Goal: Transaction & Acquisition: Purchase product/service

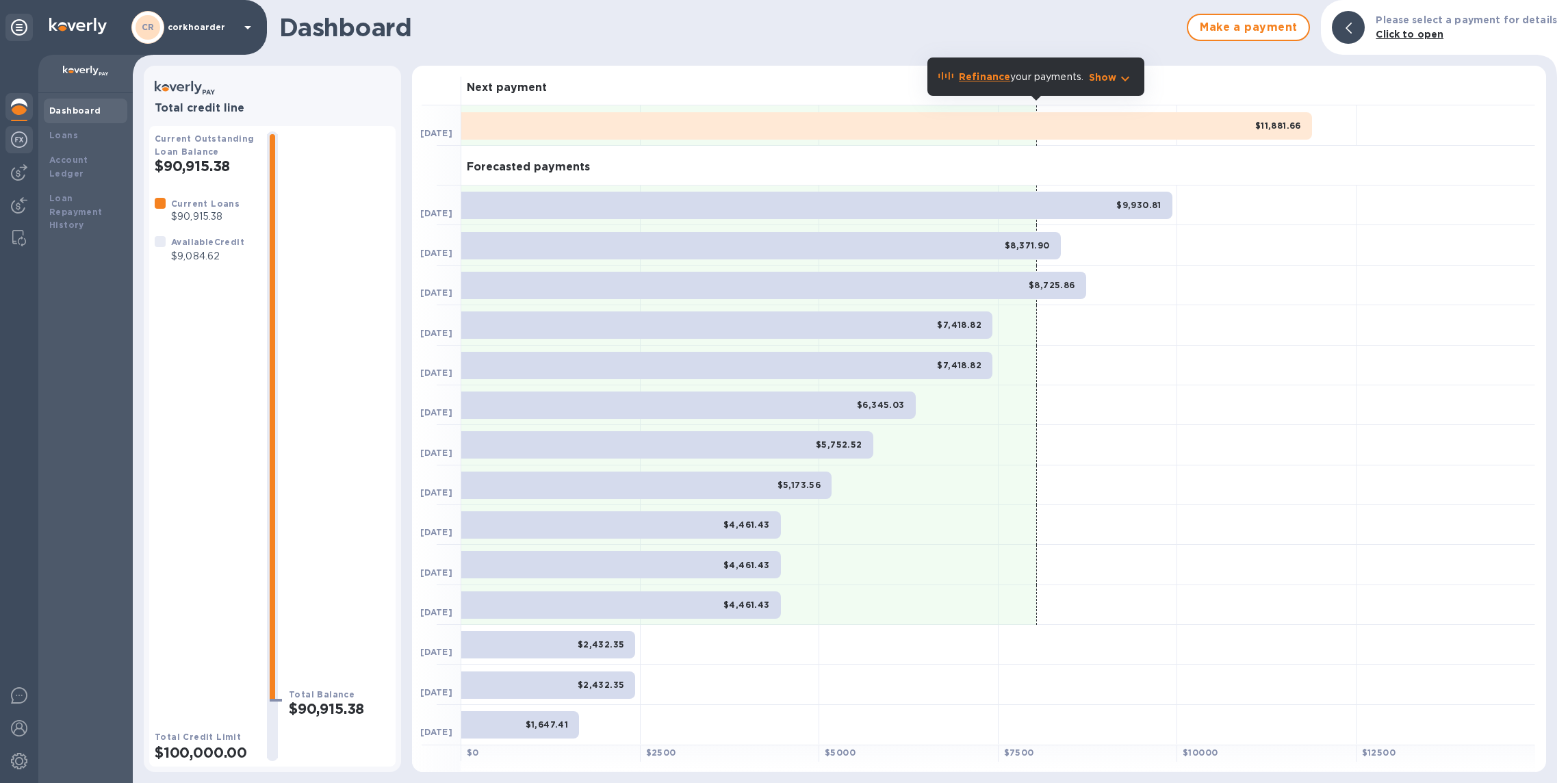
drag, startPoint x: 26, startPoint y: 143, endPoint x: 25, endPoint y: 151, distance: 8.1
click at [26, 143] on img at bounding box center [19, 139] width 16 height 16
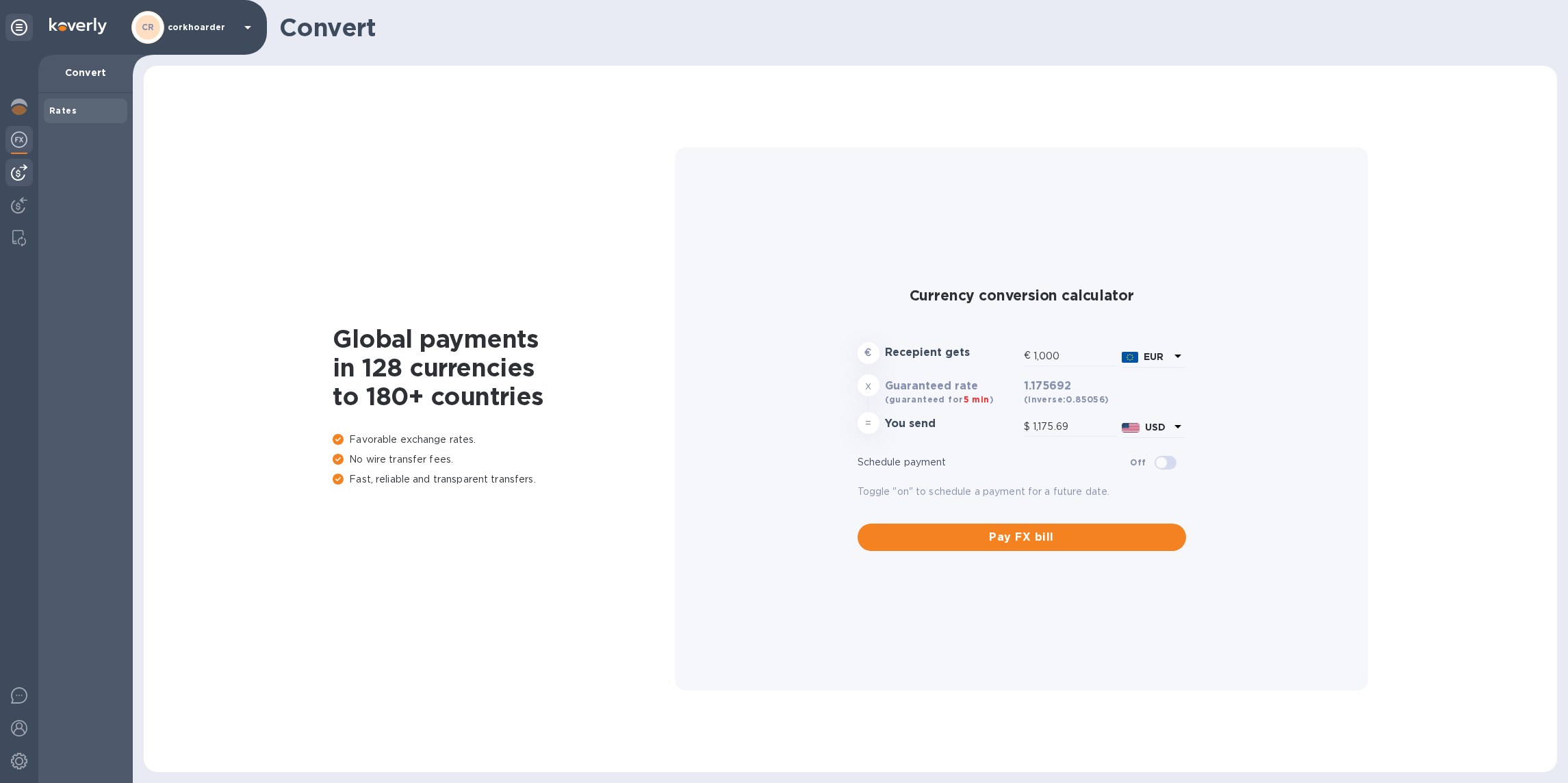
click at [19, 169] on img at bounding box center [19, 172] width 16 height 16
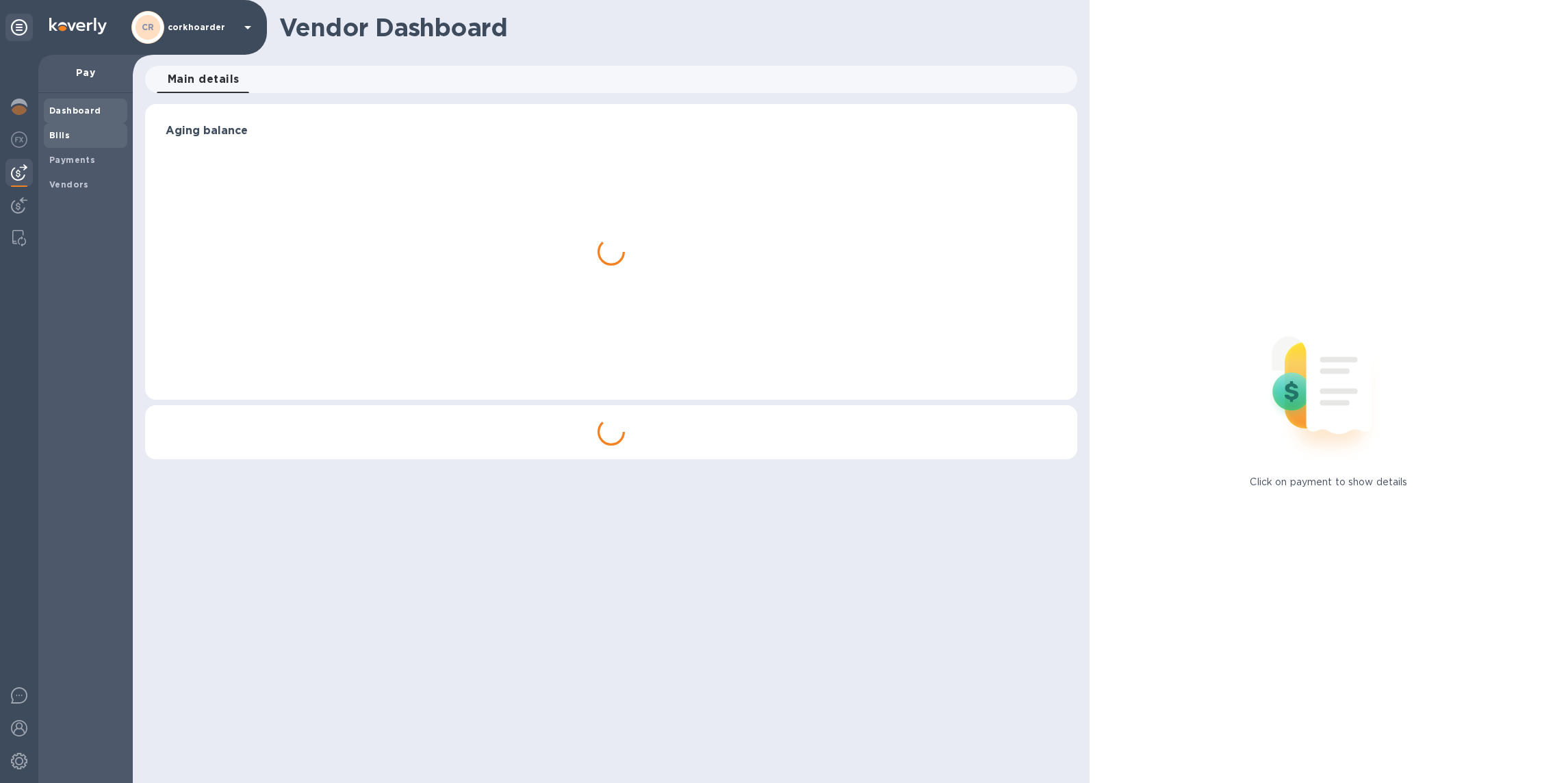
click at [72, 133] on span "Bills" at bounding box center [86, 135] width 73 height 14
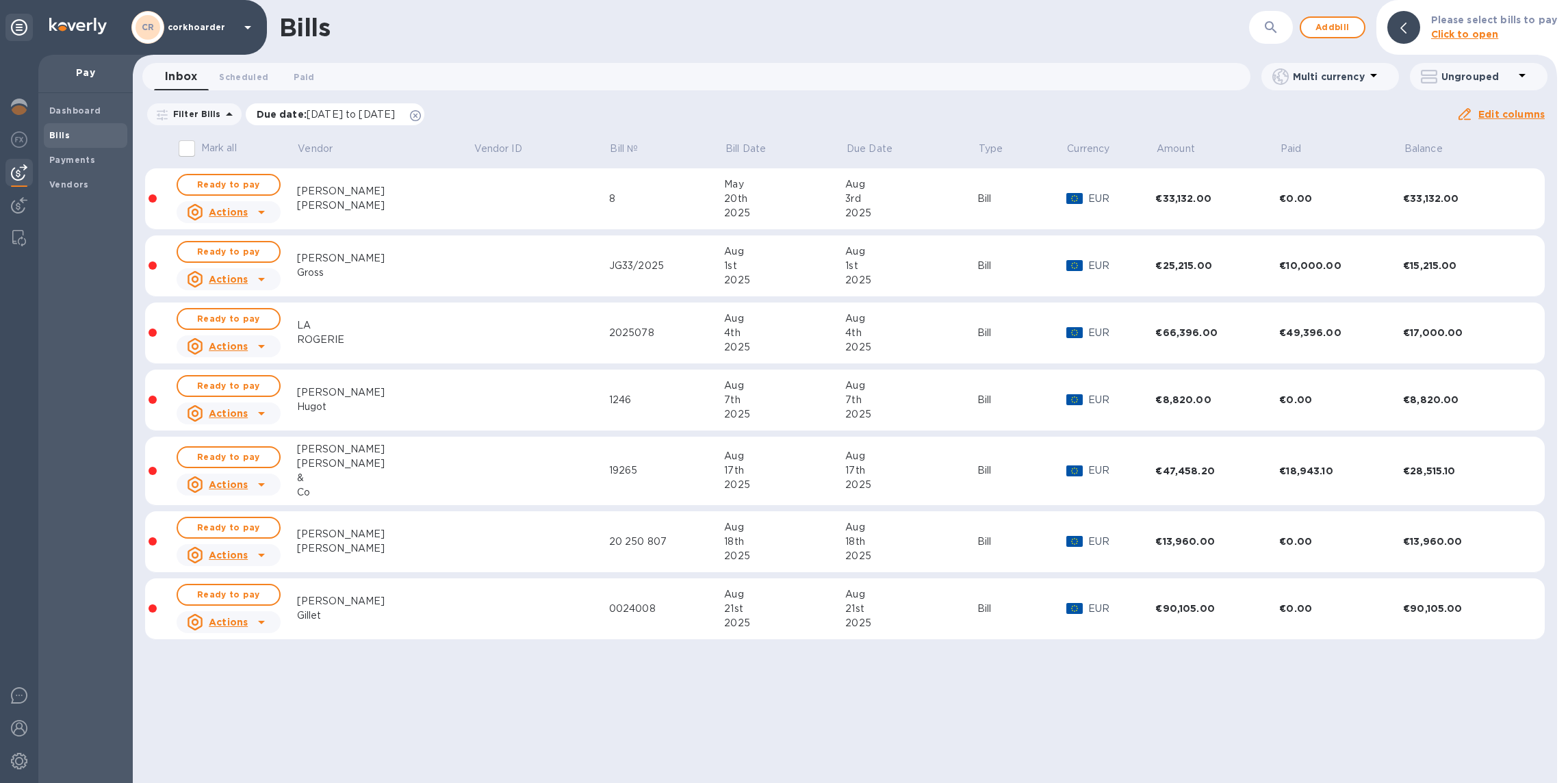
click at [421, 111] on icon at bounding box center [415, 115] width 11 height 11
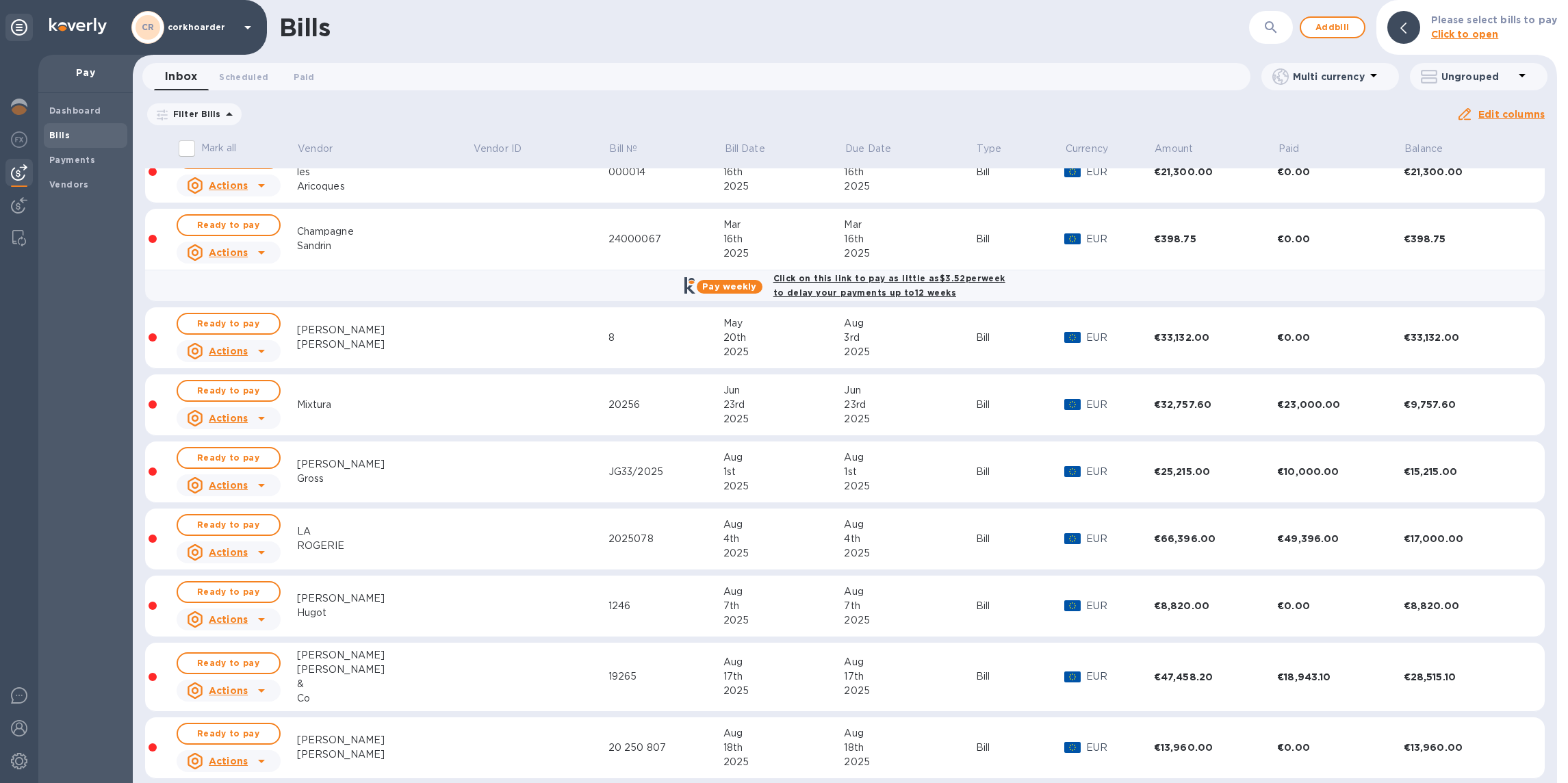
scroll to position [242, 0]
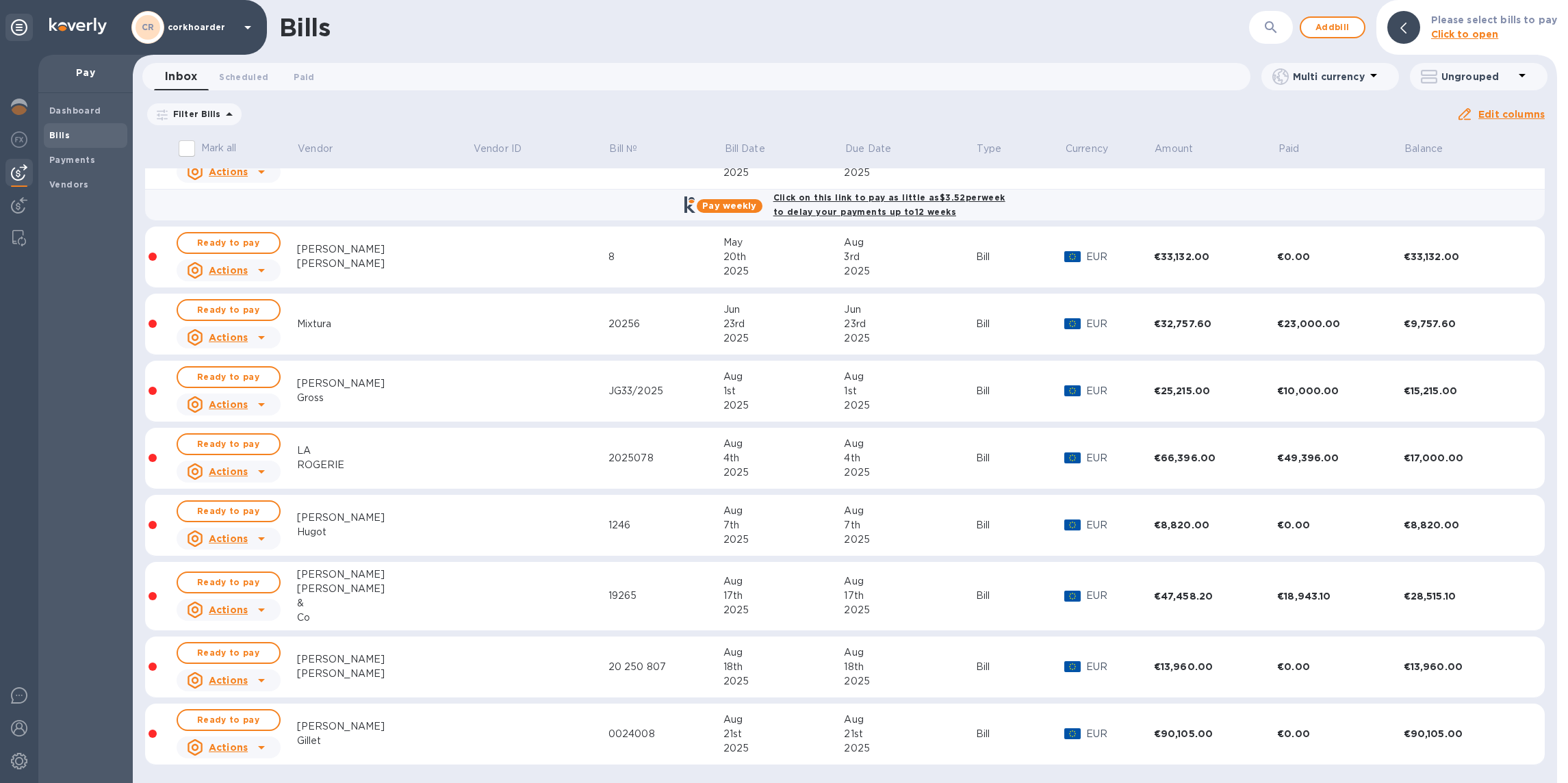
click at [472, 474] on td at bounding box center [540, 458] width 136 height 61
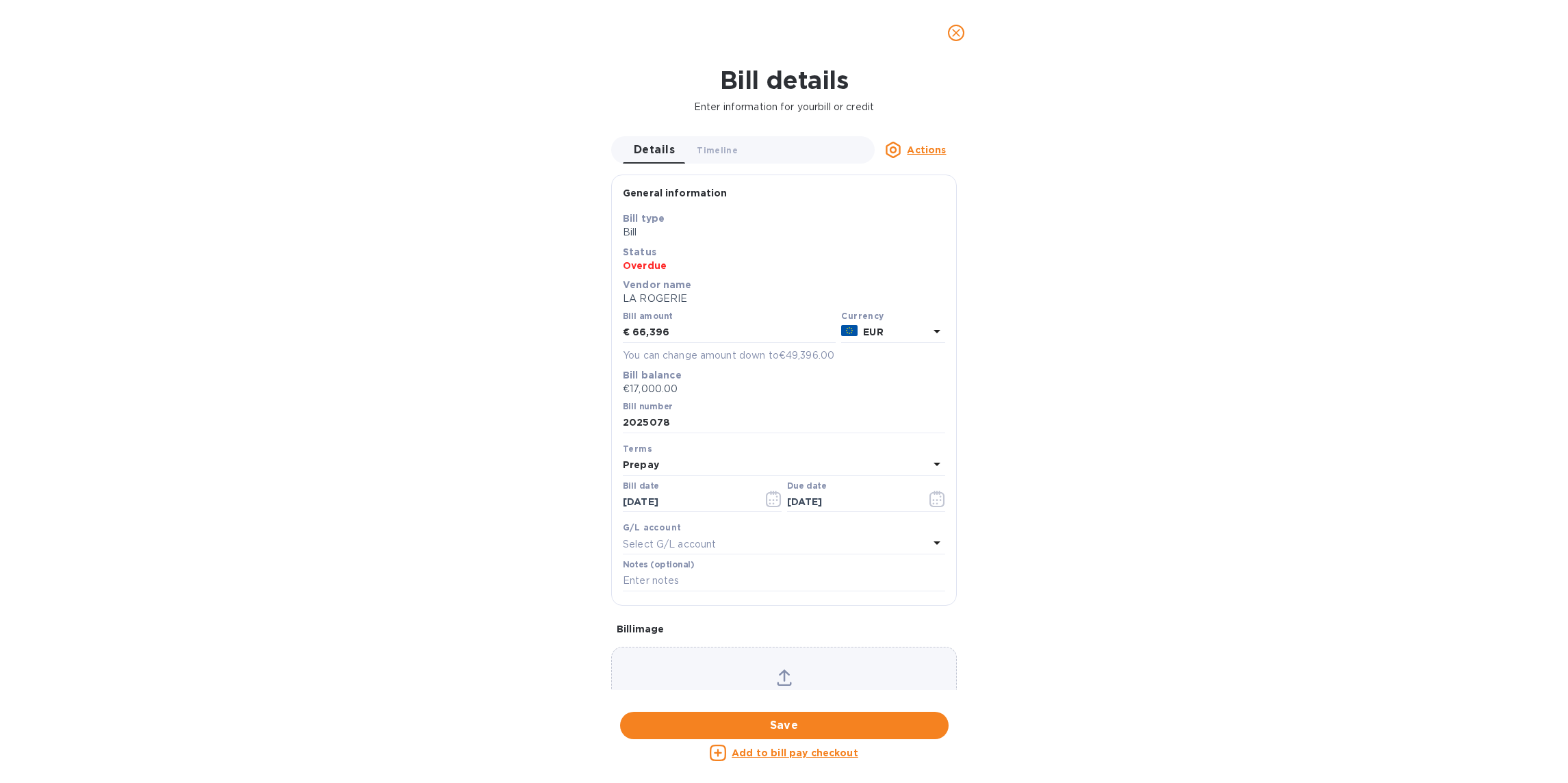
click at [779, 752] on u "Add to bill pay checkout" at bounding box center [794, 752] width 126 height 11
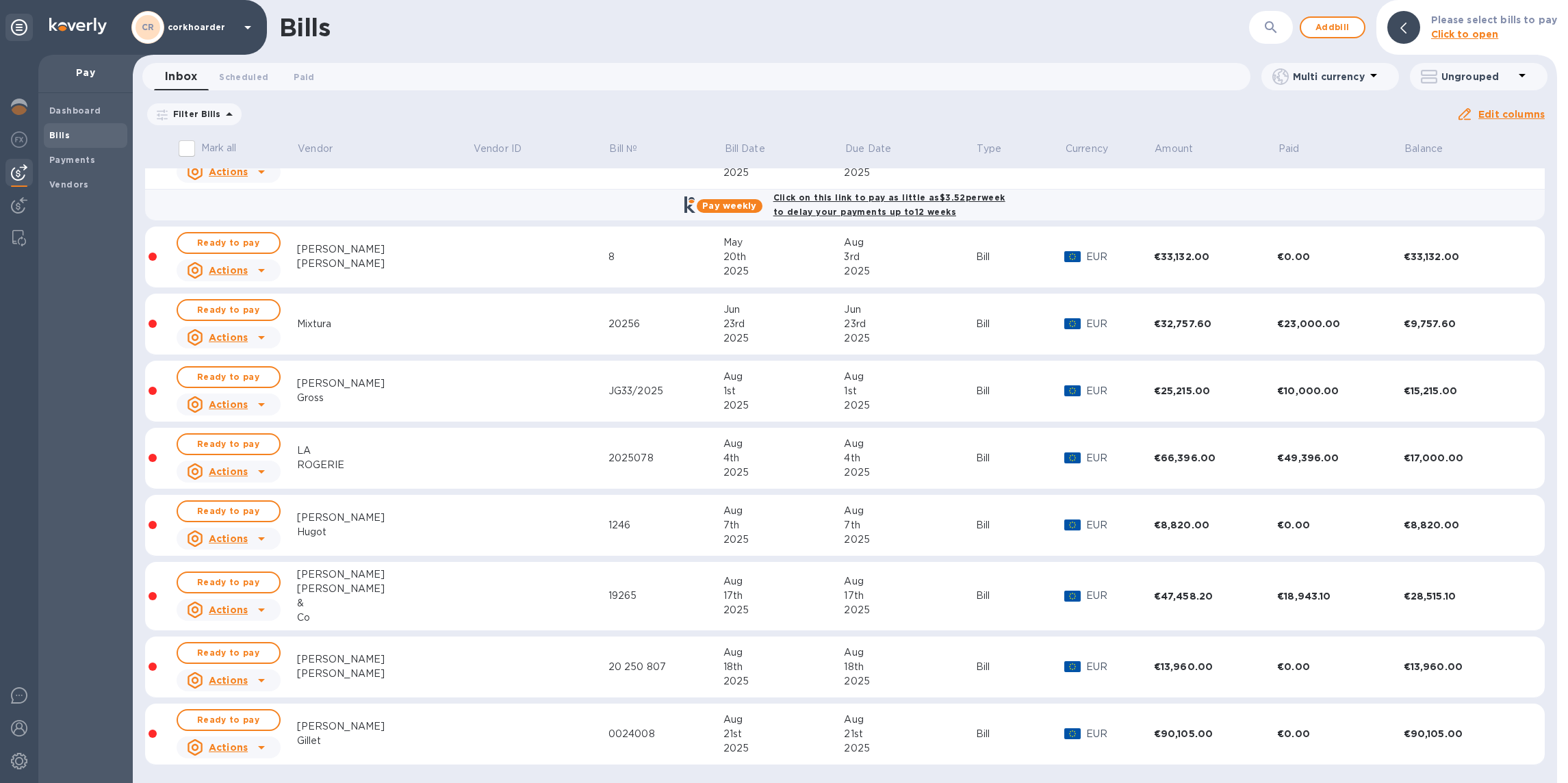
click at [472, 460] on td at bounding box center [540, 458] width 136 height 61
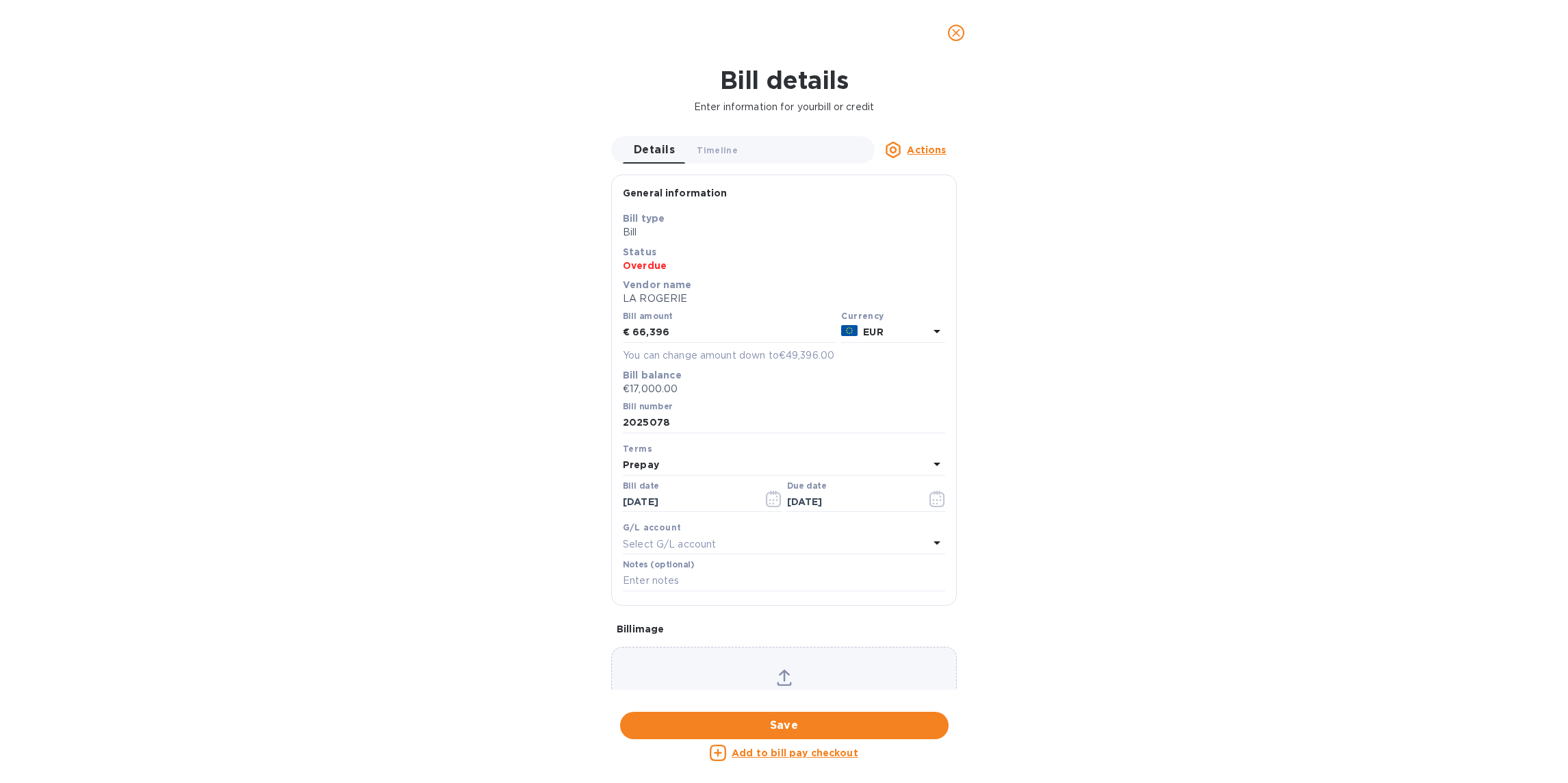
click at [816, 753] on u "Add to bill pay checkout" at bounding box center [794, 752] width 126 height 11
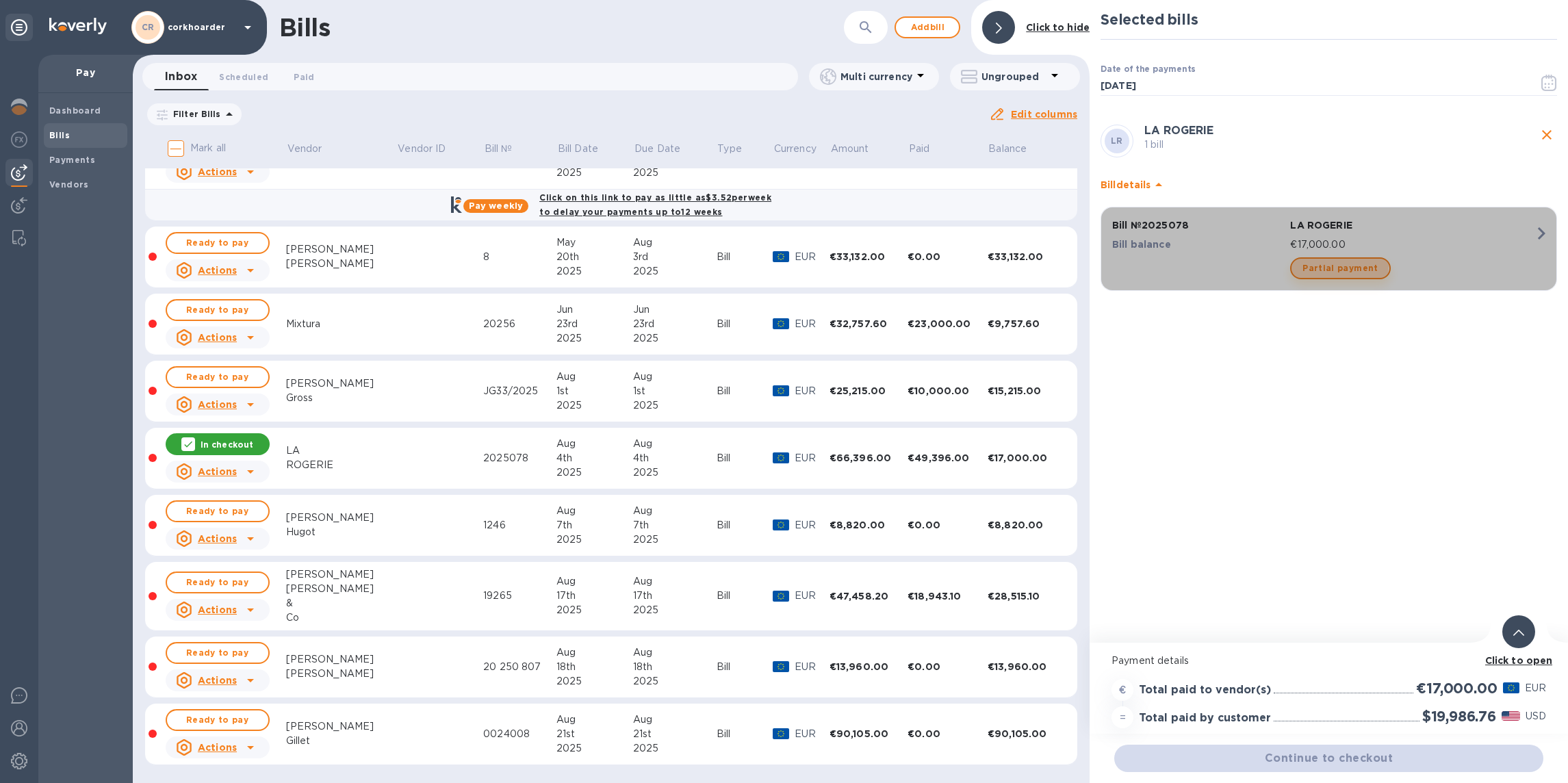
click at [1339, 265] on span "Partial payment" at bounding box center [1340, 268] width 76 height 16
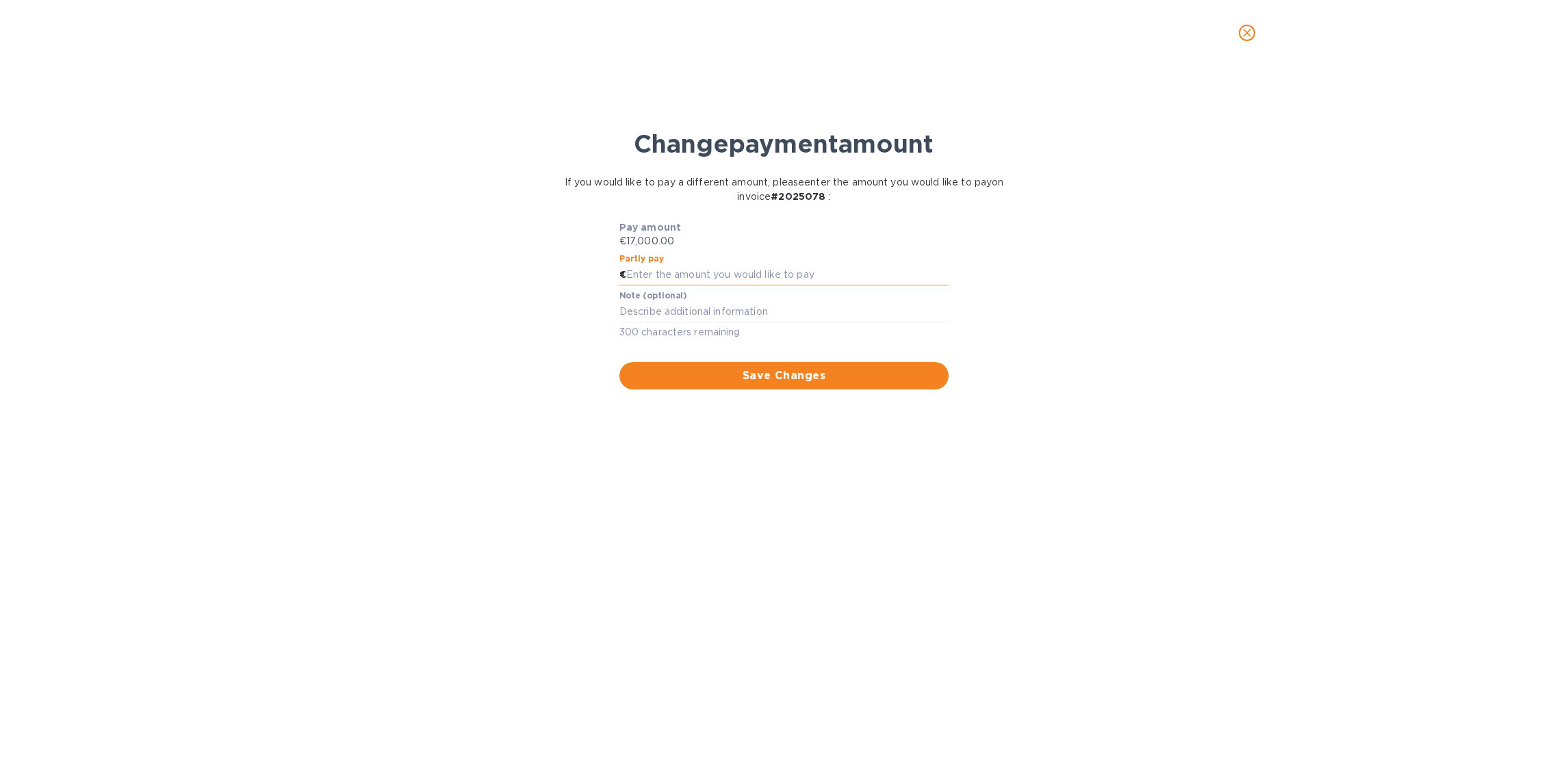
click at [818, 271] on input "text" at bounding box center [788, 275] width 323 height 21
type input "8,500"
click at [891, 373] on span "Save Changes" at bounding box center [784, 375] width 308 height 16
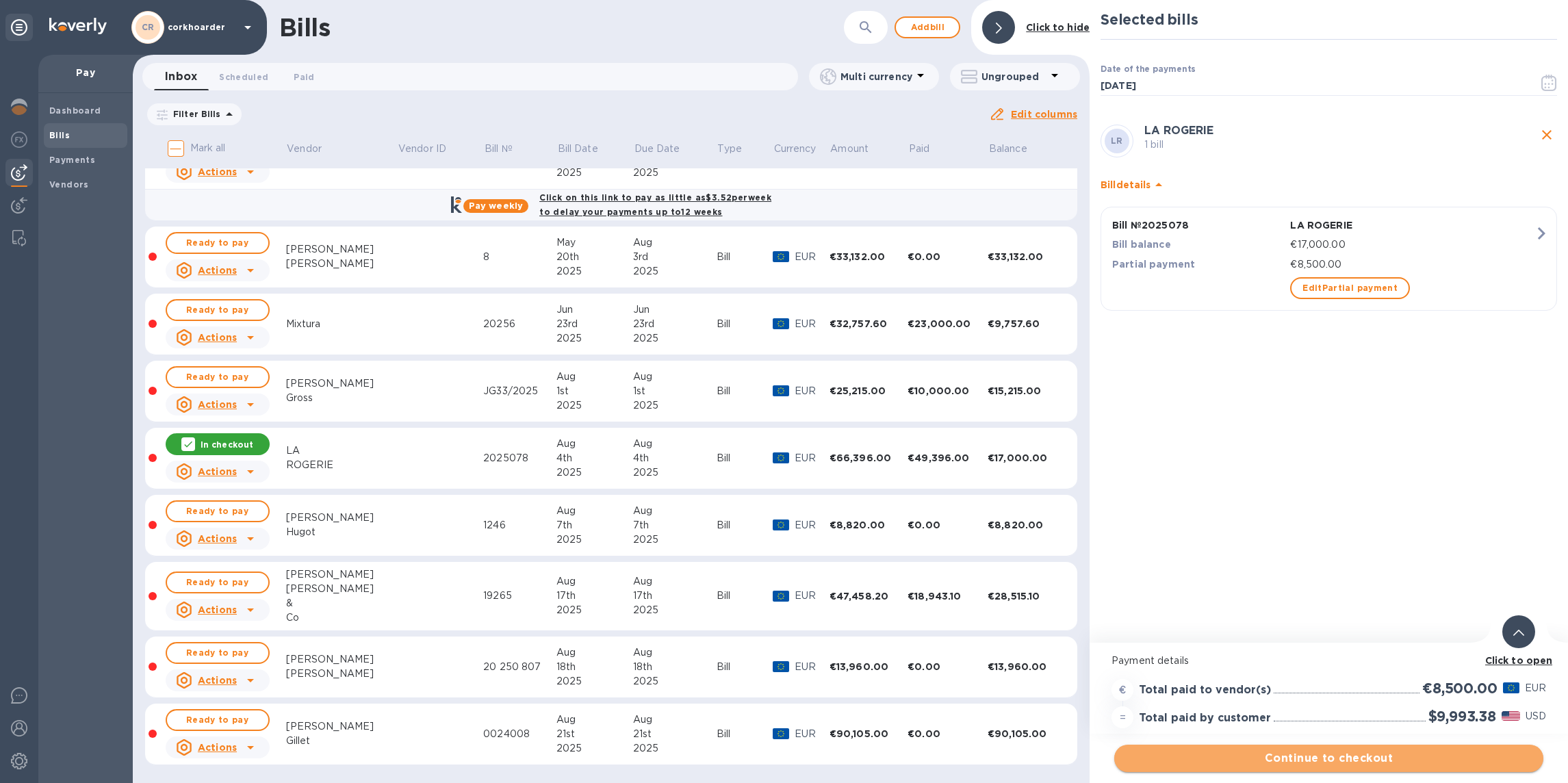
click at [1383, 746] on button "Continue to checkout" at bounding box center [1329, 759] width 429 height 27
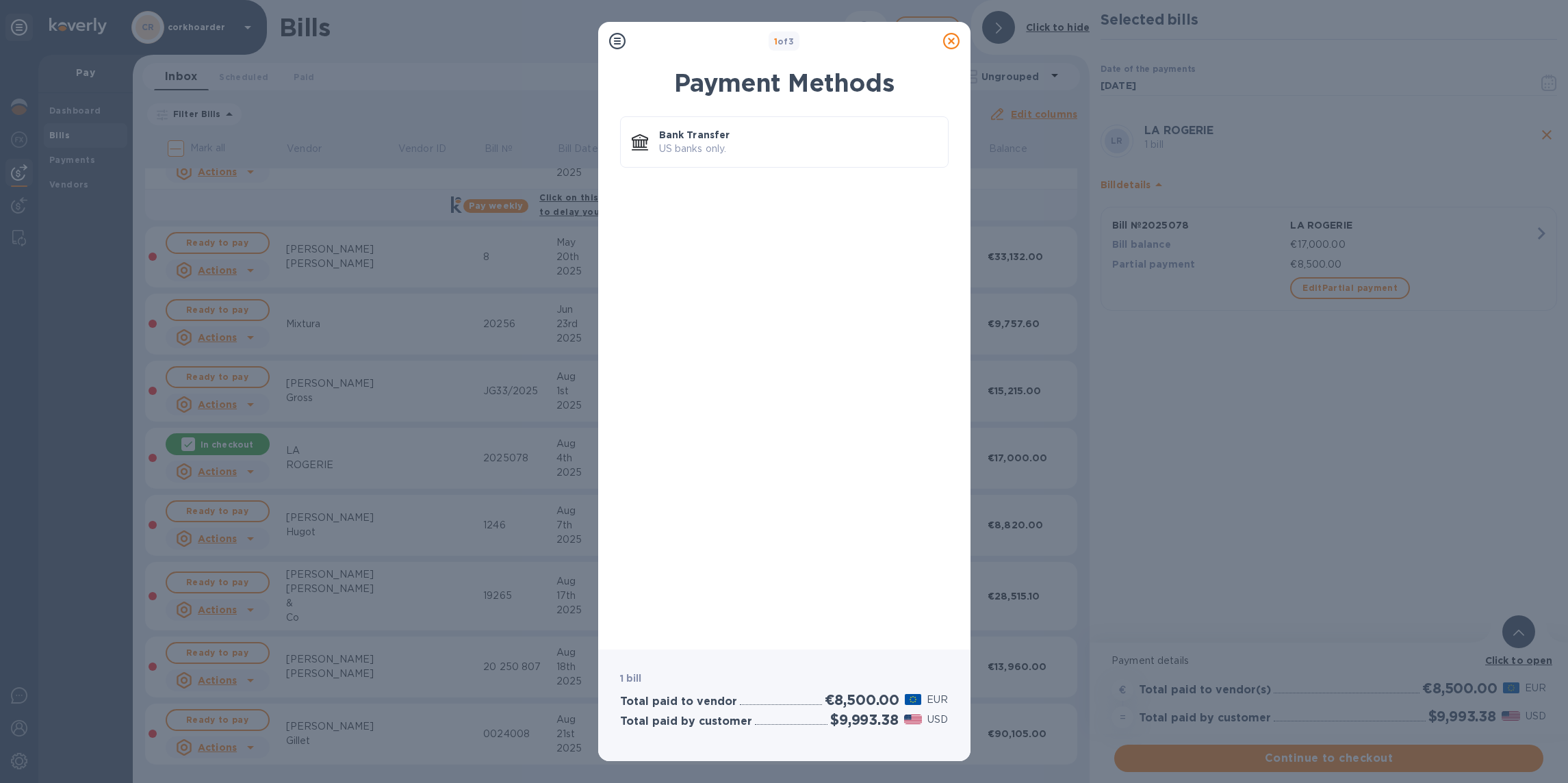
click at [947, 39] on icon at bounding box center [951, 41] width 16 height 16
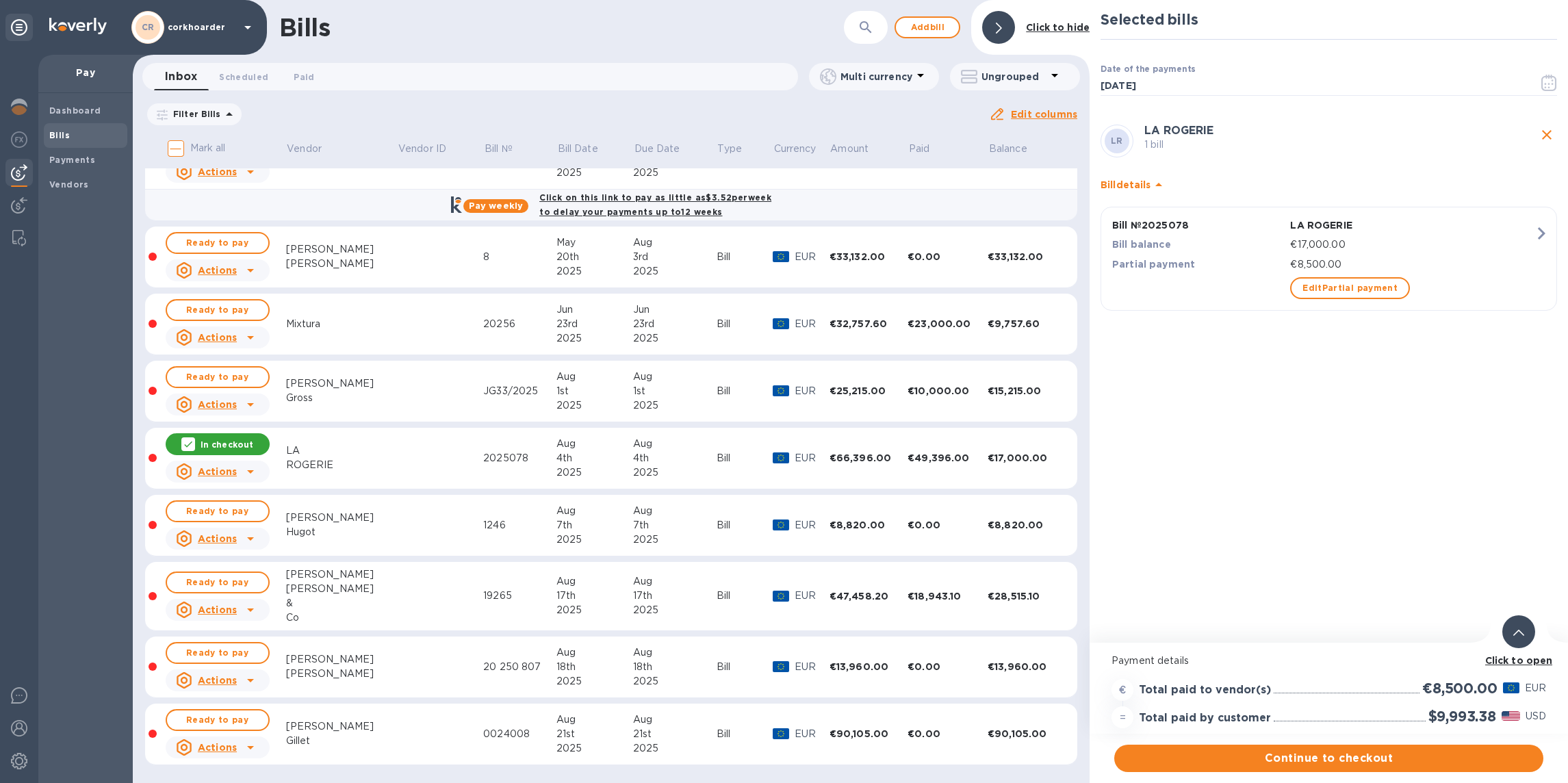
click at [1340, 300] on div "Edit Partial payment" at bounding box center [1412, 288] width 250 height 27
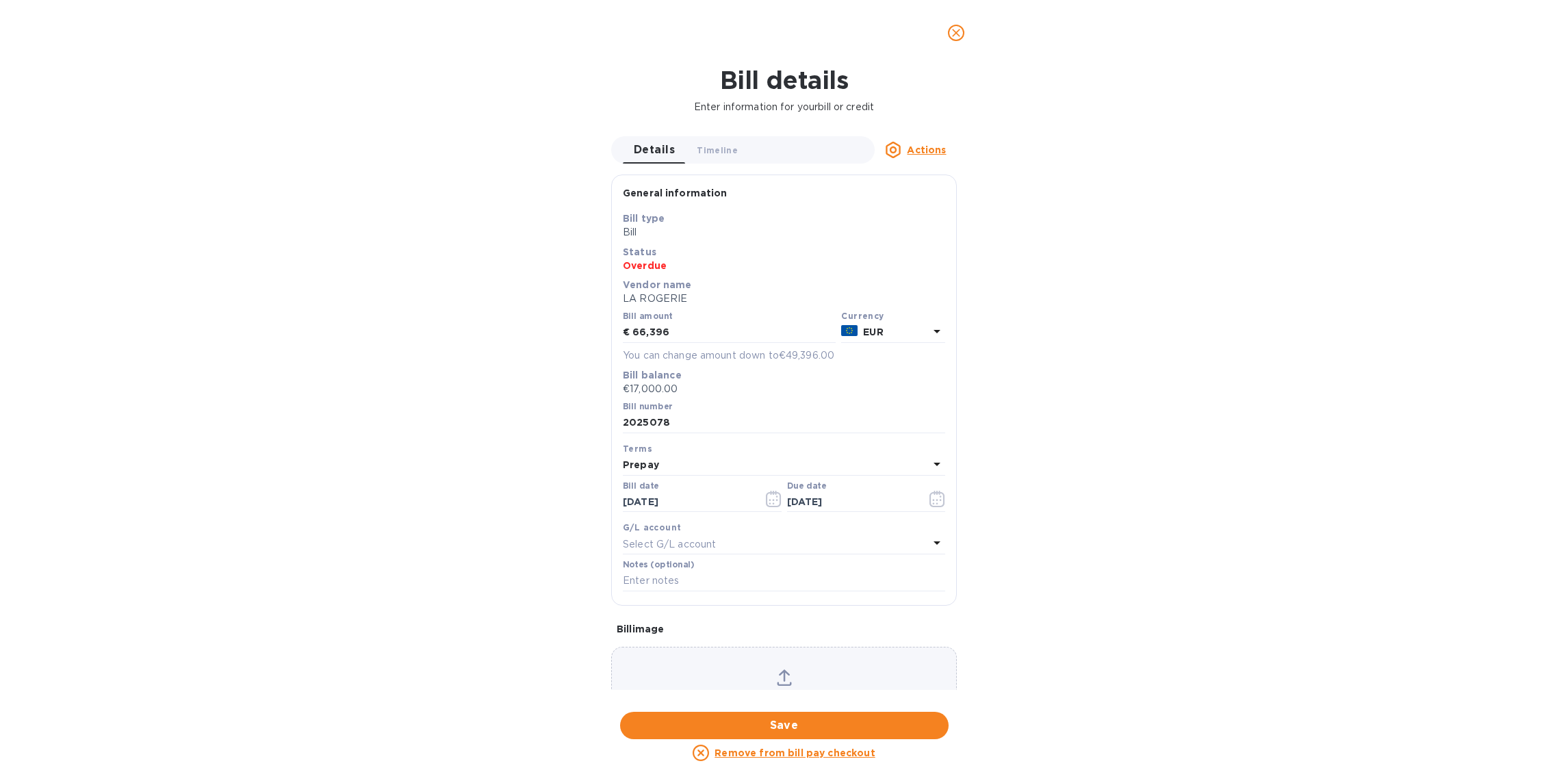
click at [959, 22] on button "close" at bounding box center [956, 33] width 33 height 33
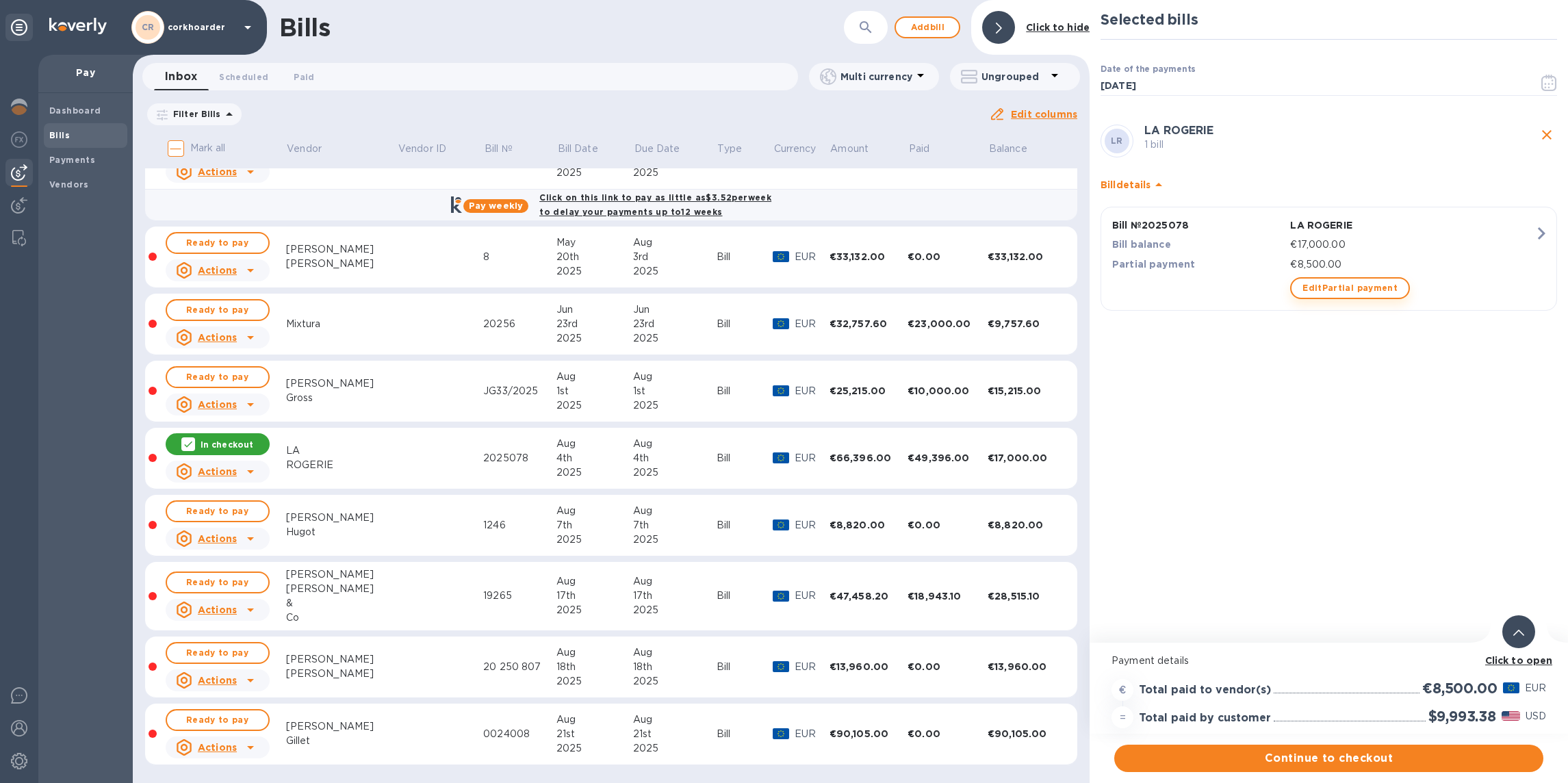
click at [1338, 288] on span "Edit Partial payment" at bounding box center [1350, 288] width 95 height 16
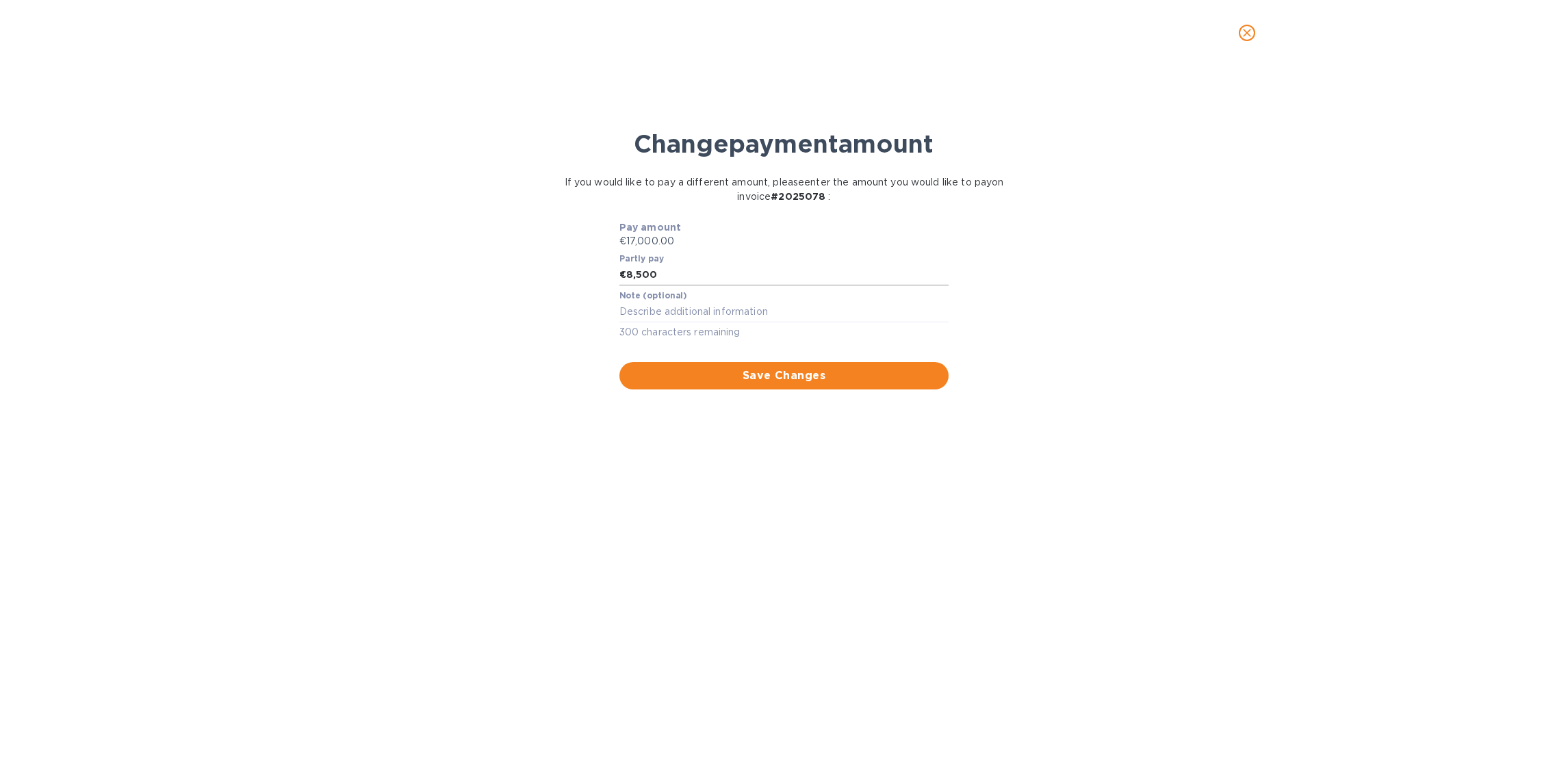
click at [776, 275] on input "8,500" at bounding box center [788, 275] width 323 height 21
type input "8,400"
click at [910, 370] on span "Save Changes" at bounding box center [784, 375] width 308 height 16
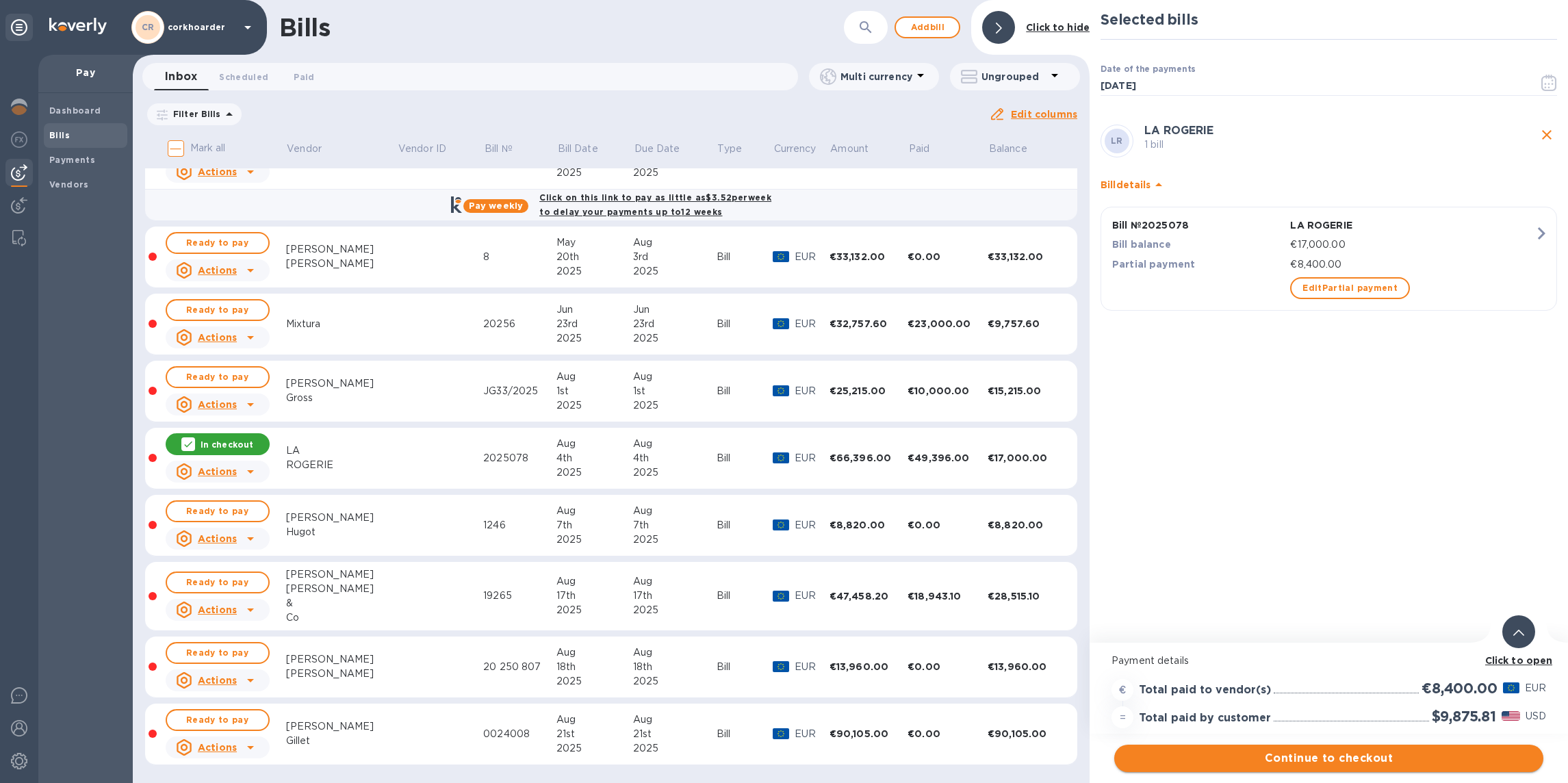
drag, startPoint x: 1320, startPoint y: 740, endPoint x: 1315, endPoint y: 747, distance: 8.6
click at [1317, 742] on div "Click to open Payment details € Total paid to vendor(s) €8,400.00 EUR = Total p…" at bounding box center [1329, 707] width 478 height 129
click at [1307, 762] on span "Continue to checkout" at bounding box center [1329, 758] width 408 height 16
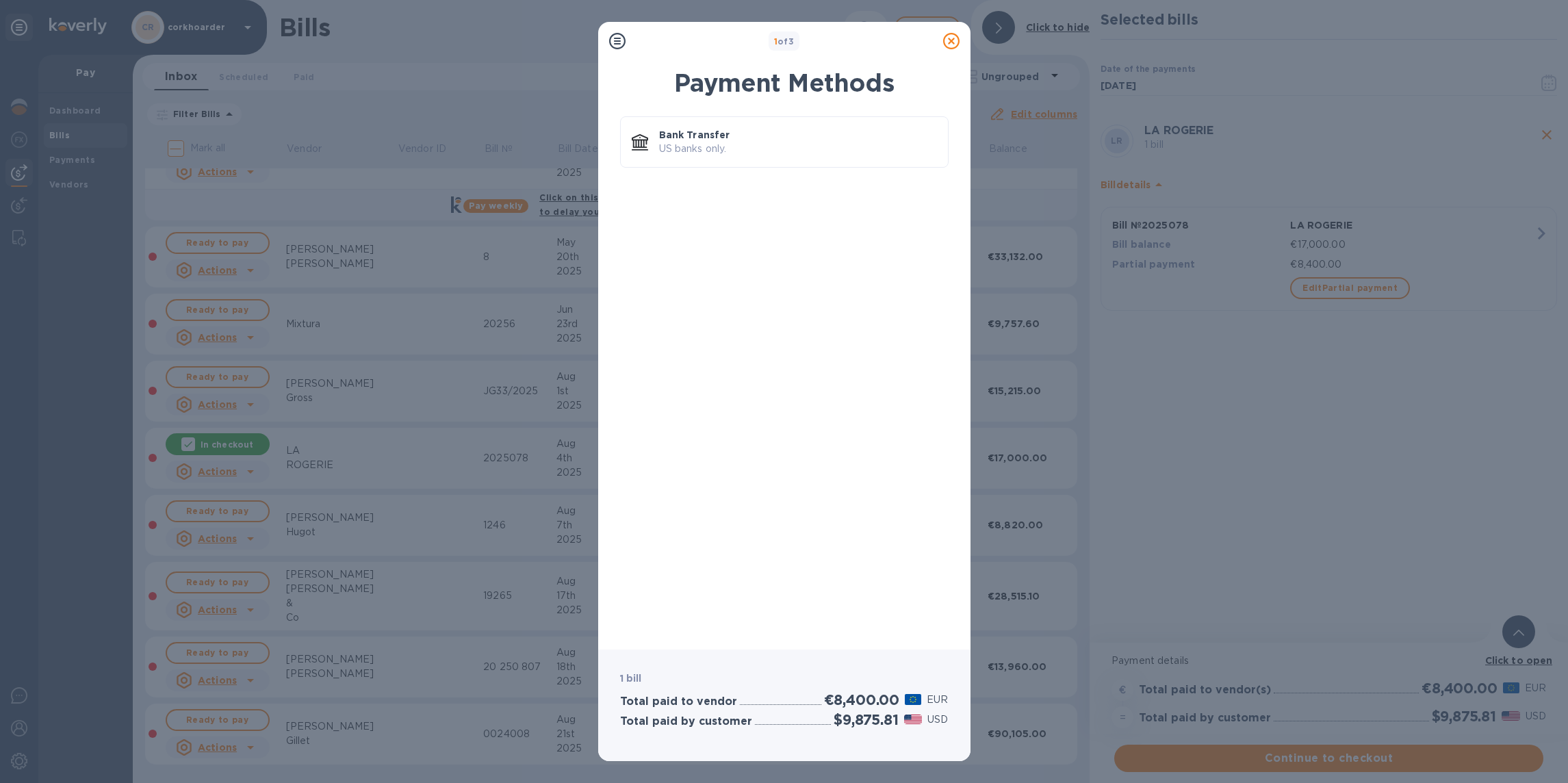
click at [952, 44] on icon at bounding box center [951, 41] width 16 height 16
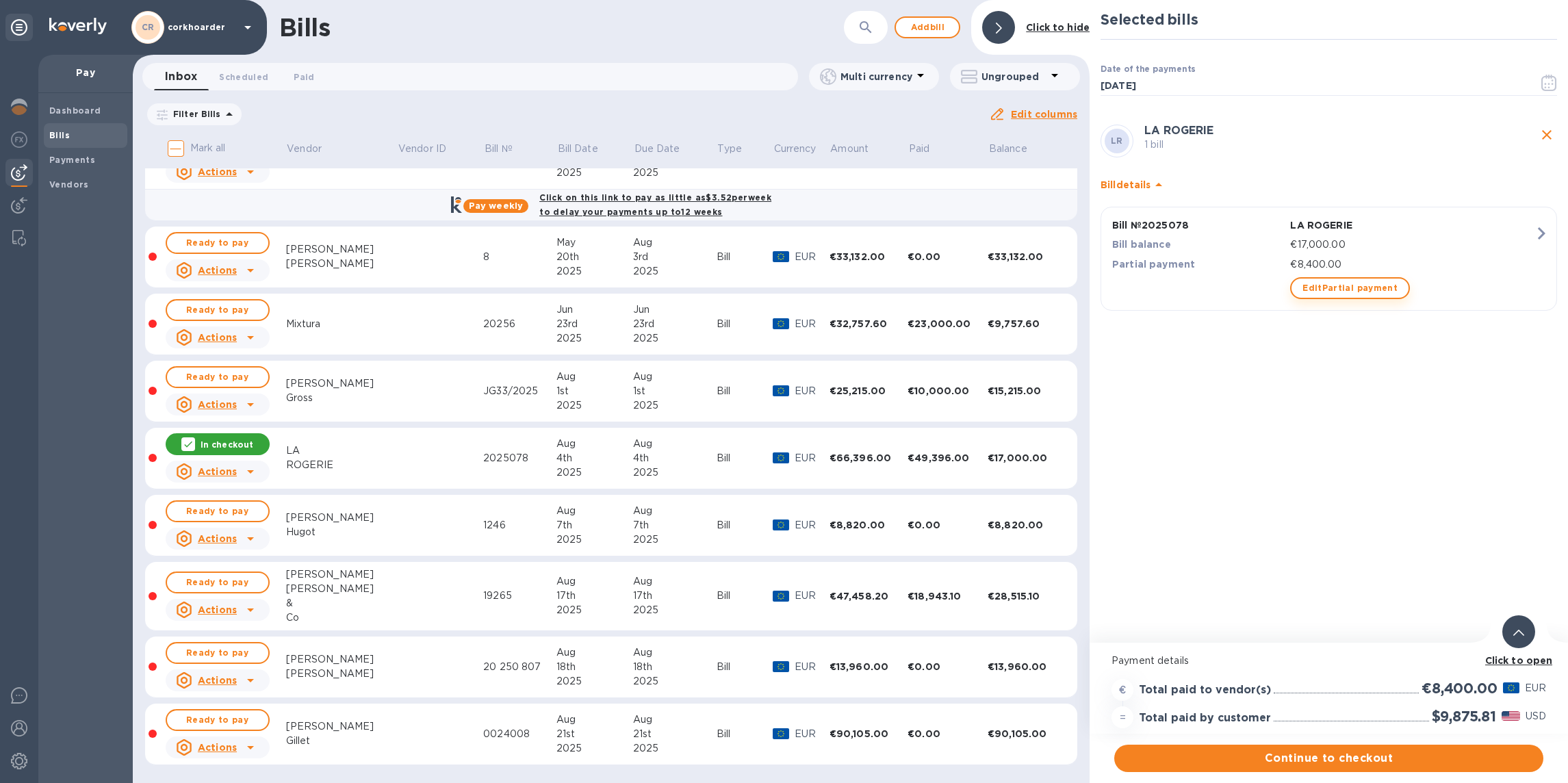
click at [1367, 281] on span "Edit Partial payment" at bounding box center [1350, 288] width 95 height 16
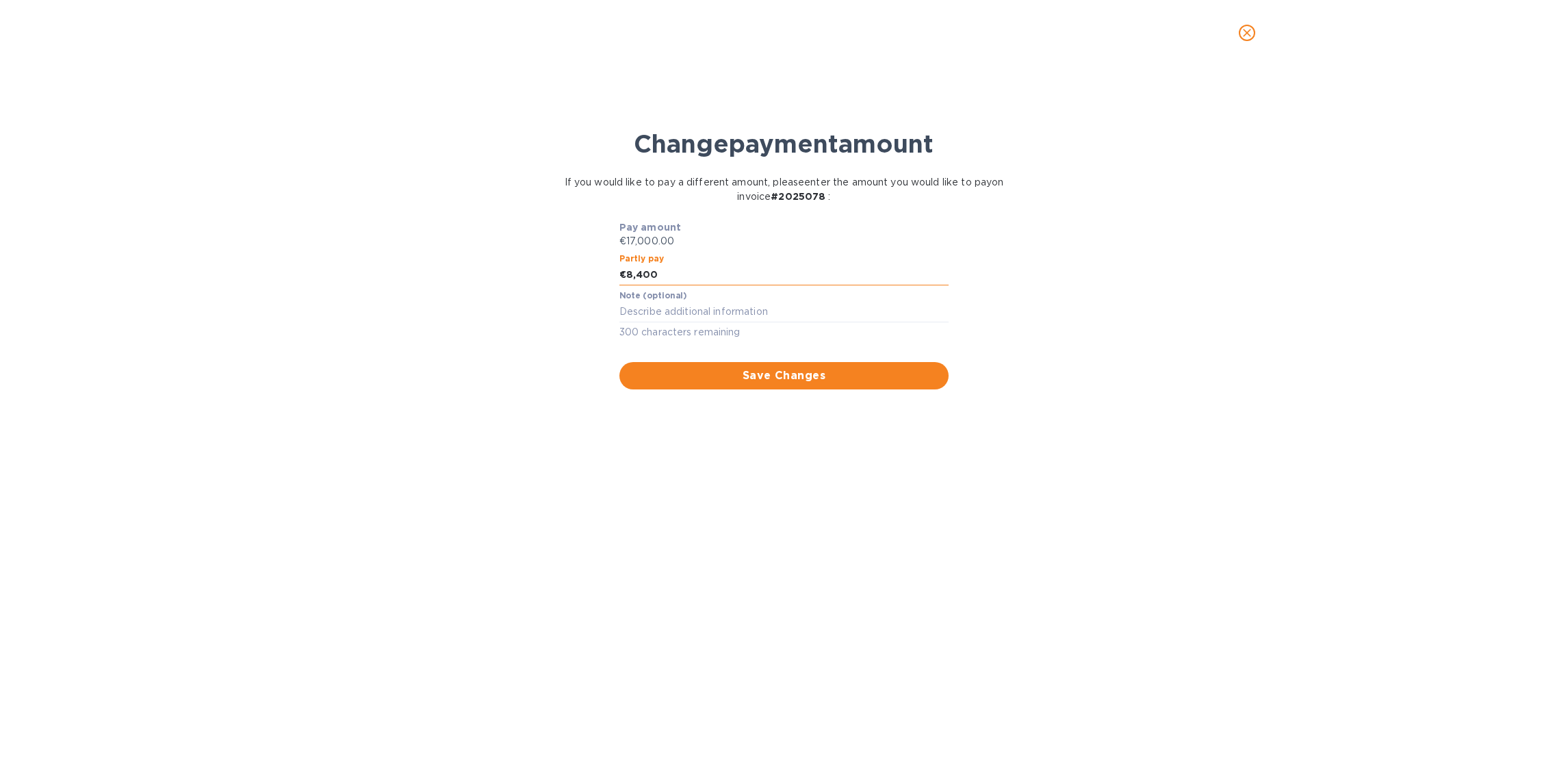
click at [708, 279] on input "8,400" at bounding box center [788, 275] width 323 height 21
type input "8,200"
click at [849, 354] on div "Save Changes" at bounding box center [784, 368] width 335 height 49
click at [857, 357] on div "Save Changes" at bounding box center [784, 368] width 335 height 49
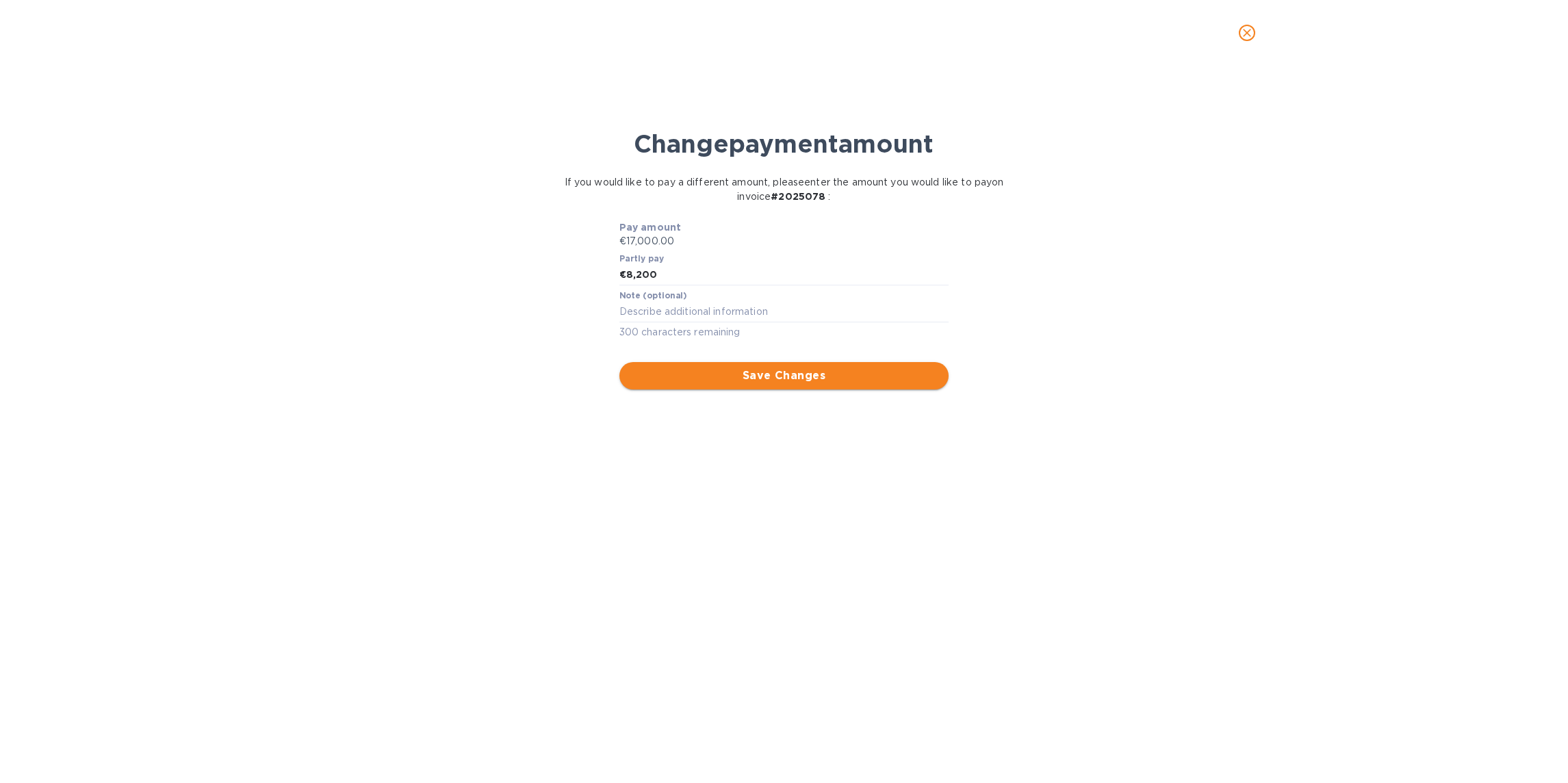
click at [842, 385] on button "Save Changes" at bounding box center [784, 375] width 330 height 27
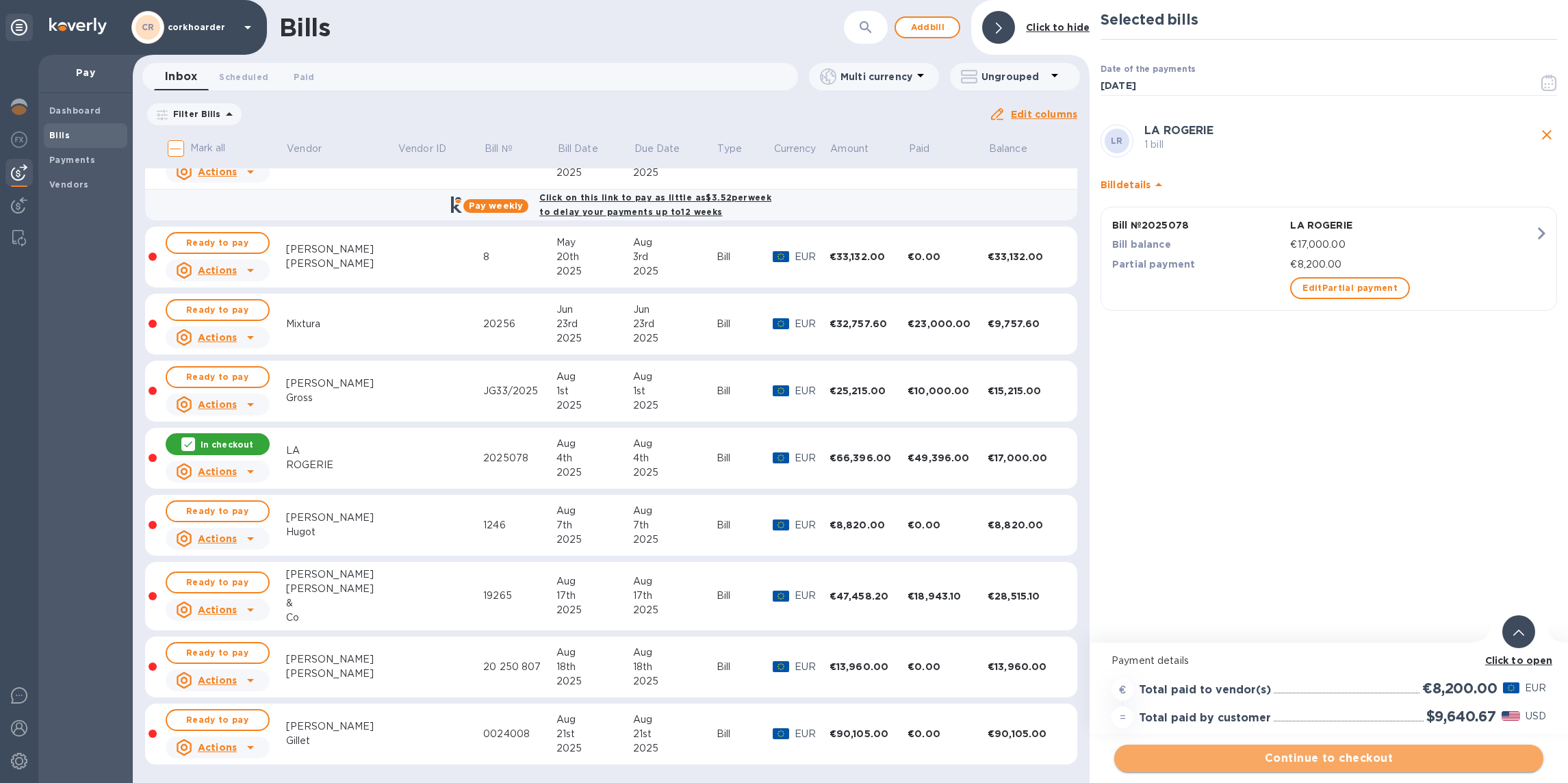
click at [1385, 764] on span "Continue to checkout" at bounding box center [1329, 758] width 408 height 16
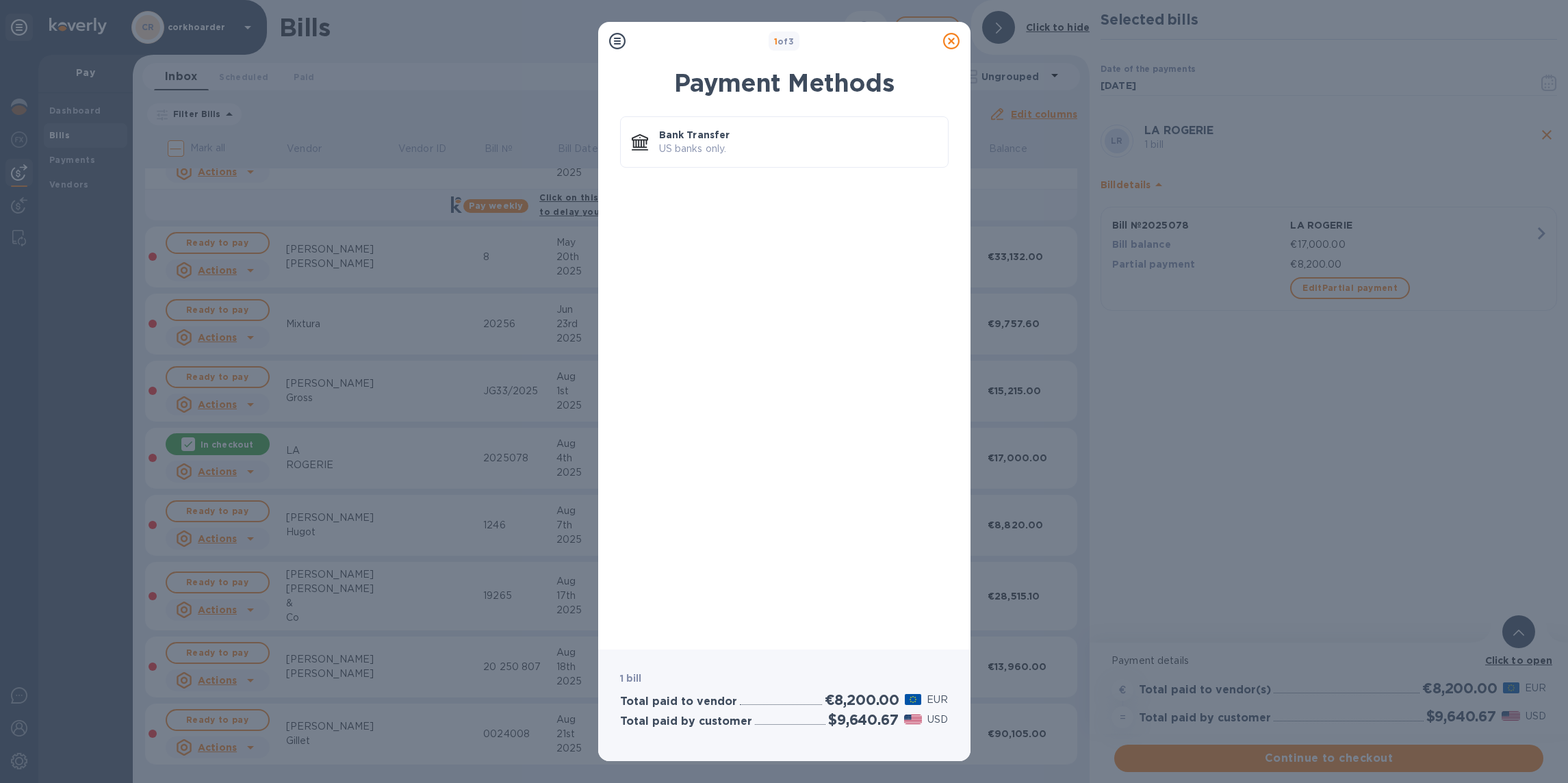
click at [959, 42] on icon at bounding box center [951, 41] width 16 height 16
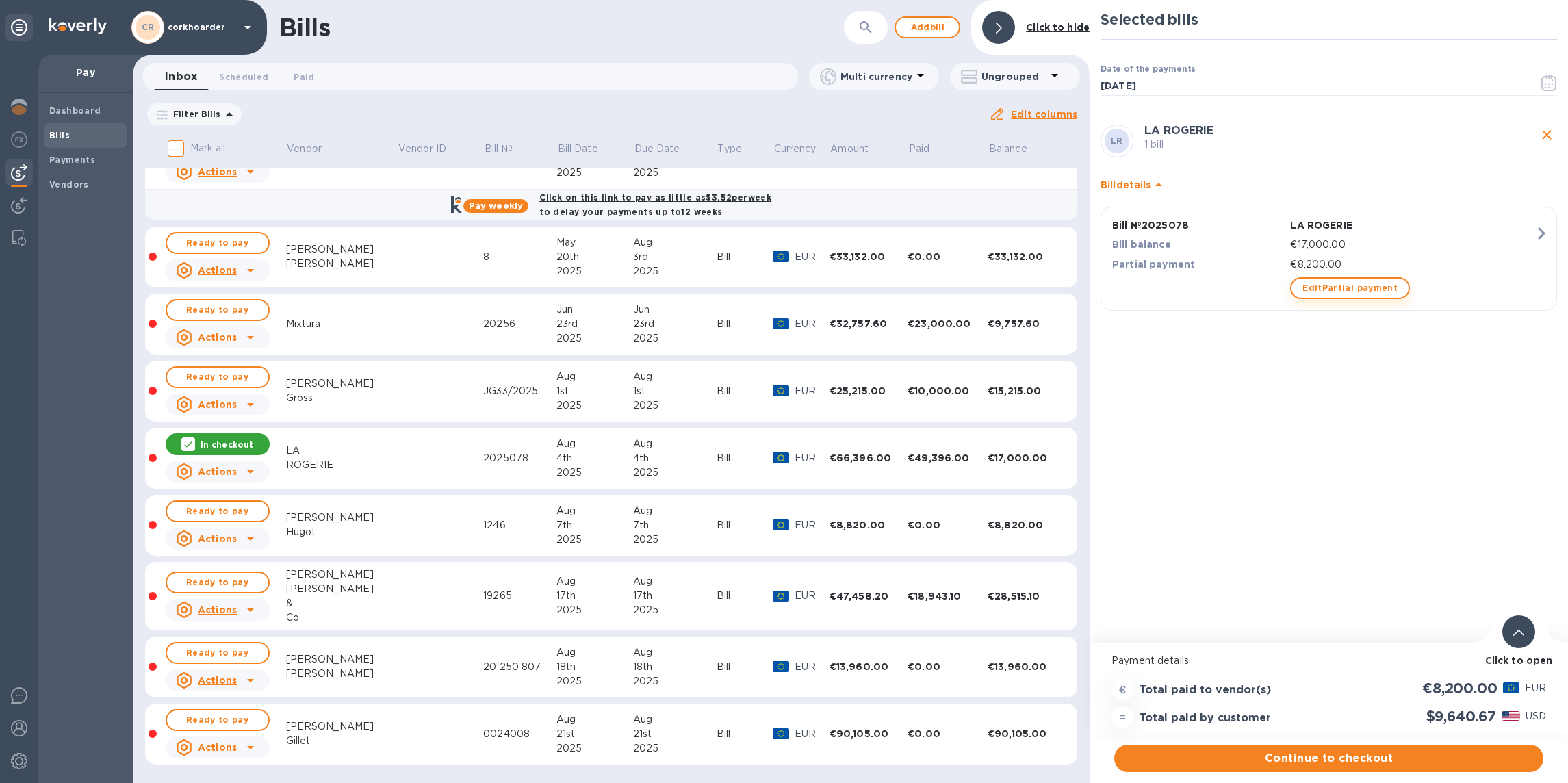
click at [1357, 295] on span "Edit Partial payment" at bounding box center [1350, 288] width 95 height 16
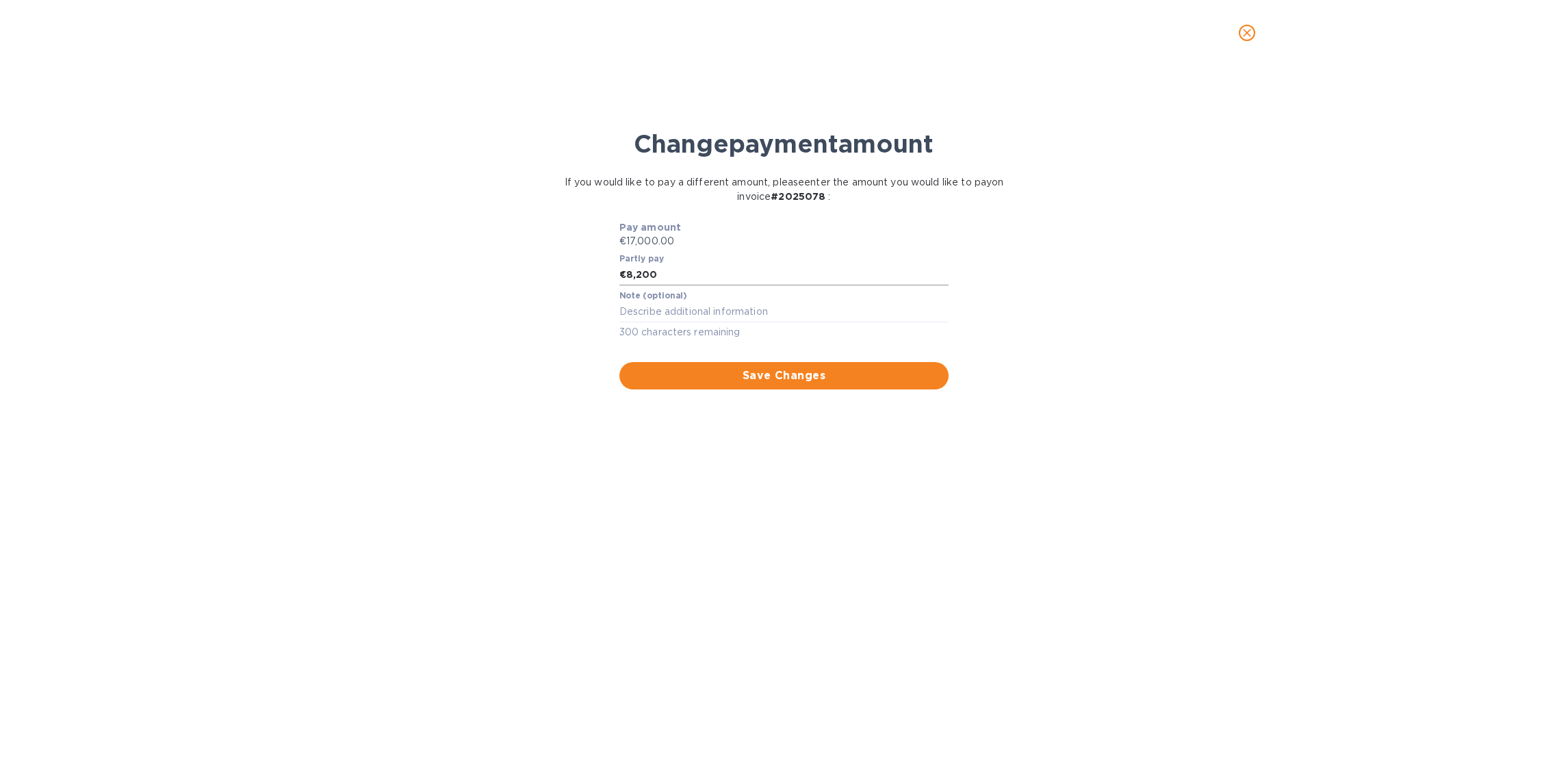
click at [704, 283] on input "8,200" at bounding box center [788, 275] width 323 height 21
type input "8,100"
click at [804, 365] on button "Save Changes" at bounding box center [784, 375] width 330 height 27
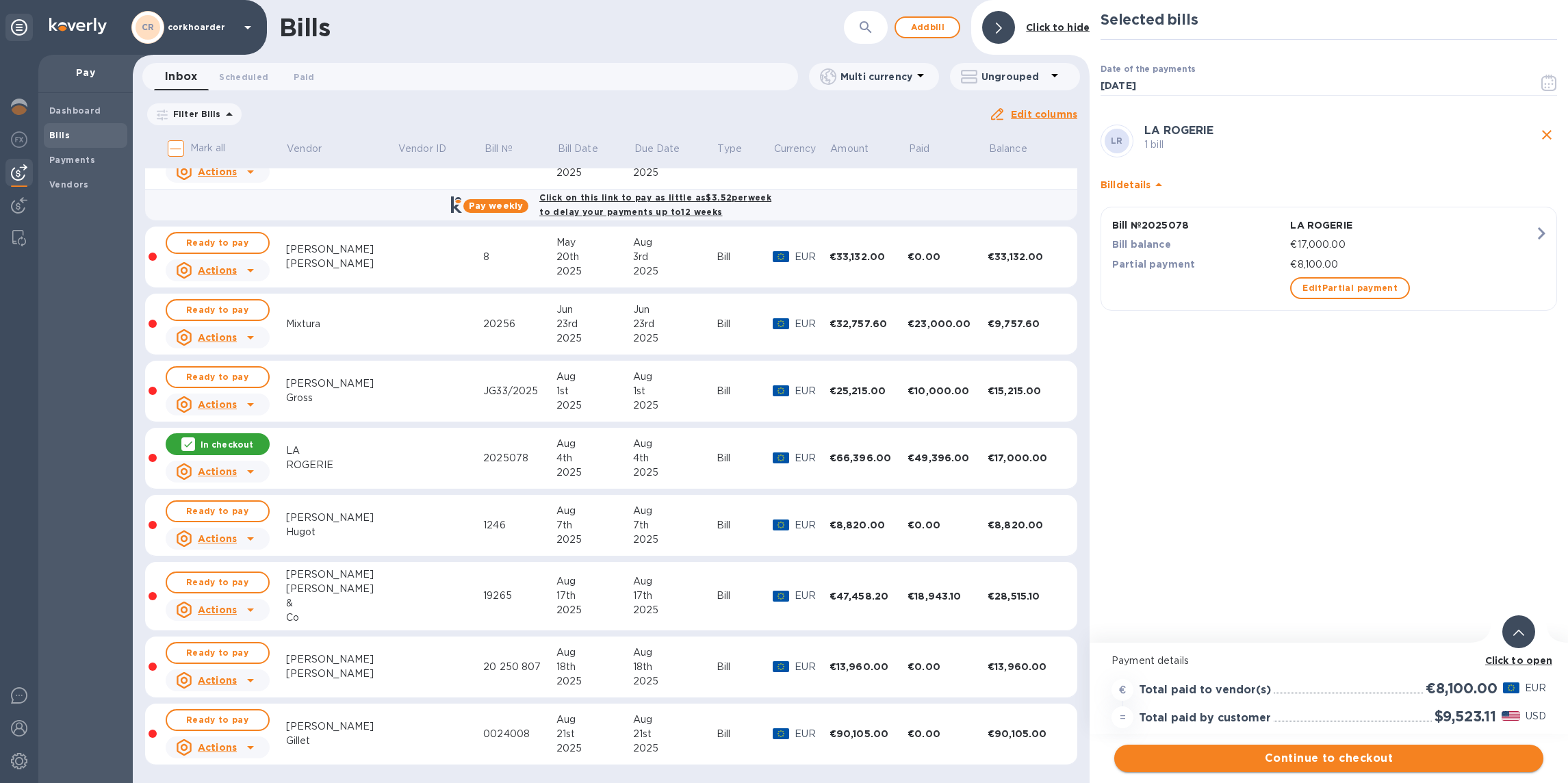
click at [1390, 757] on span "Continue to checkout" at bounding box center [1329, 758] width 408 height 16
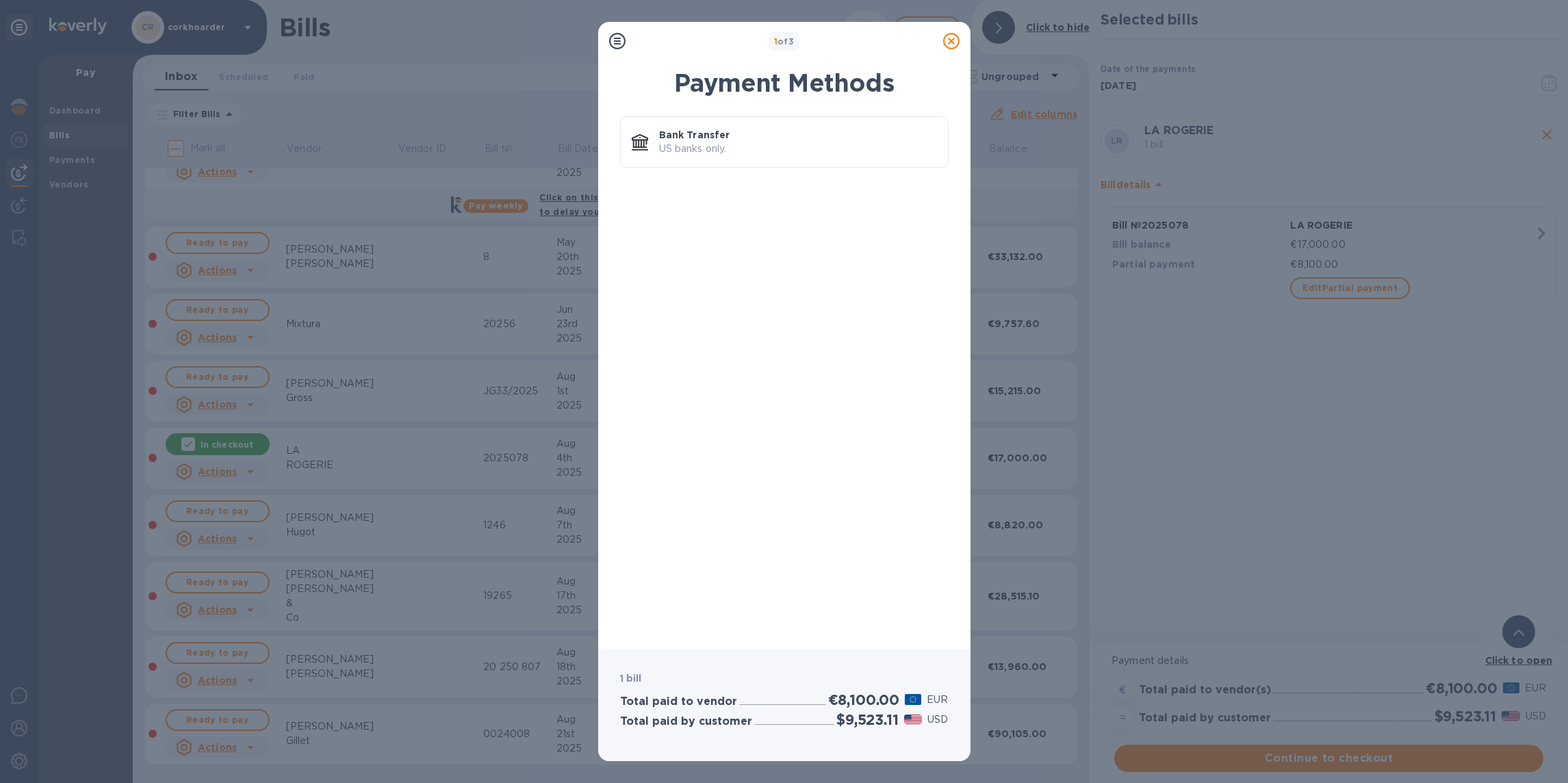
click at [951, 46] on icon at bounding box center [951, 41] width 16 height 16
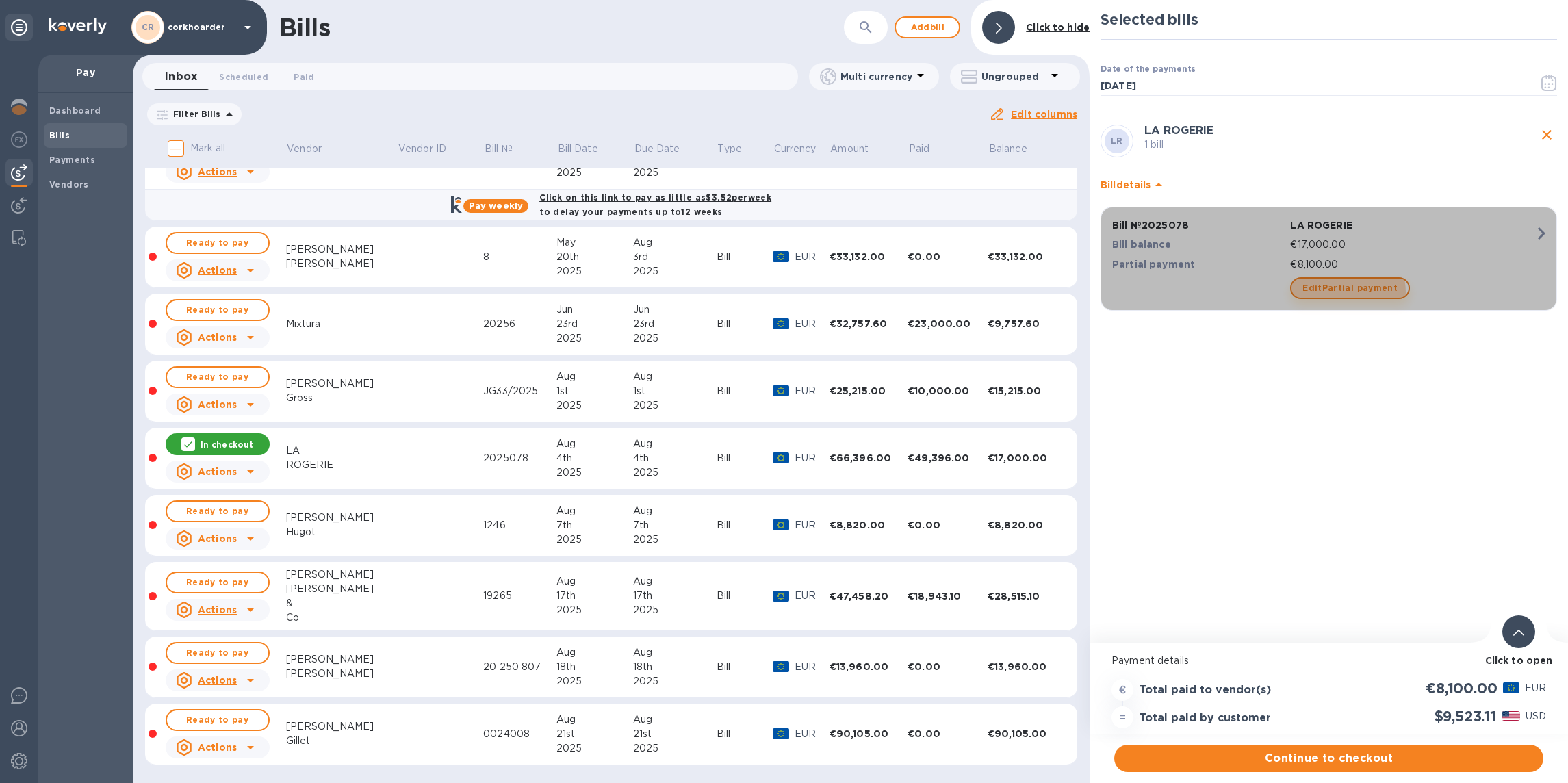
click at [1347, 293] on span "Edit Partial payment" at bounding box center [1350, 288] width 95 height 16
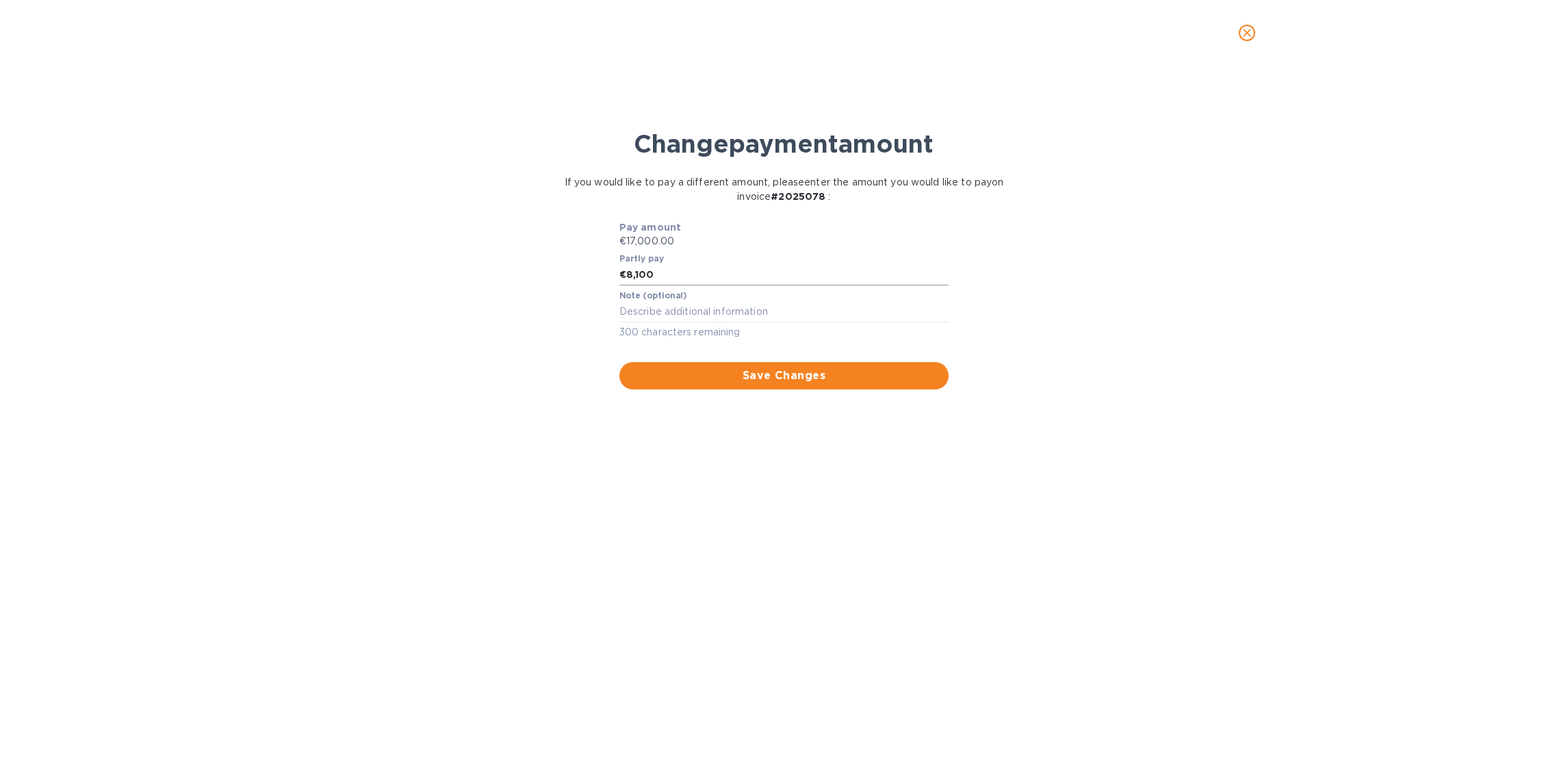
click at [765, 278] on input "8,100" at bounding box center [788, 275] width 323 height 21
type input "8,000"
click at [762, 363] on button "Save Changes" at bounding box center [784, 375] width 330 height 27
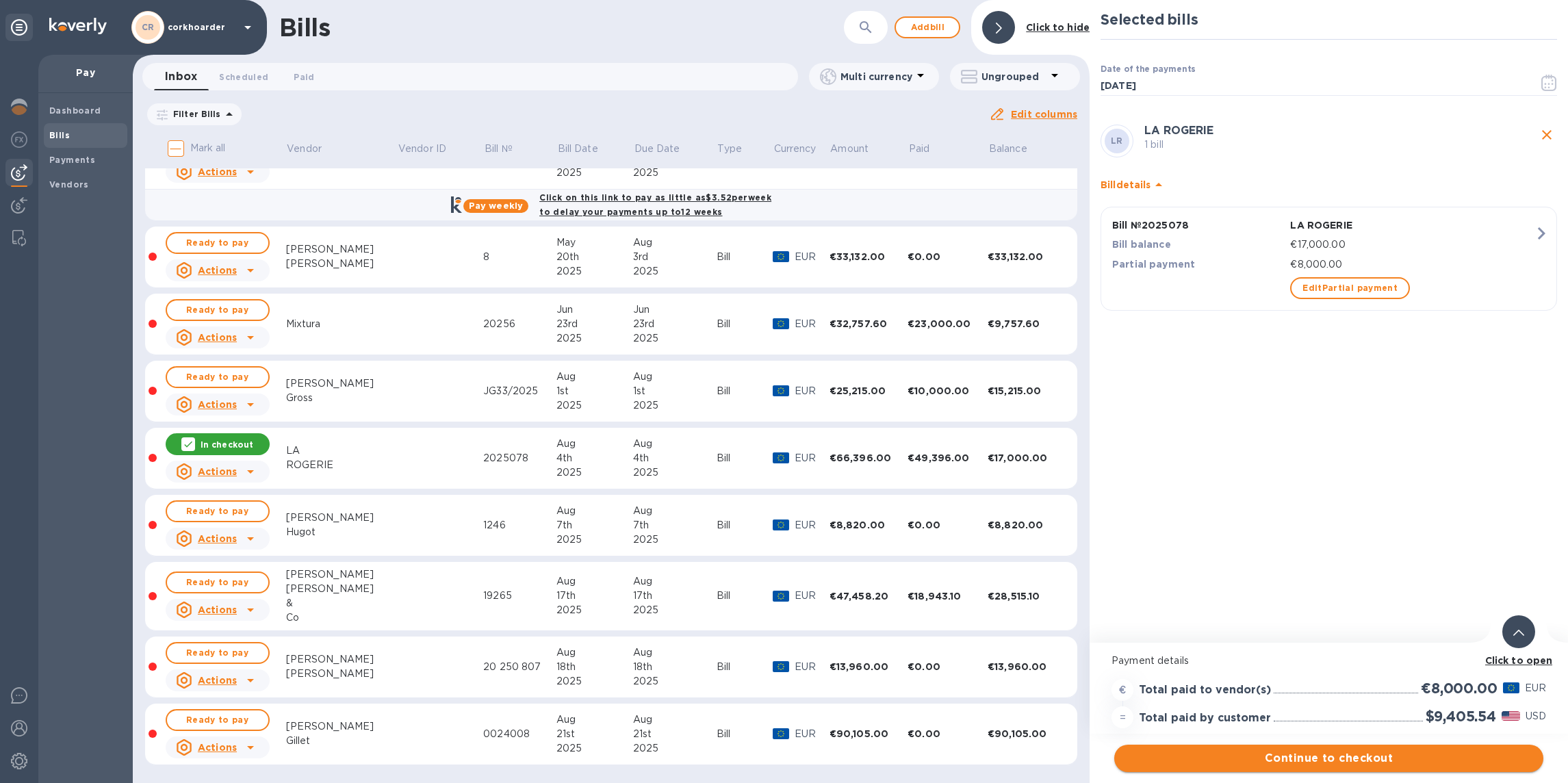
click at [1397, 757] on span "Continue to checkout" at bounding box center [1329, 758] width 408 height 16
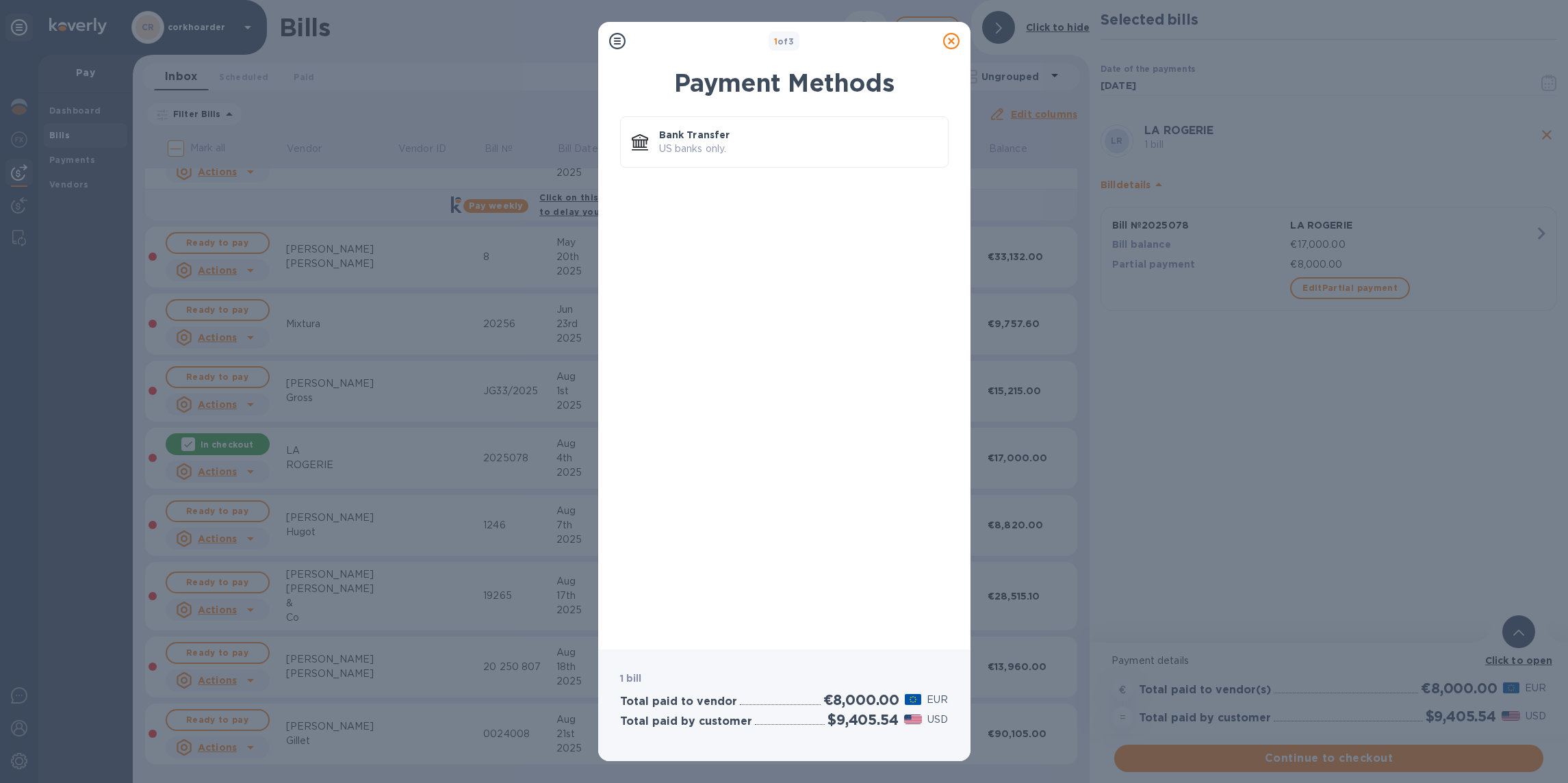
click at [944, 35] on icon at bounding box center [951, 41] width 16 height 16
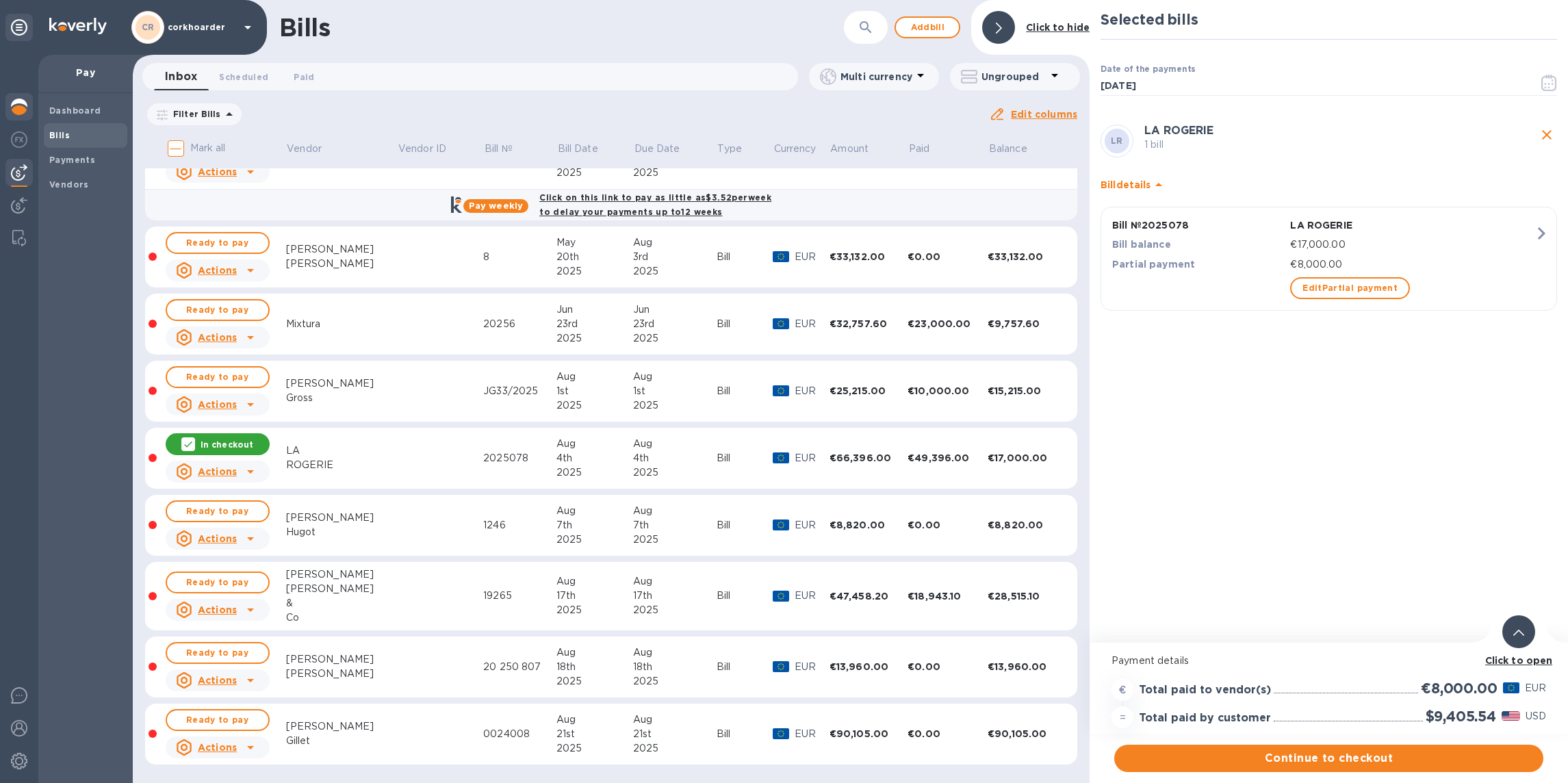
click at [6, 103] on div at bounding box center [19, 108] width 27 height 30
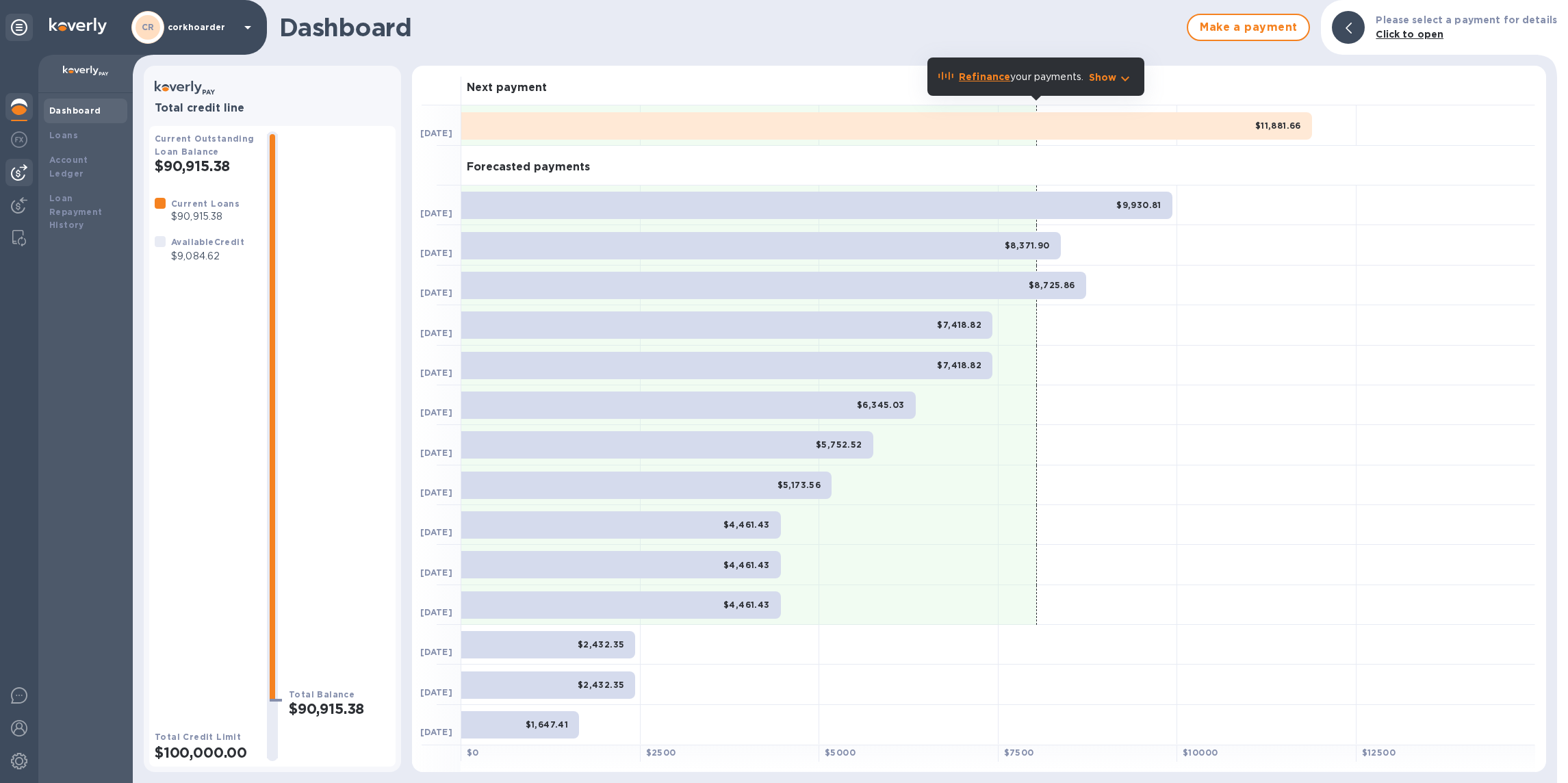
click at [13, 168] on img at bounding box center [19, 172] width 16 height 16
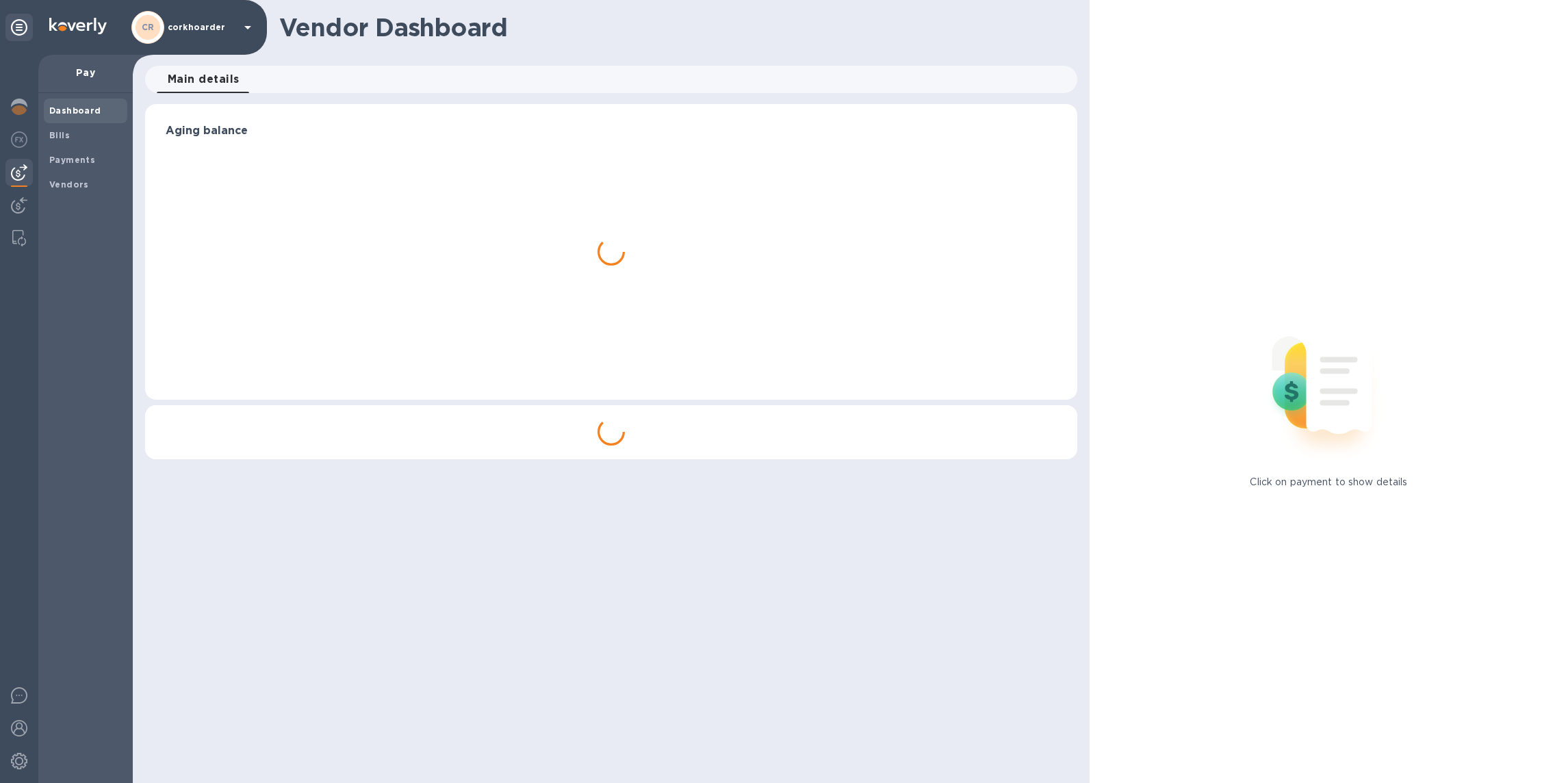
click at [56, 134] on b "Bills" at bounding box center [59, 135] width 21 height 10
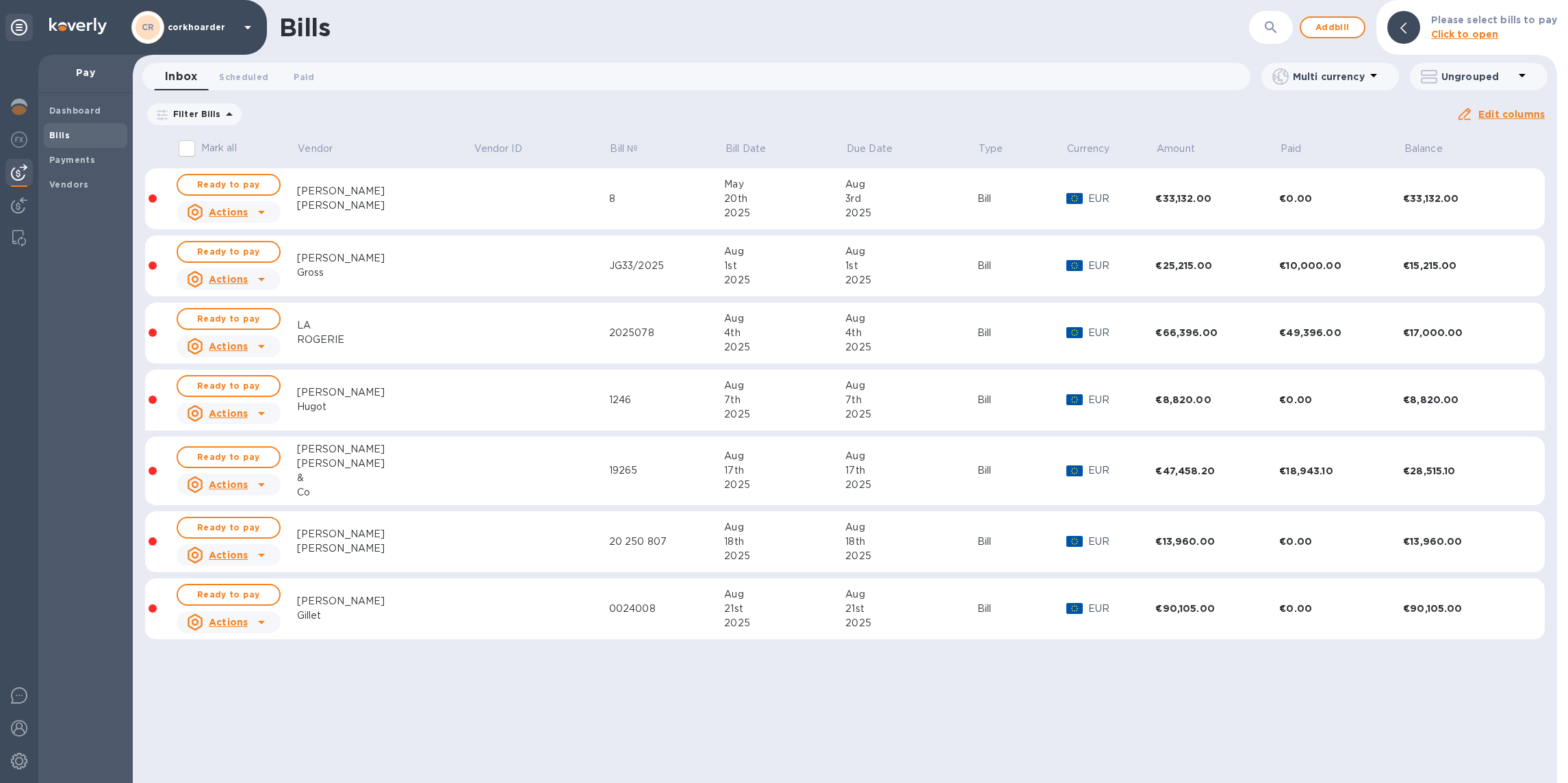
click at [0, 0] on icon at bounding box center [0, 0] width 0 height 0
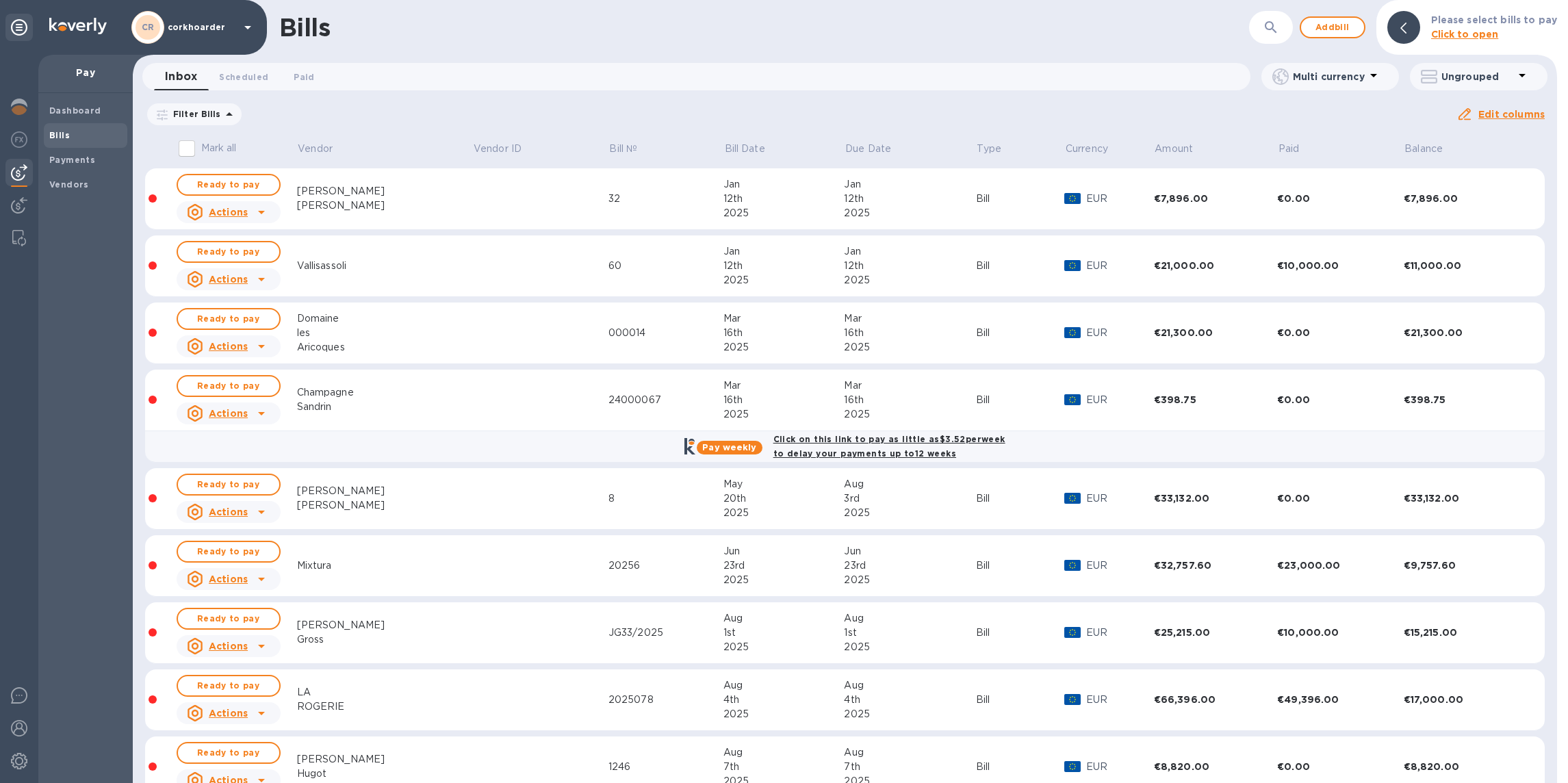
scroll to position [242, 0]
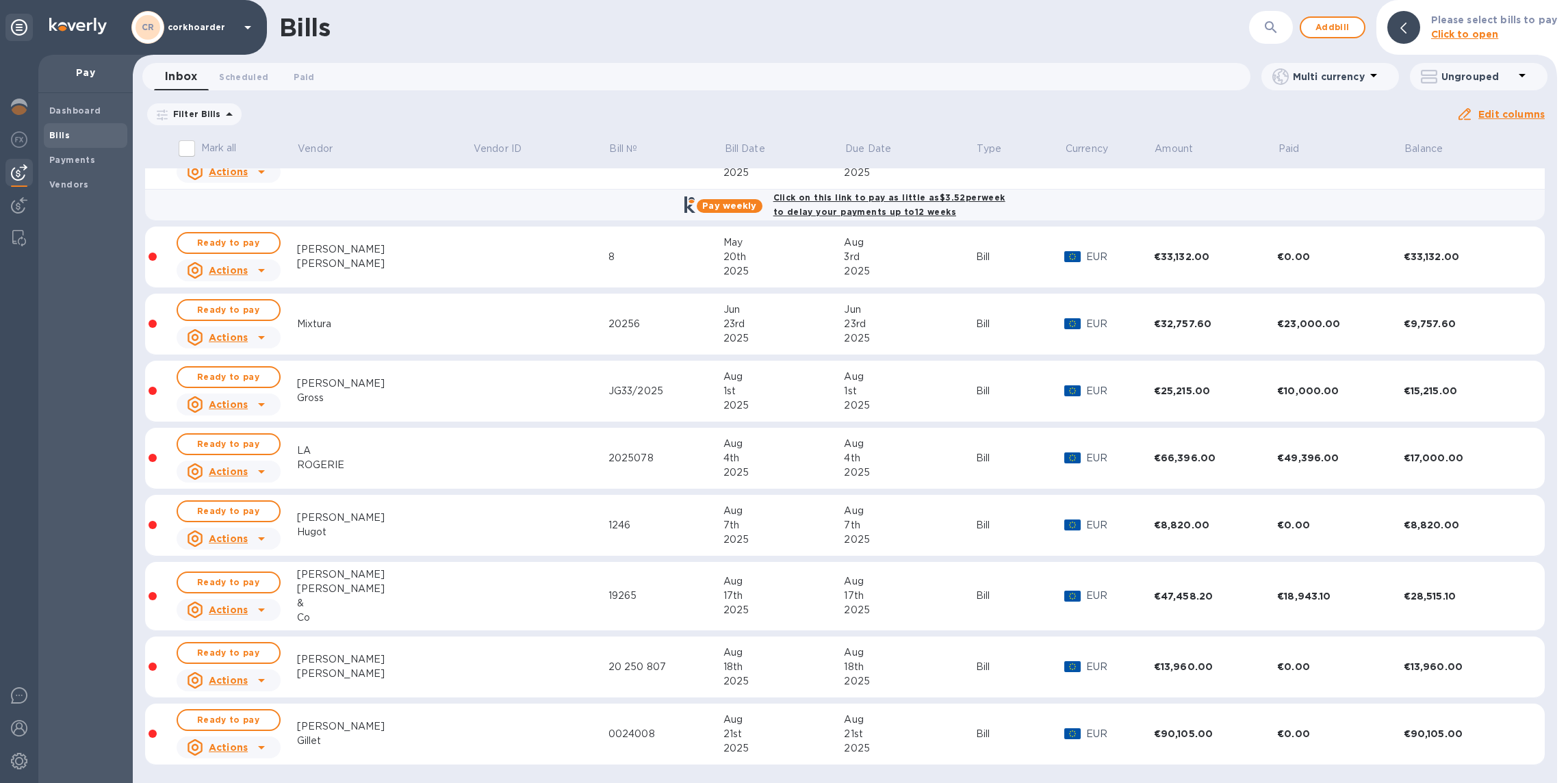
click at [472, 463] on td at bounding box center [540, 458] width 136 height 61
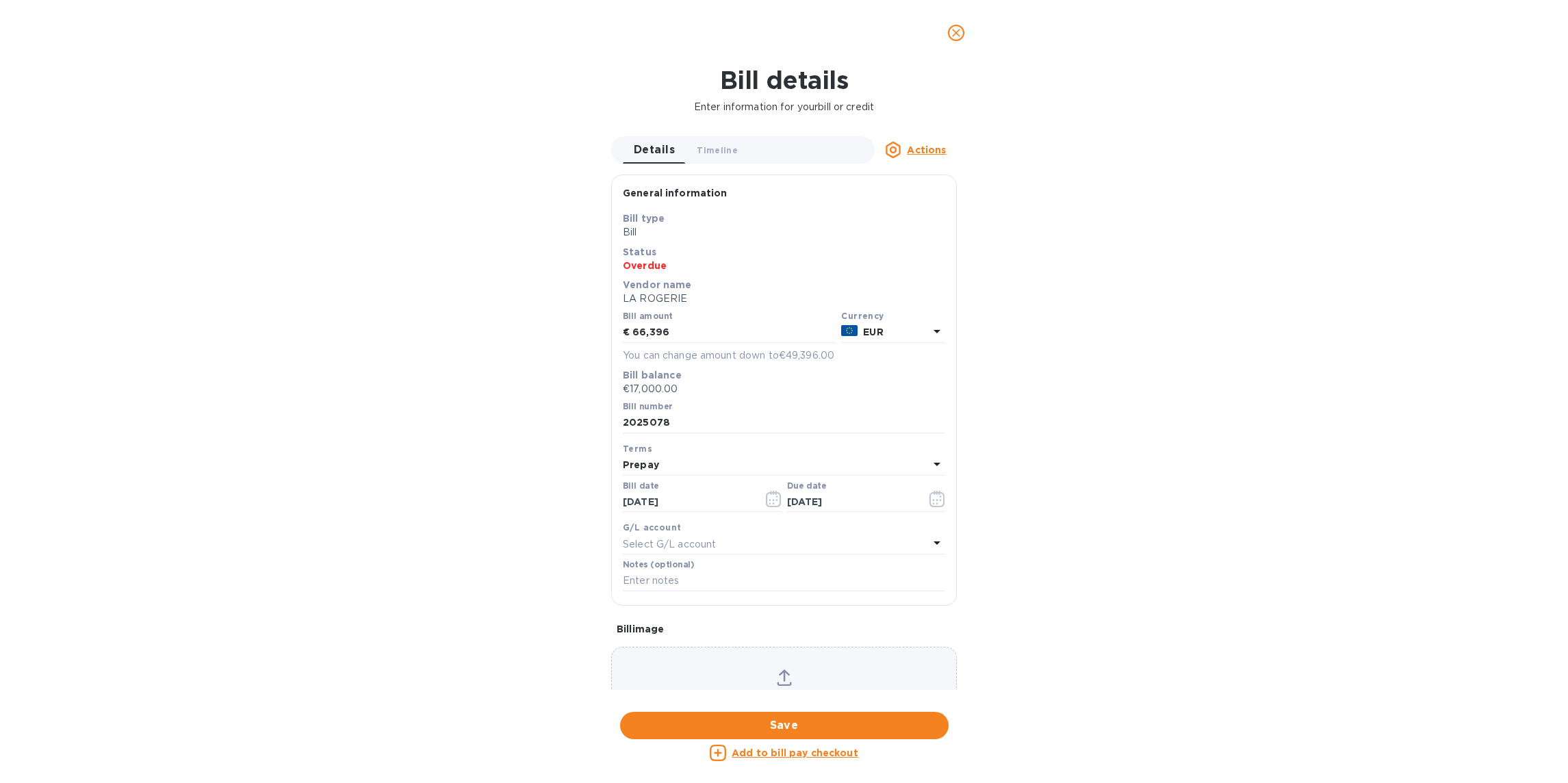
click at [748, 754] on u "Add to bill pay checkout" at bounding box center [794, 752] width 126 height 11
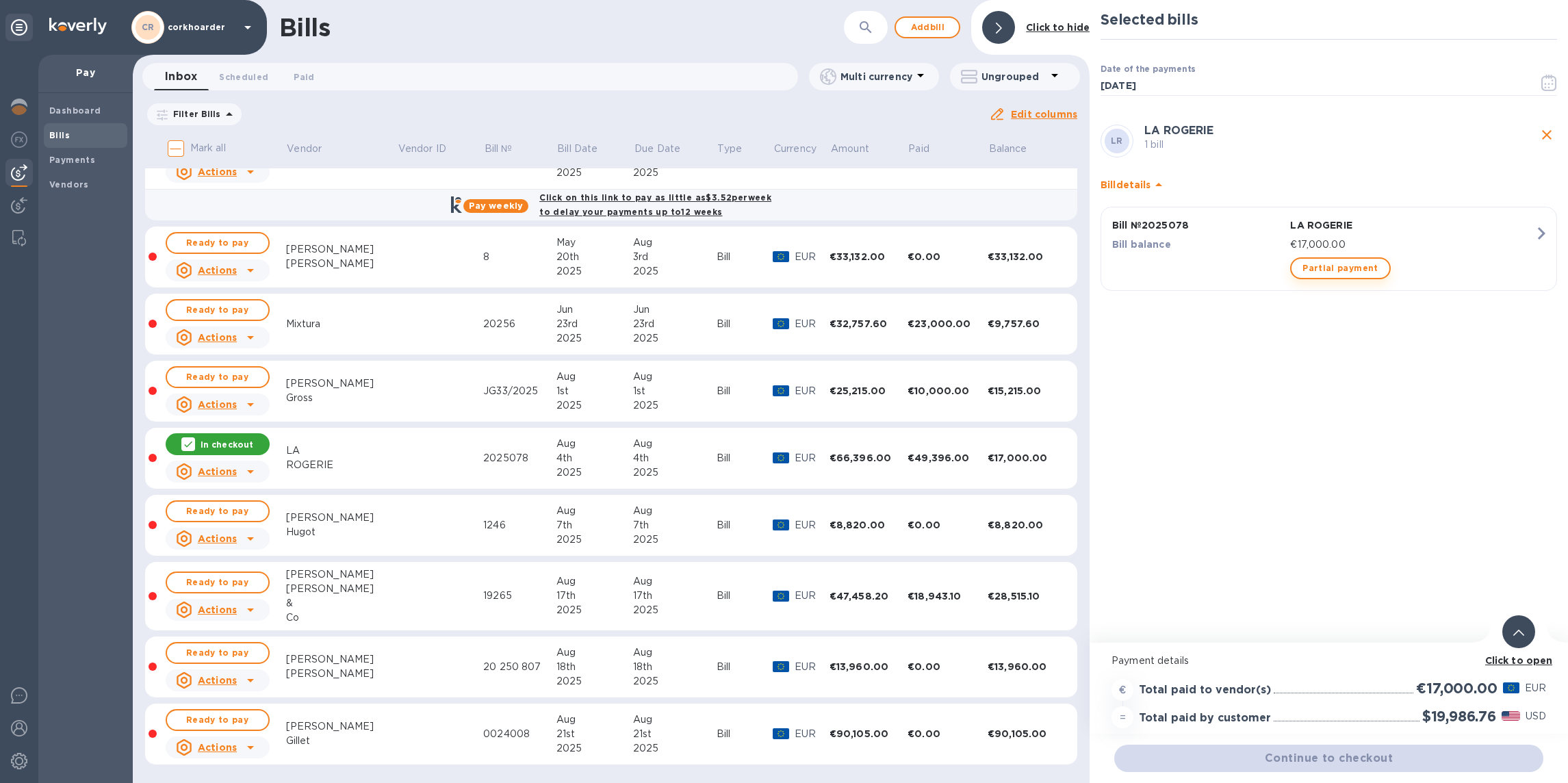
click at [1306, 266] on span "Partial payment" at bounding box center [1340, 268] width 76 height 16
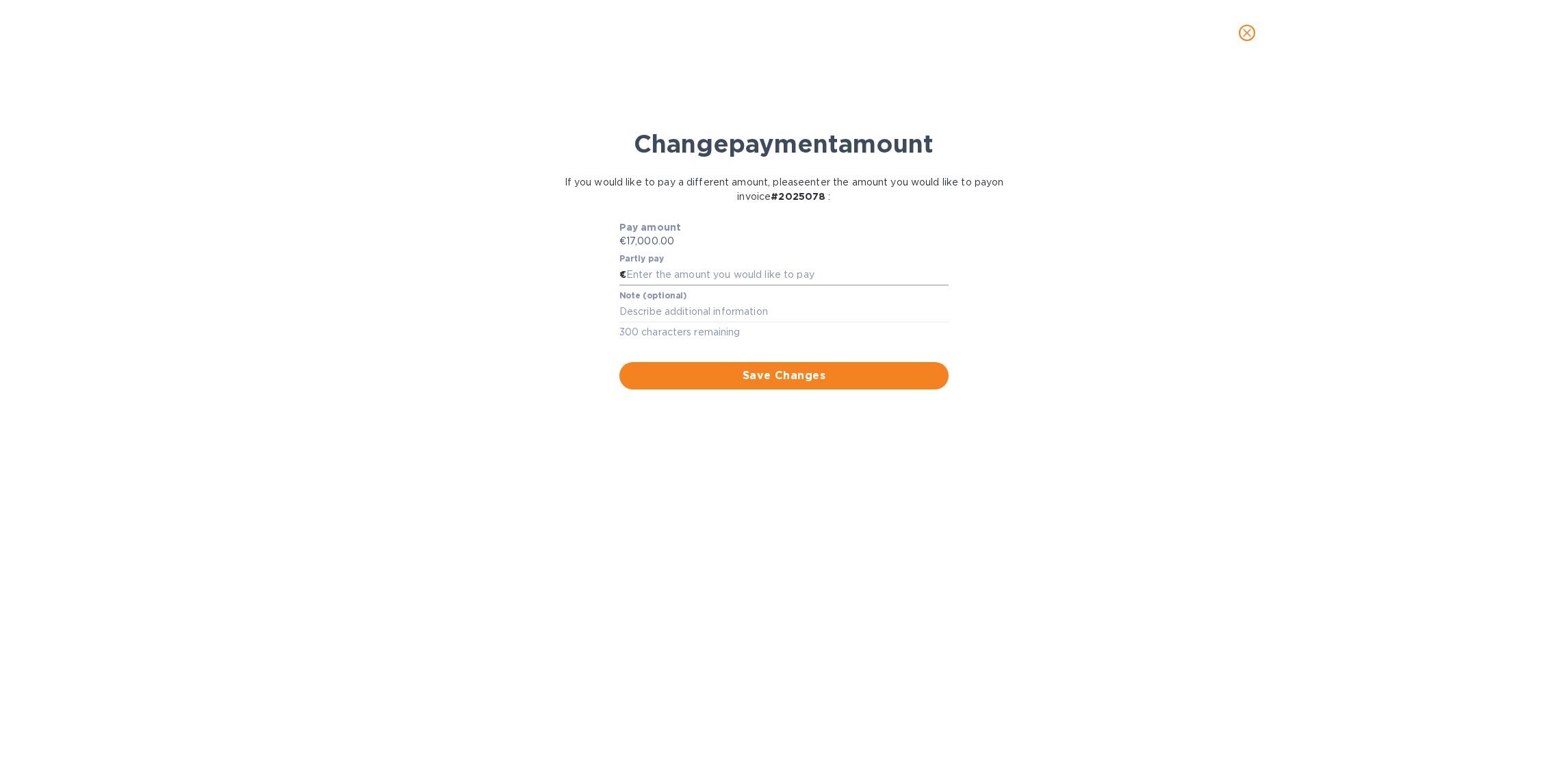
click at [819, 279] on input "text" at bounding box center [788, 275] width 323 height 21
type input "8,000"
click at [882, 360] on div "Save Changes" at bounding box center [784, 368] width 335 height 49
click at [878, 370] on span "Save Changes" at bounding box center [784, 375] width 308 height 16
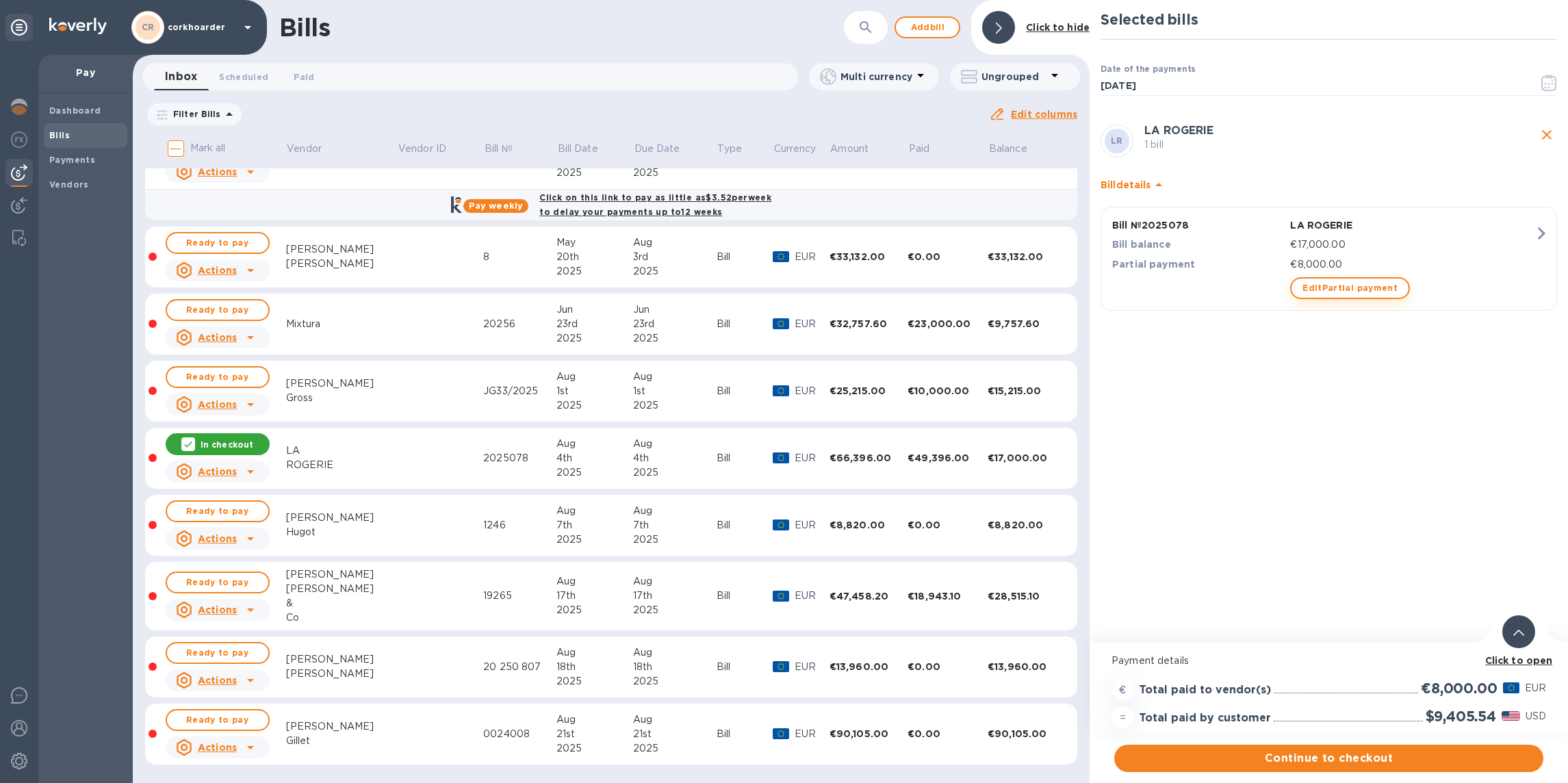
click at [1347, 293] on span "Edit Partial payment" at bounding box center [1350, 288] width 95 height 16
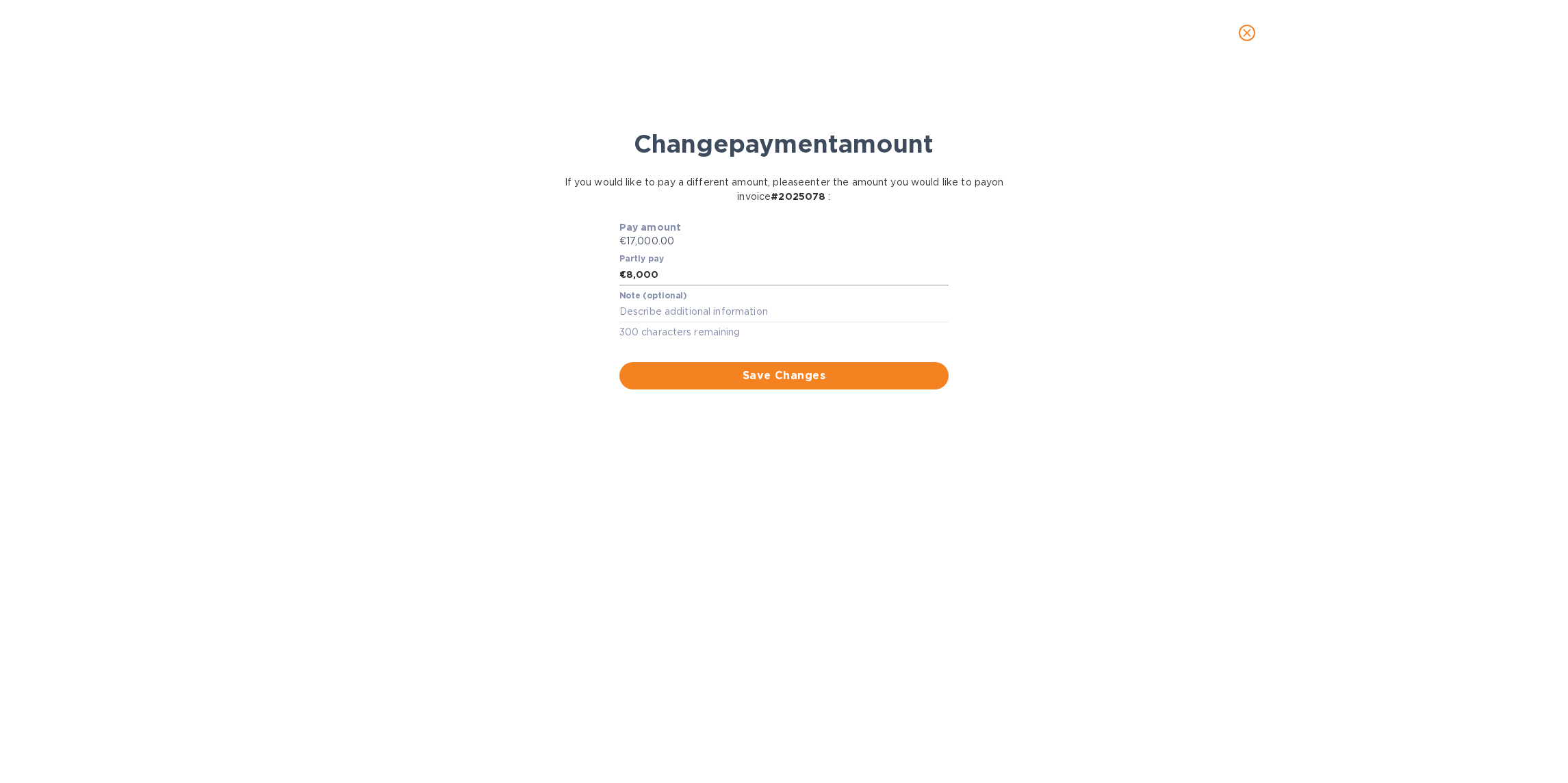
click at [652, 274] on input "8,000" at bounding box center [788, 275] width 323 height 21
type input "7,900"
click at [767, 363] on button "Save Changes" at bounding box center [784, 375] width 330 height 27
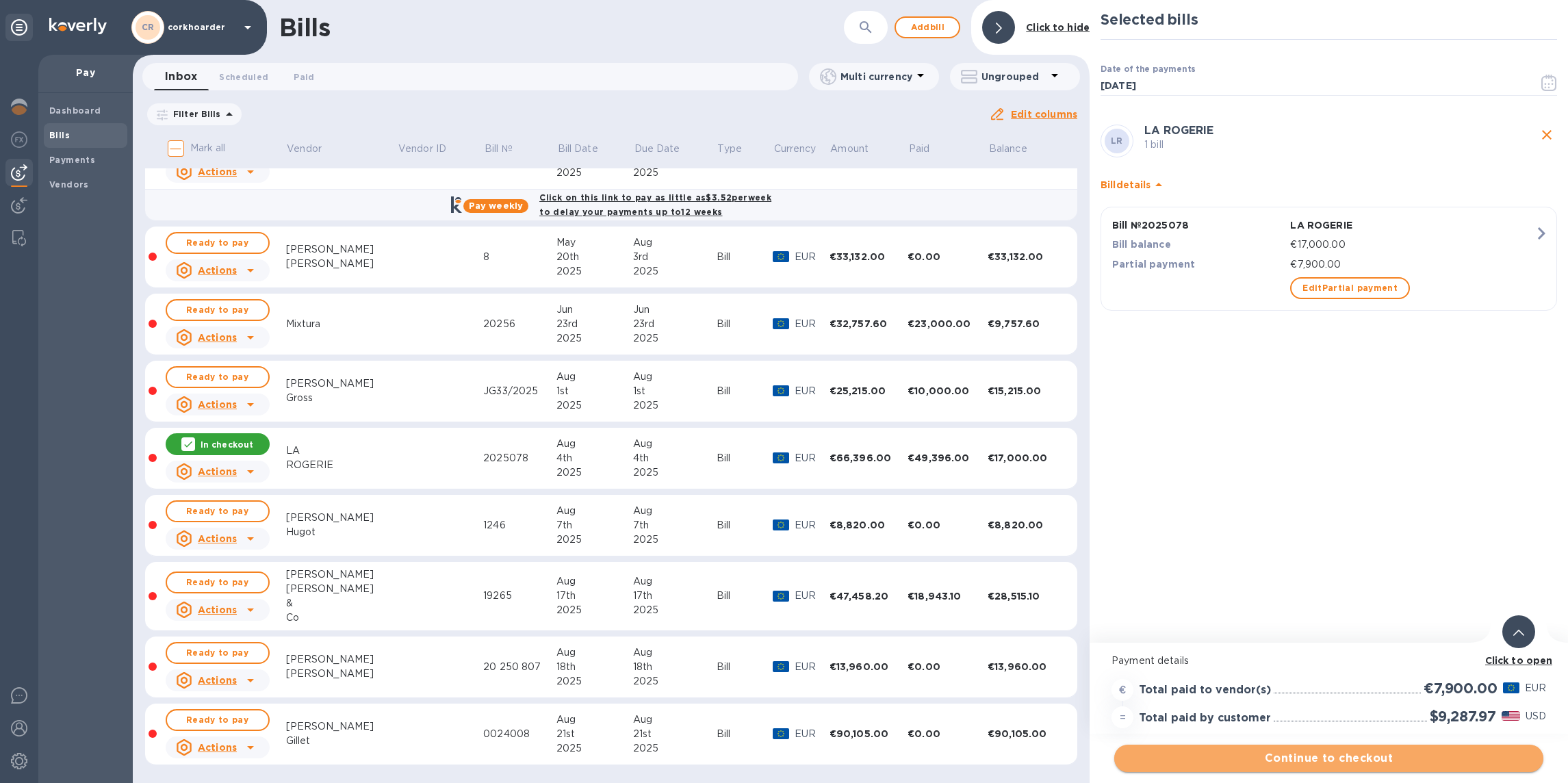
click at [1383, 761] on span "Continue to checkout" at bounding box center [1329, 758] width 408 height 16
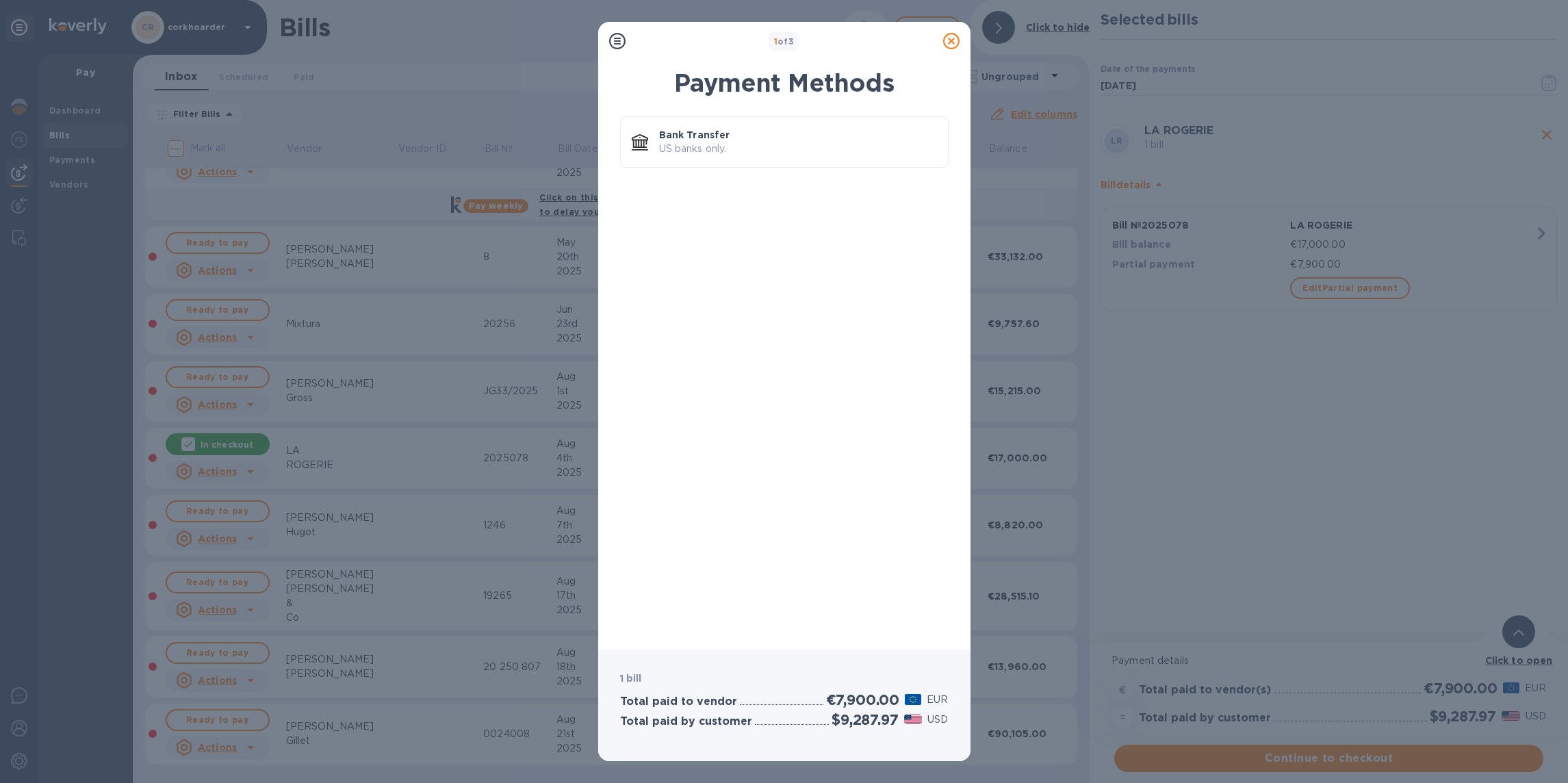
click at [954, 42] on icon at bounding box center [951, 41] width 16 height 16
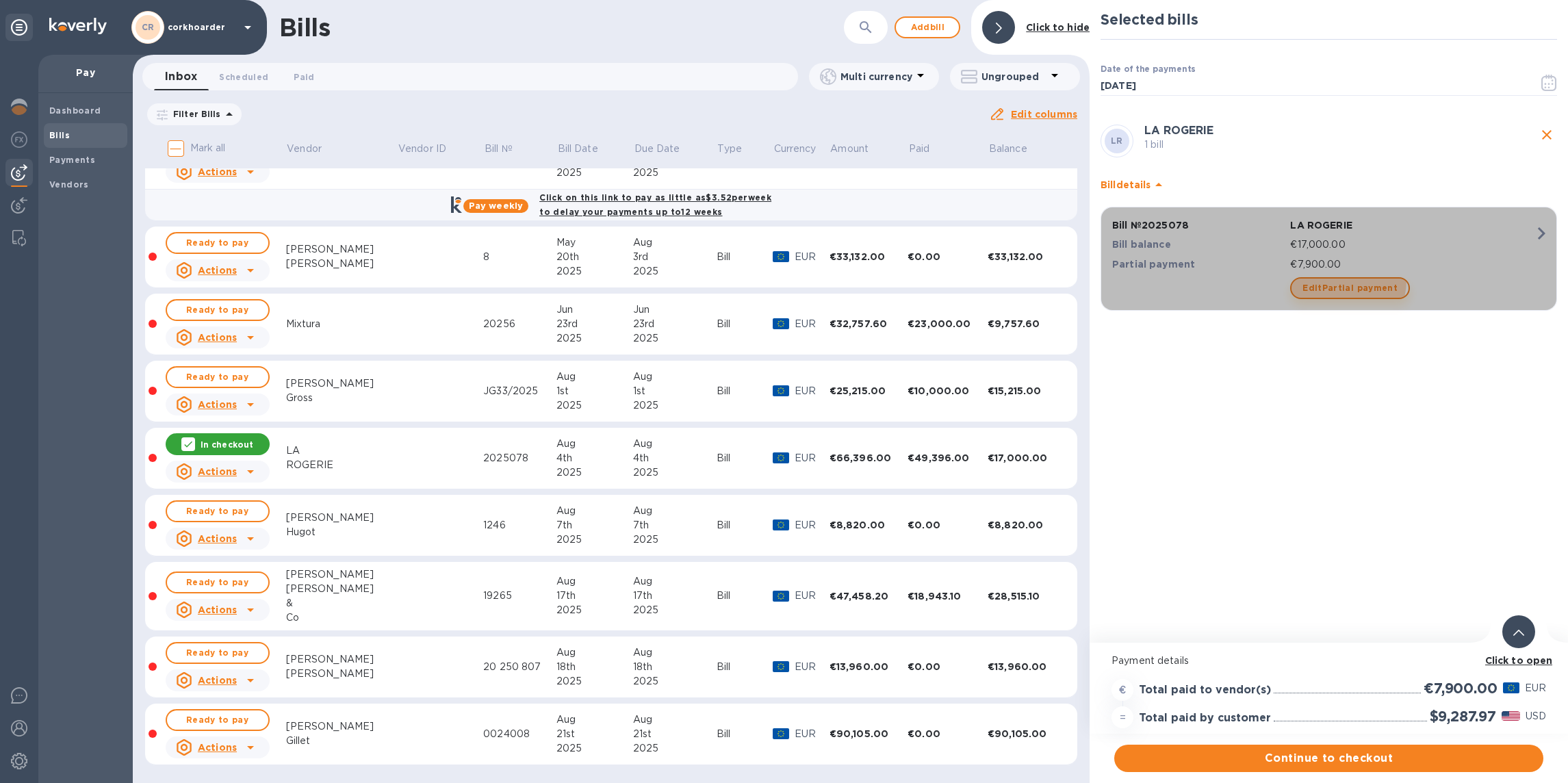
click at [1329, 280] on span "Edit Partial payment" at bounding box center [1350, 288] width 95 height 16
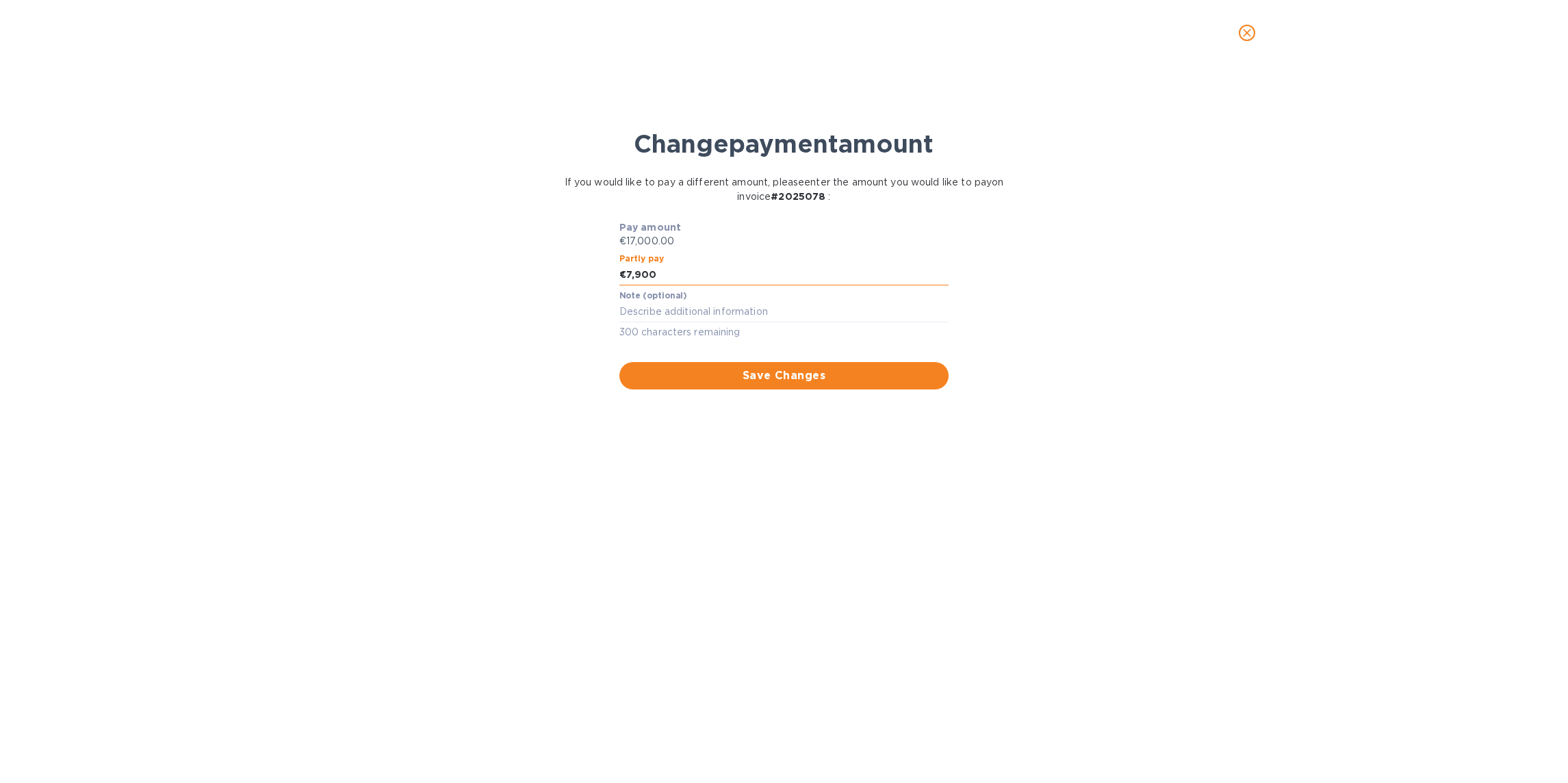
click at [641, 272] on input "7,900" at bounding box center [788, 275] width 323 height 21
type input "7,700"
click at [694, 373] on span "Save Changes" at bounding box center [784, 375] width 308 height 16
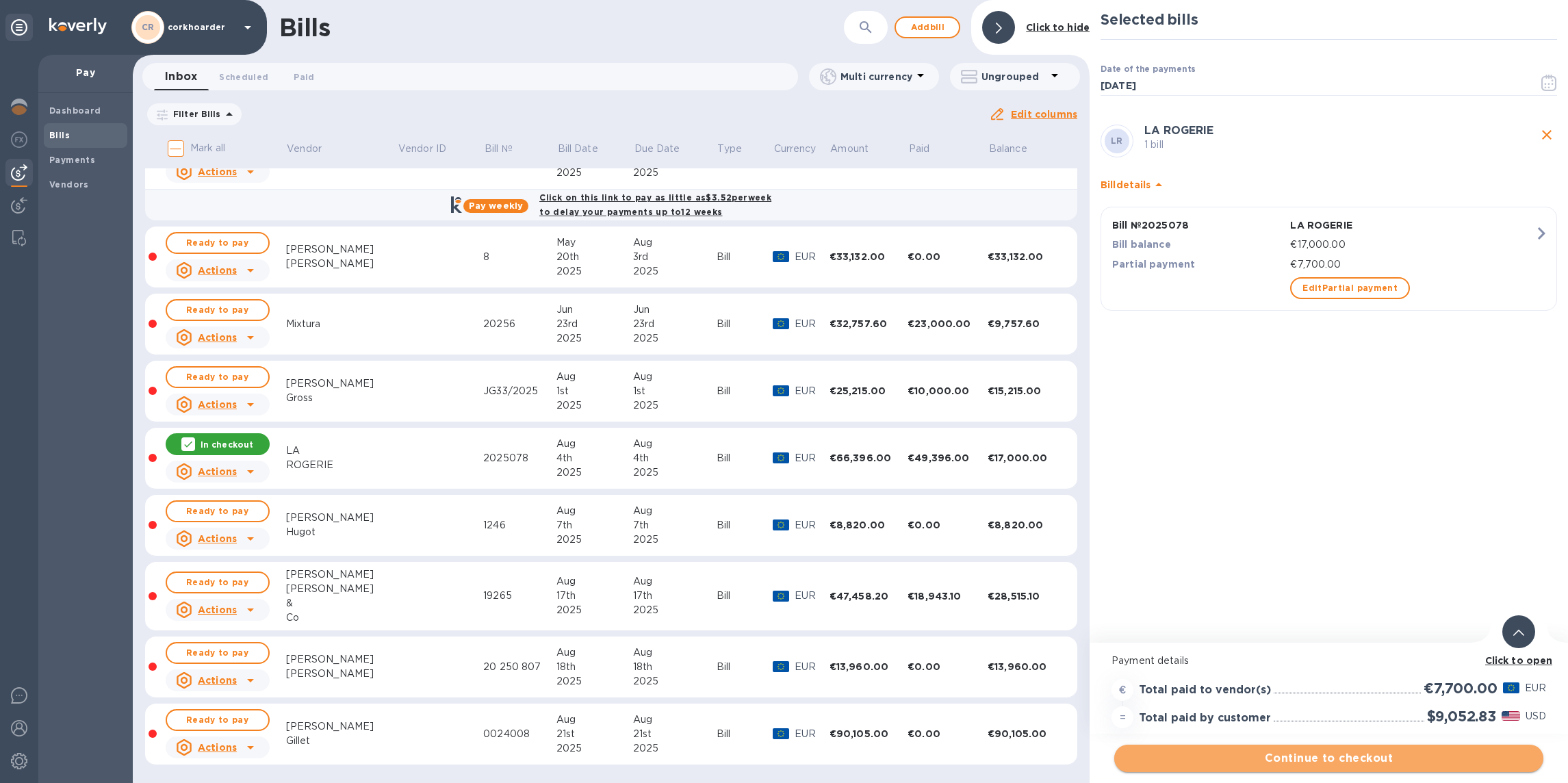
click at [1354, 762] on span "Continue to checkout" at bounding box center [1329, 758] width 408 height 16
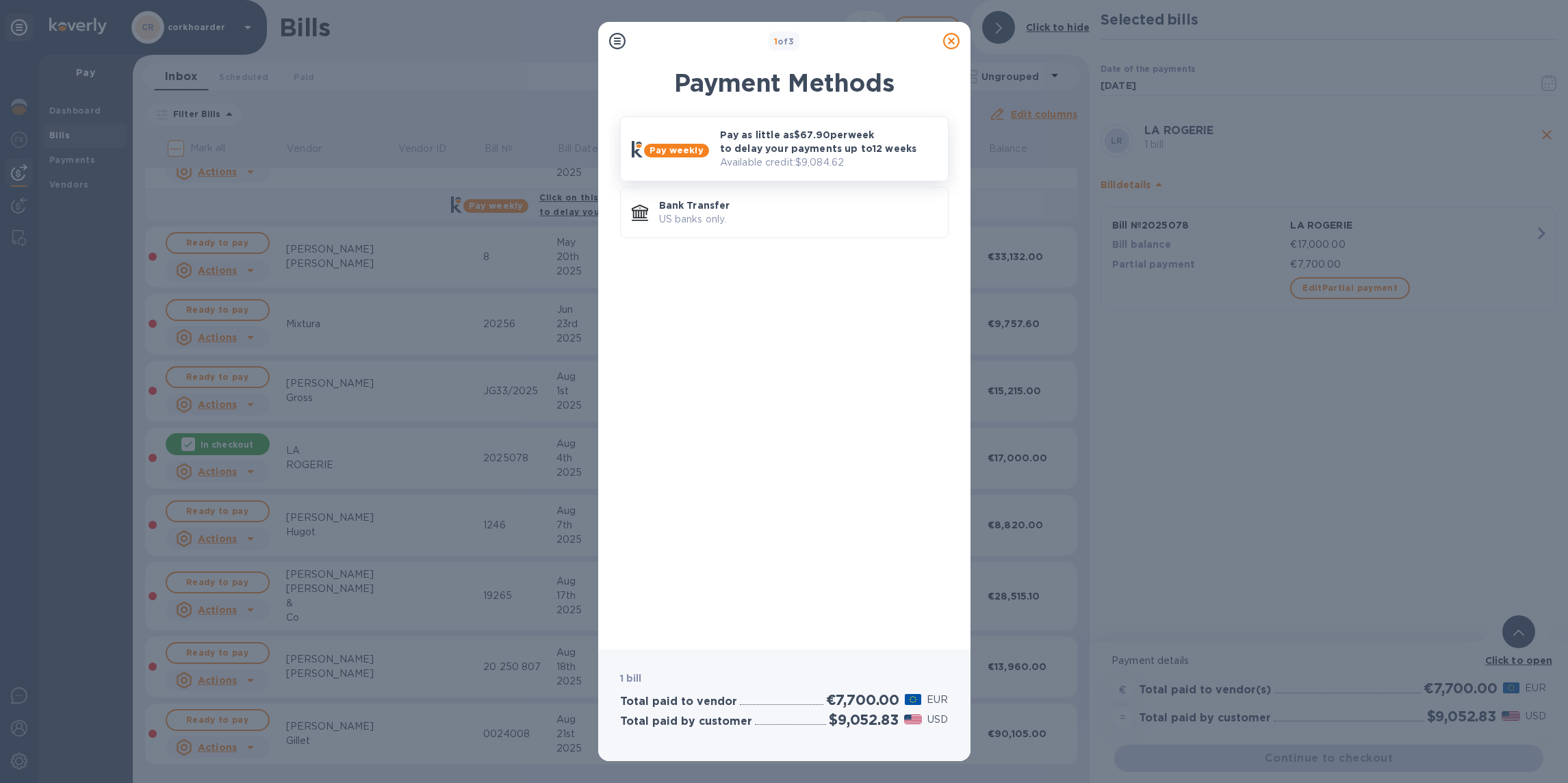
click at [809, 142] on p "Pay as little as $67.90 per week to delay your payments up to 12 weeks" at bounding box center [829, 141] width 217 height 27
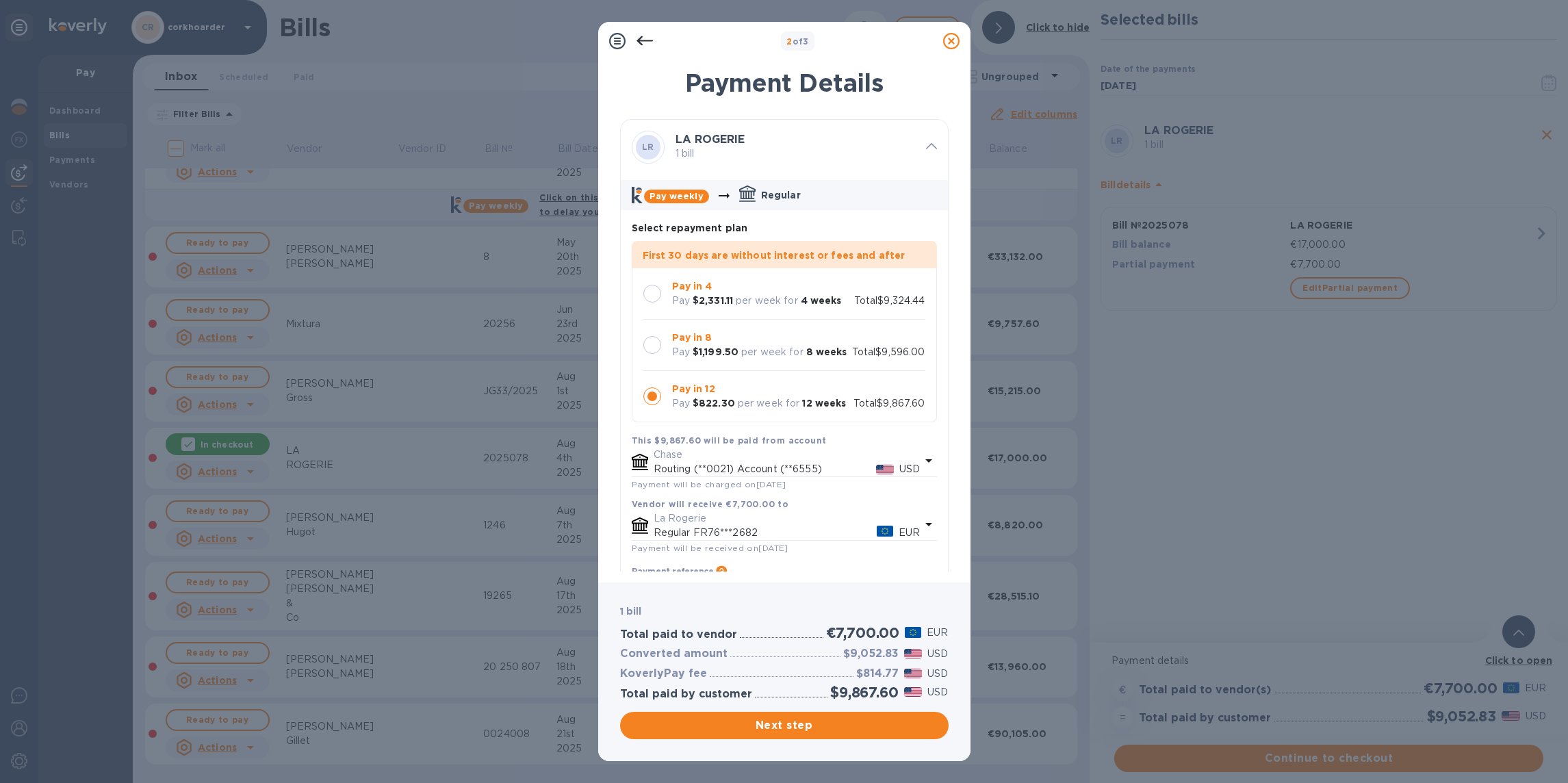
scroll to position [99, 0]
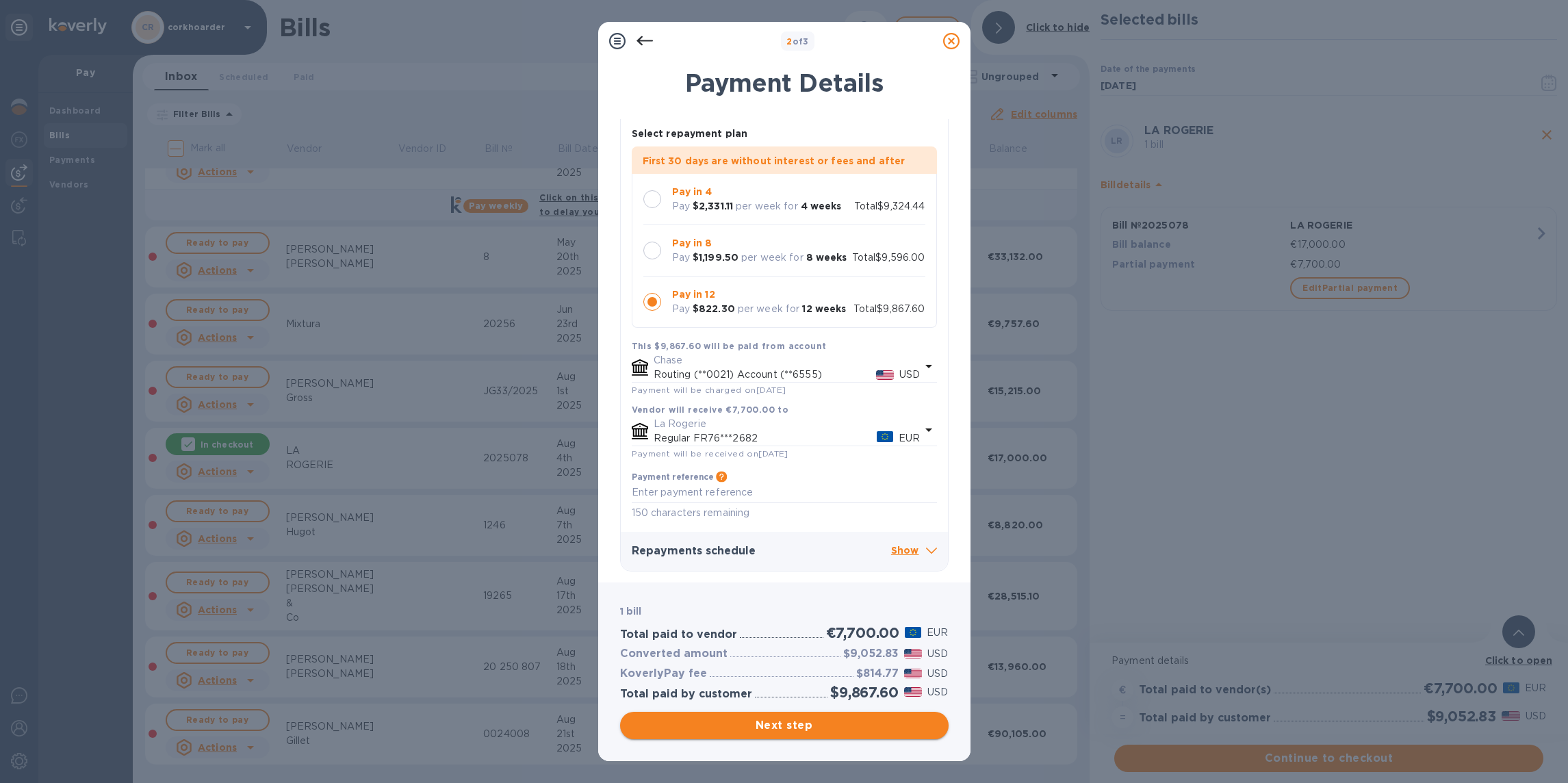
click at [814, 734] on button "Next step" at bounding box center [784, 726] width 328 height 27
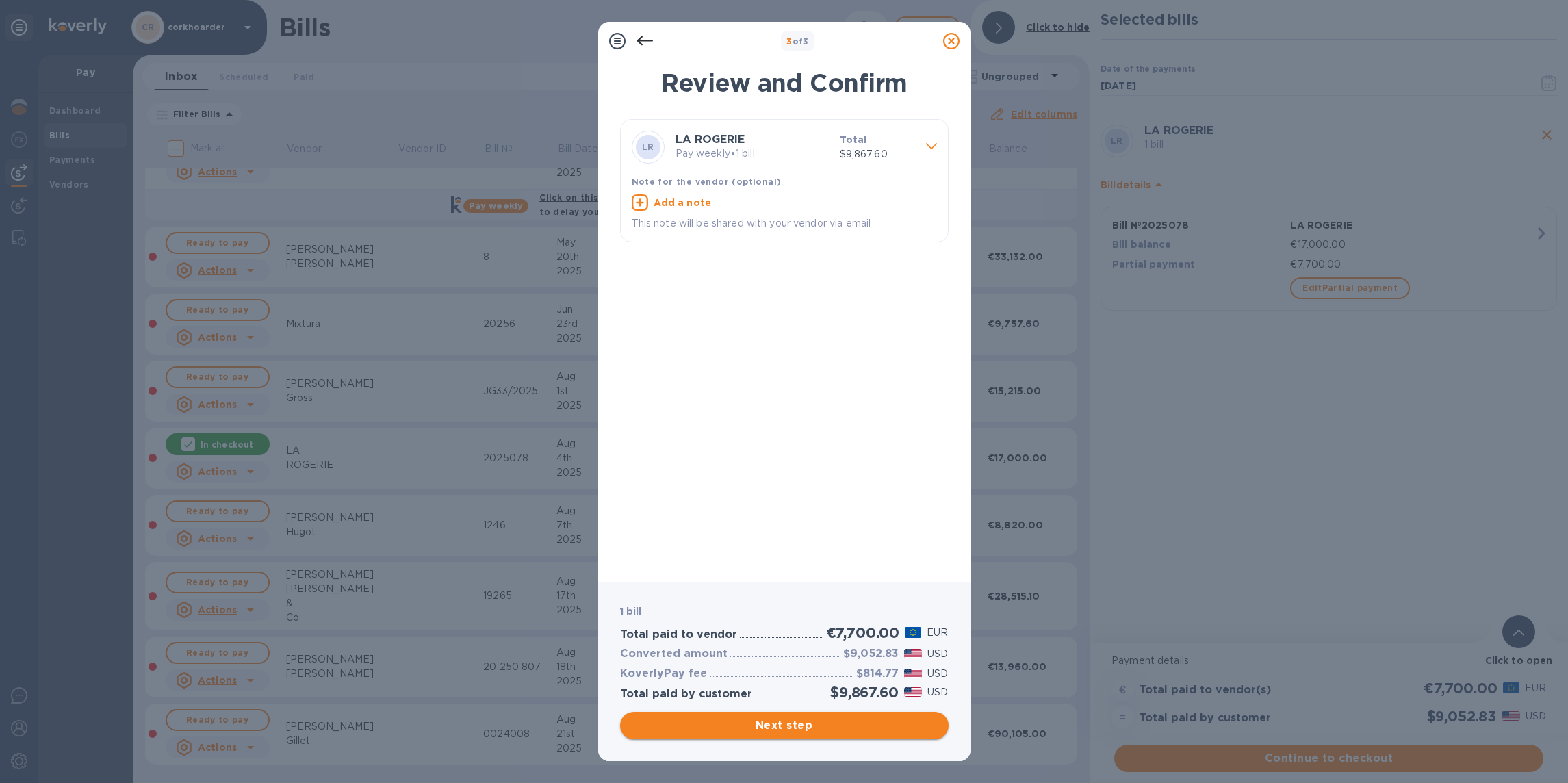
click at [832, 721] on span "Next step" at bounding box center [784, 725] width 307 height 16
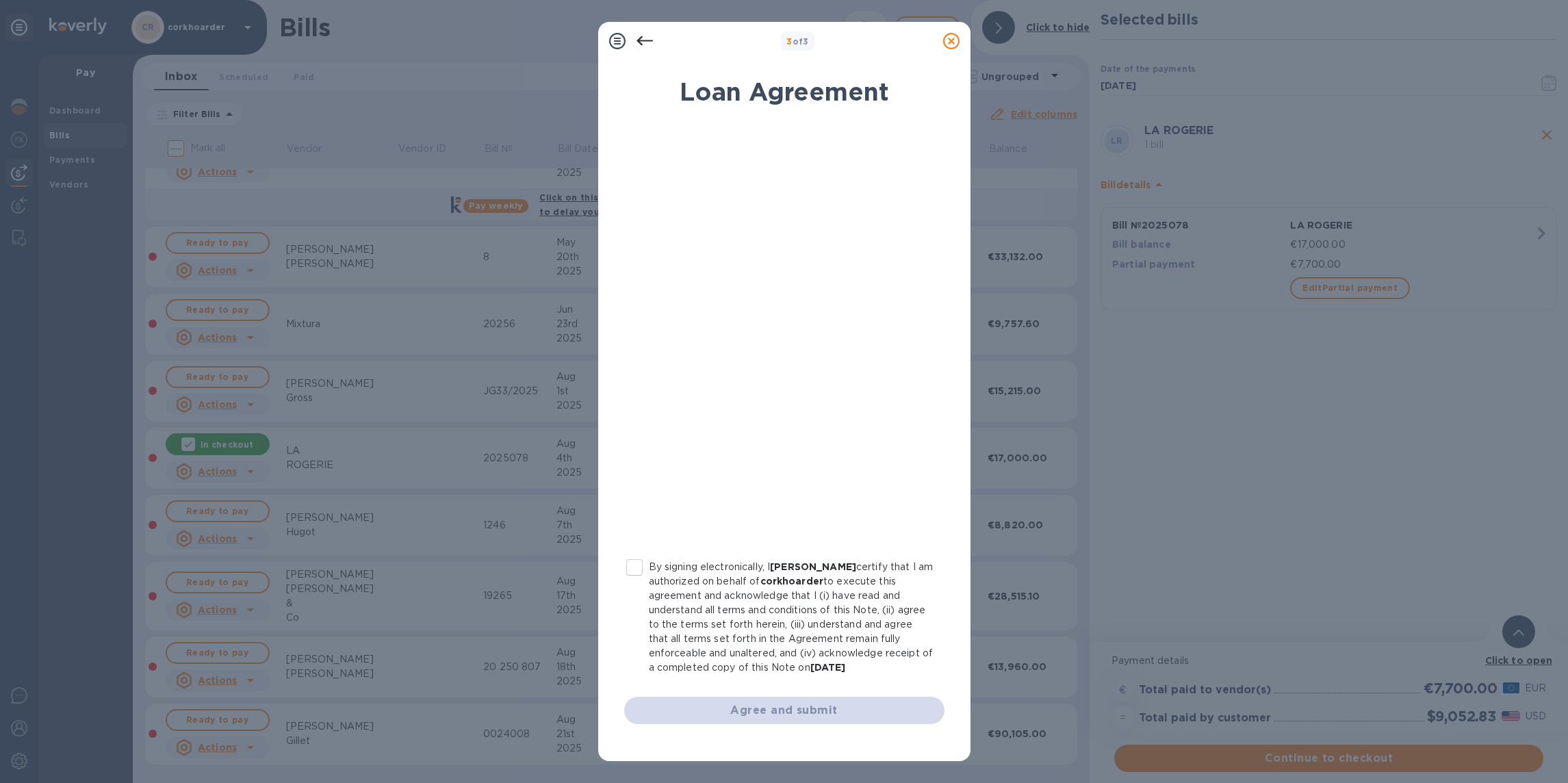
click at [700, 595] on p "By signing electronically, I [PERSON_NAME] certify that I am authorized on beha…" at bounding box center [791, 617] width 285 height 115
click at [649, 582] on input "By signing electronically, I [PERSON_NAME] certify that I am authorized on beha…" at bounding box center [634, 567] width 29 height 29
checkbox input "true"
click at [772, 712] on span "Agree and submit" at bounding box center [784, 710] width 298 height 16
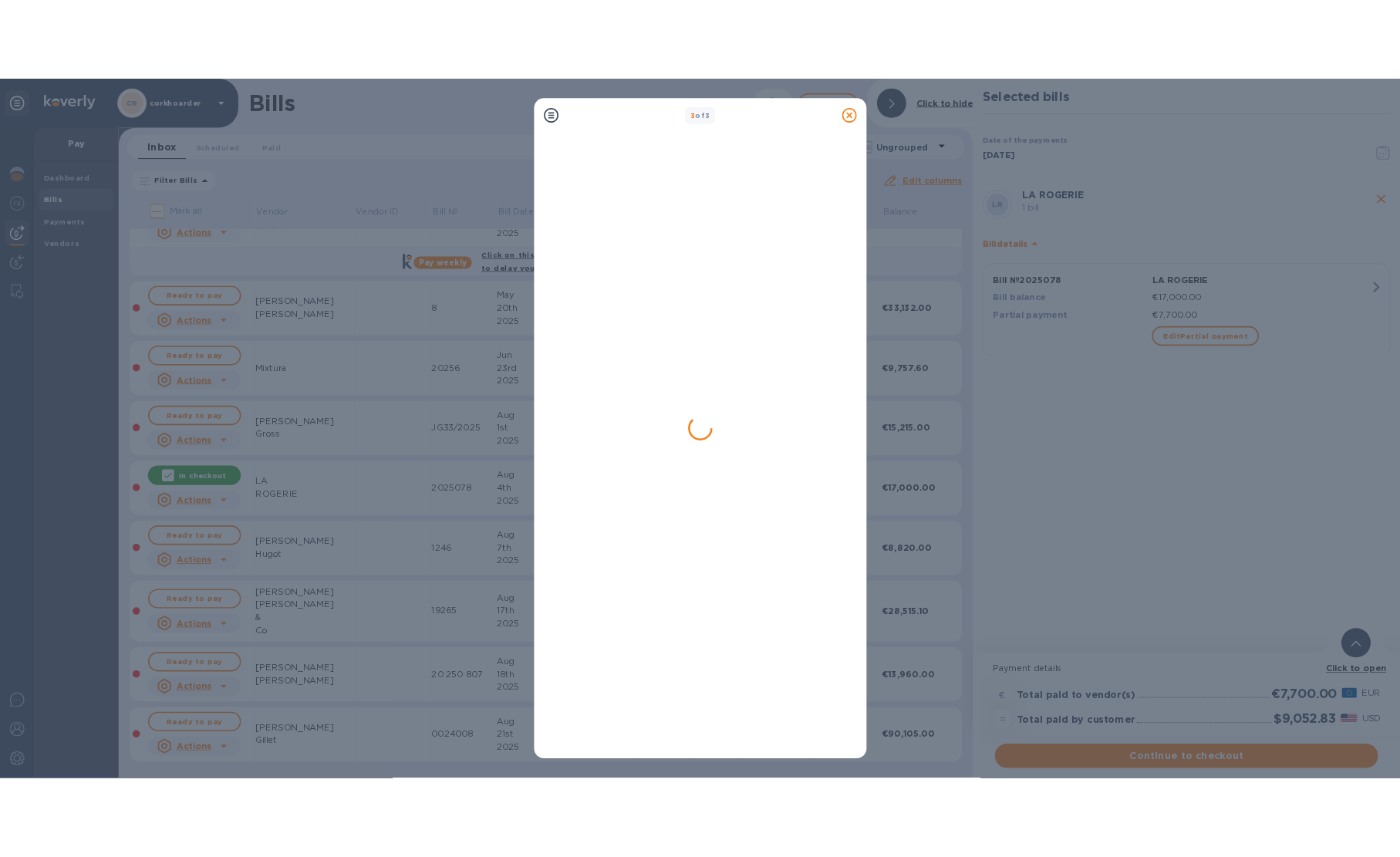
scroll to position [0, 0]
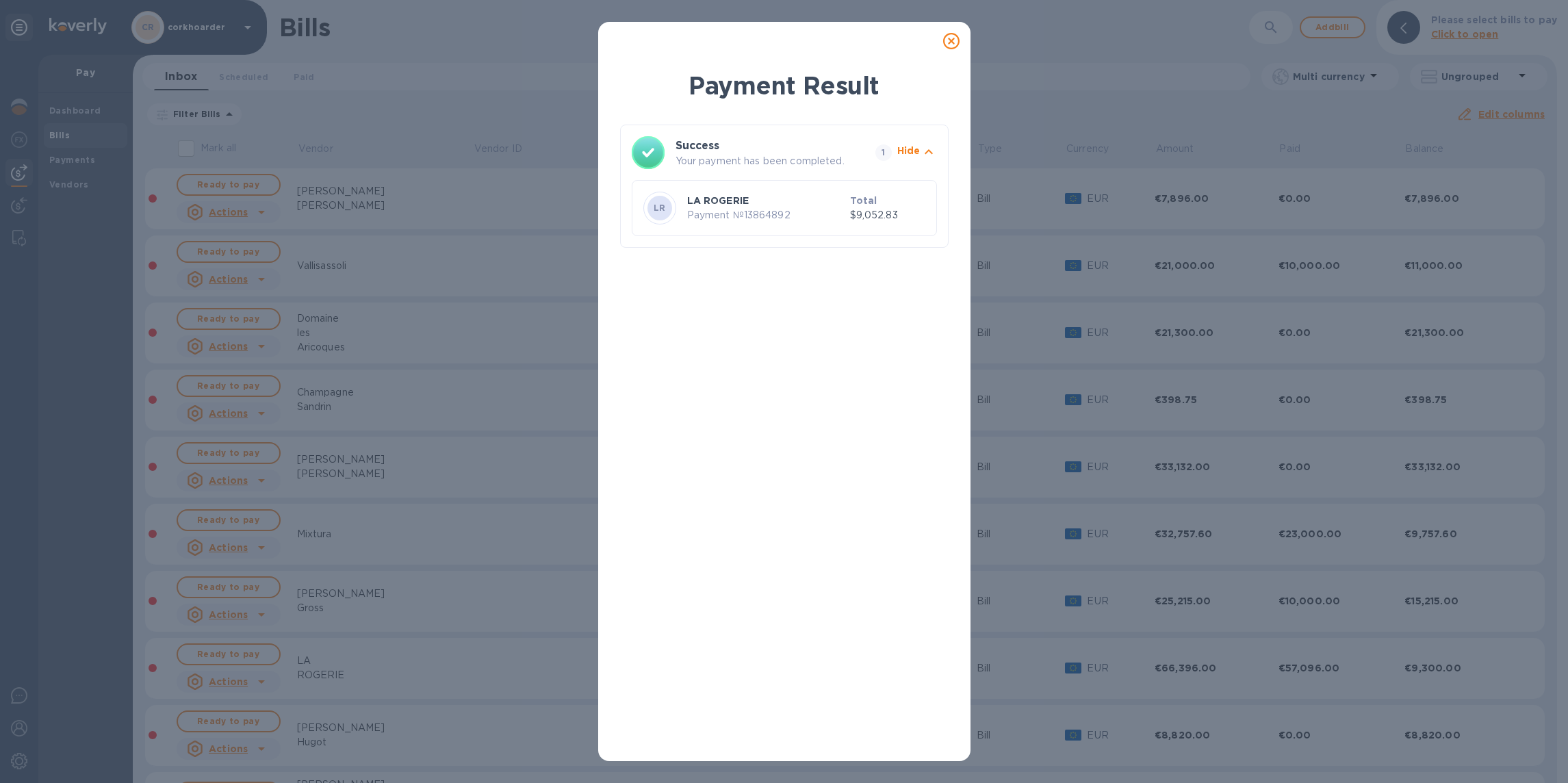
click at [947, 40] on icon at bounding box center [951, 41] width 16 height 16
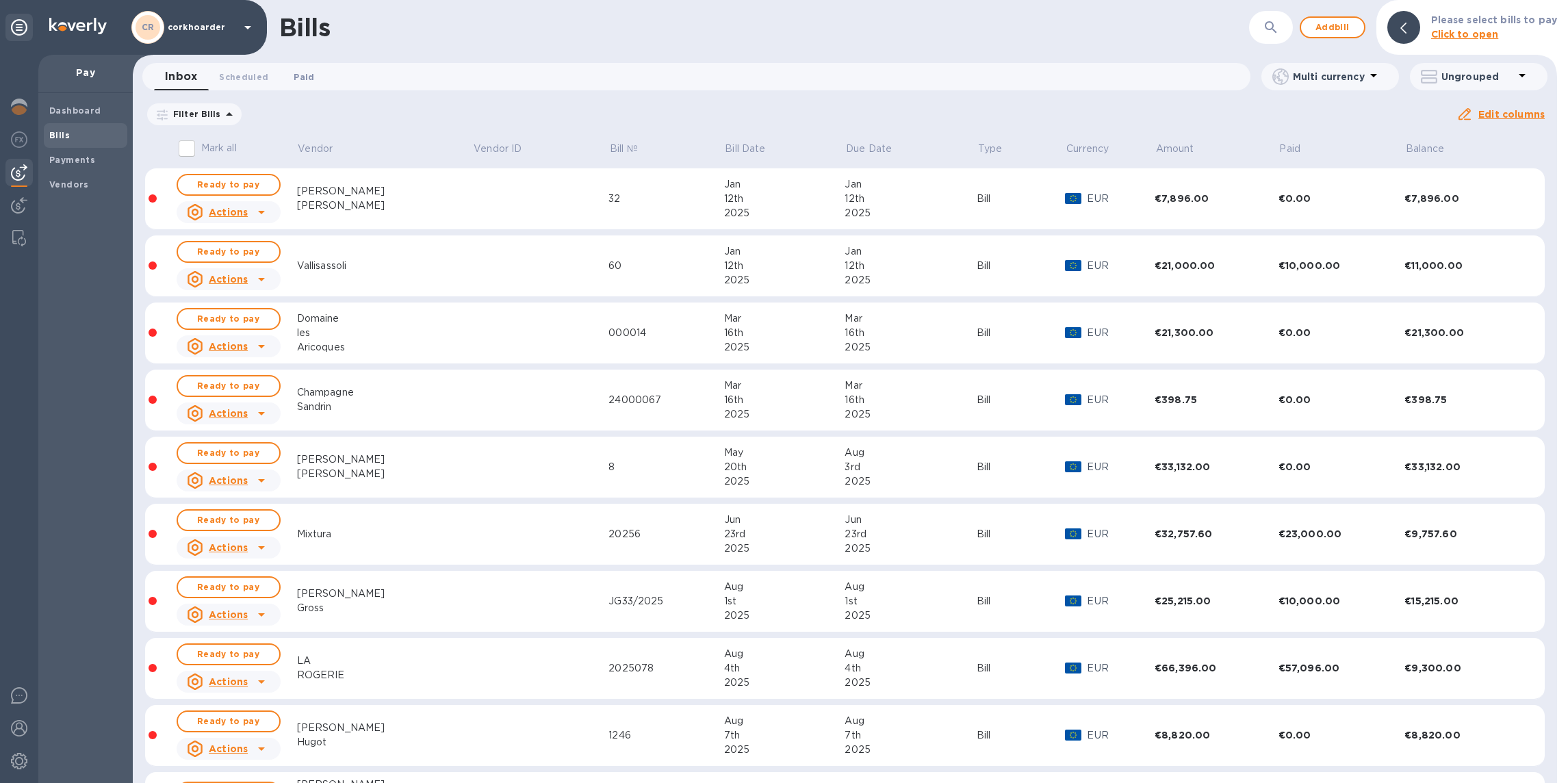
click at [290, 76] on span "Paid 0" at bounding box center [304, 77] width 27 height 14
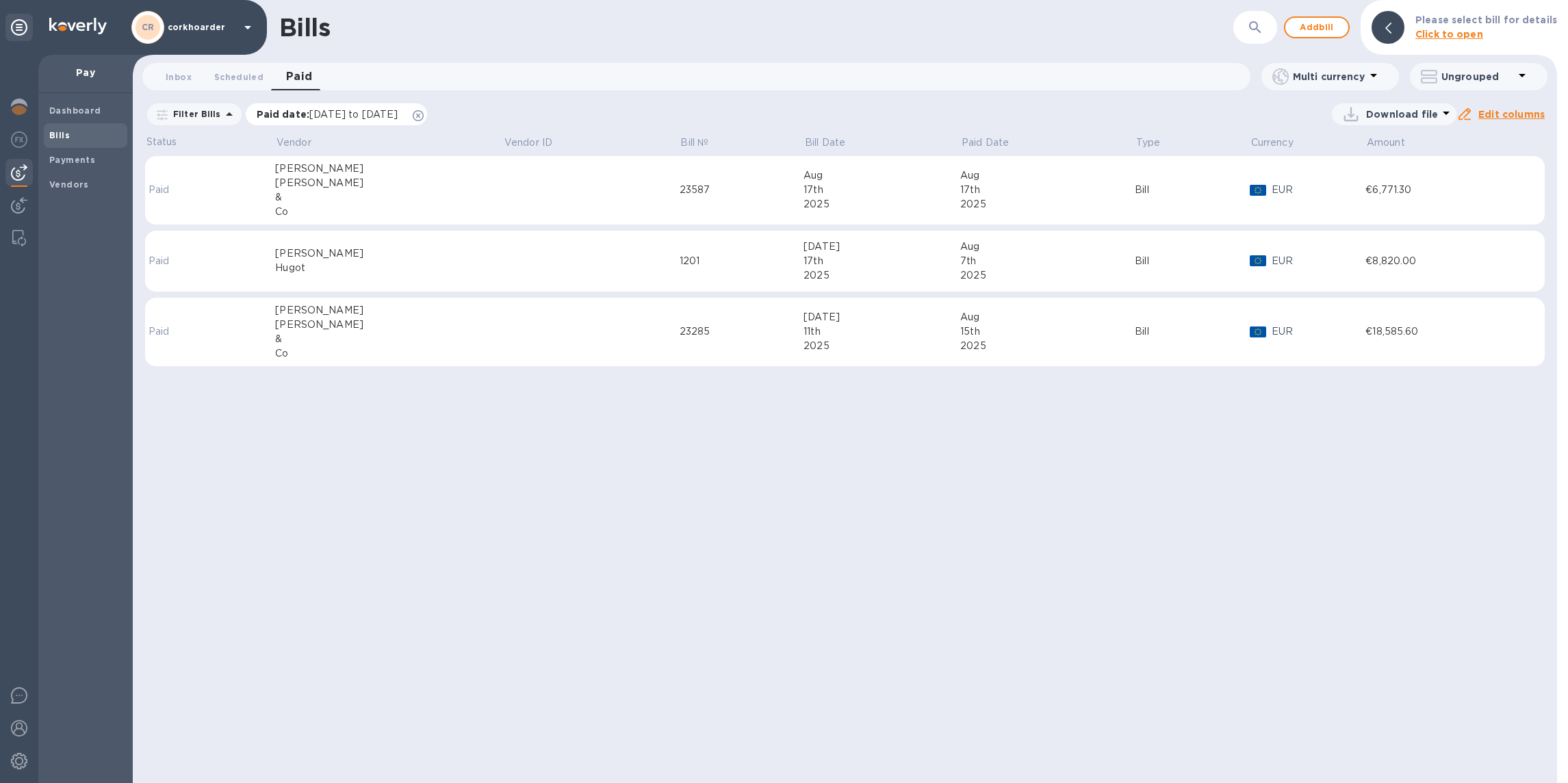
click at [424, 115] on icon at bounding box center [418, 115] width 11 height 11
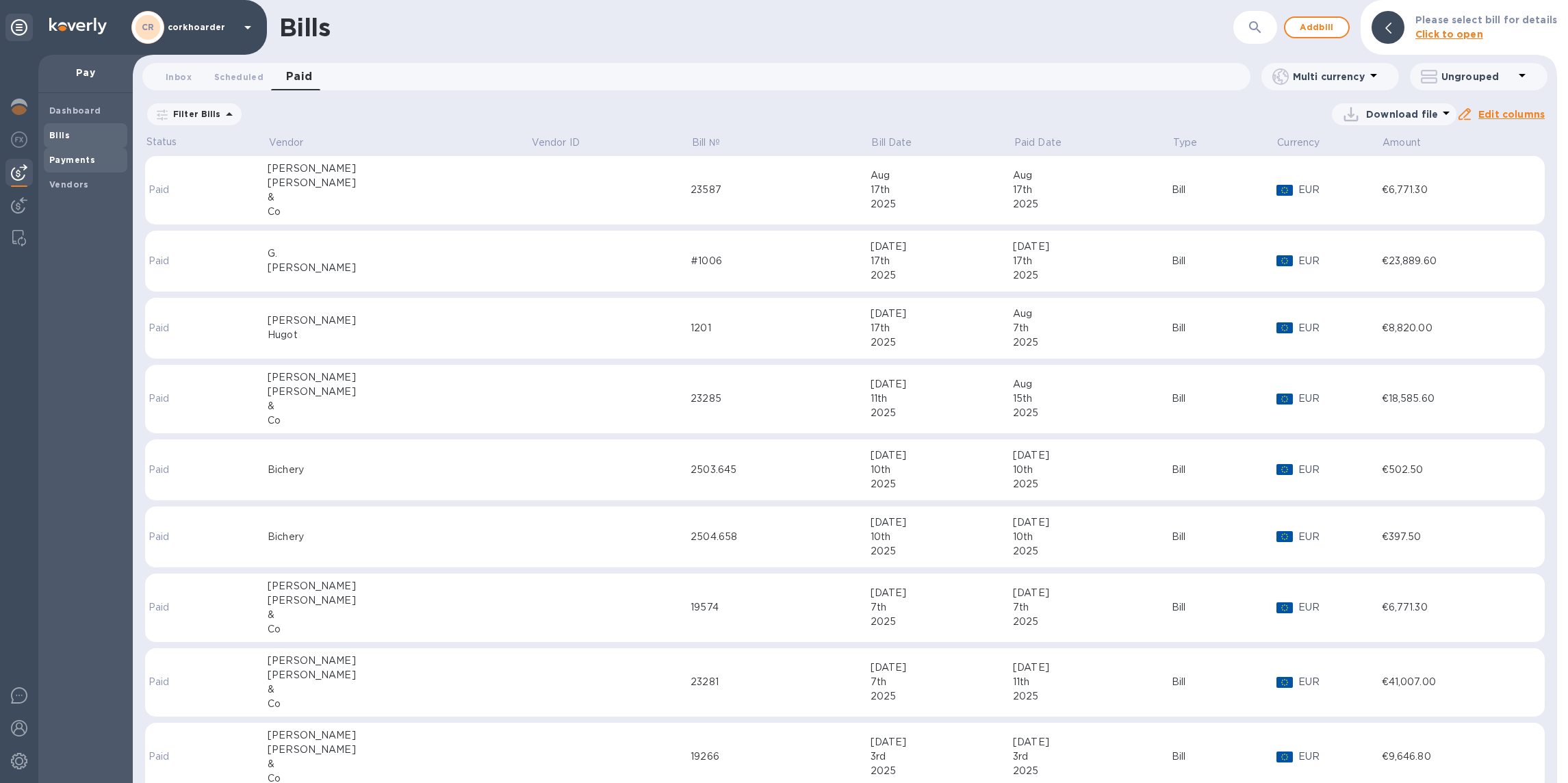
click at [91, 163] on b "Payments" at bounding box center [72, 160] width 46 height 10
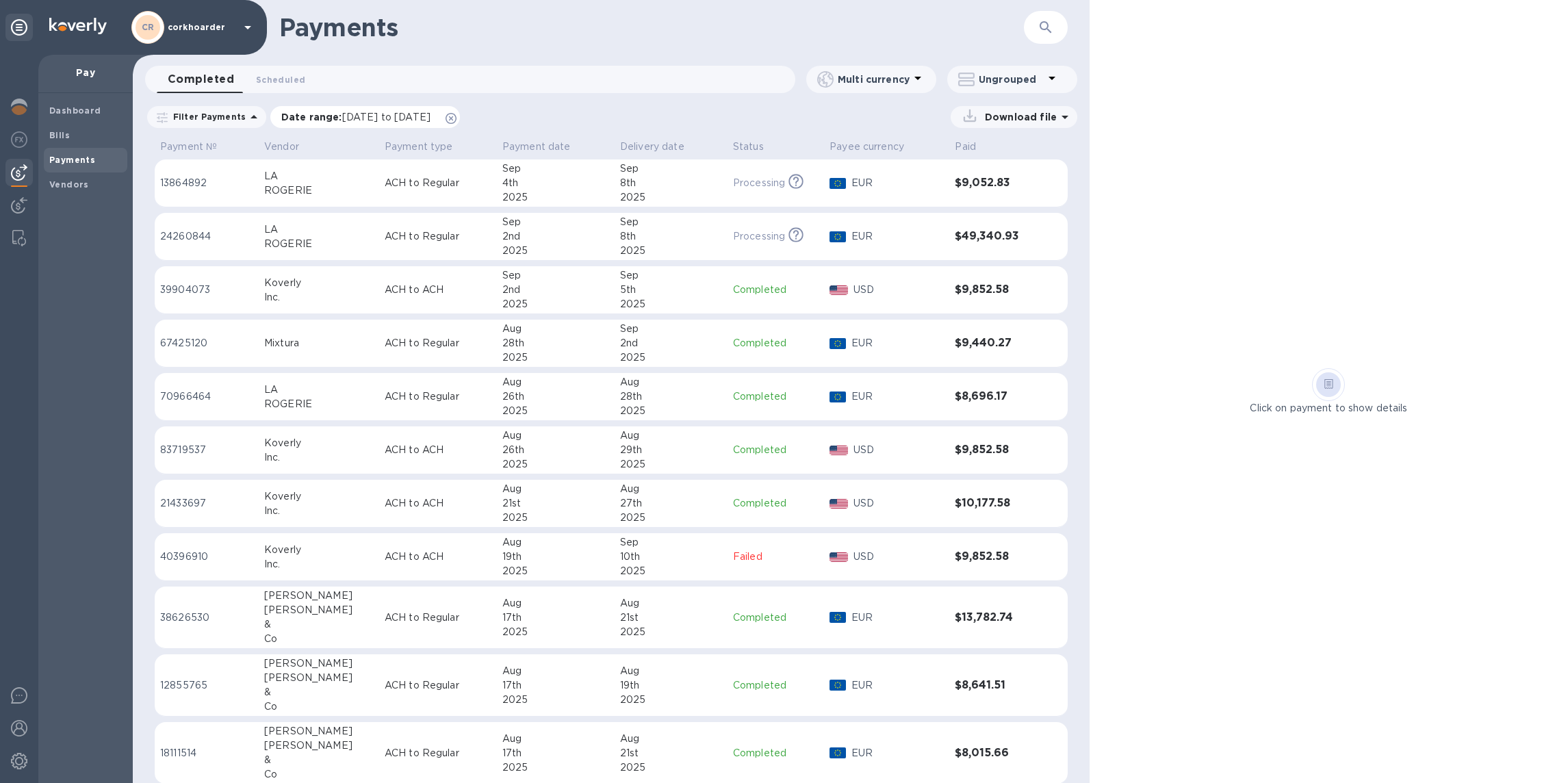
click at [457, 116] on icon at bounding box center [450, 118] width 11 height 11
click at [265, 74] on span "Scheduled 0" at bounding box center [280, 80] width 49 height 14
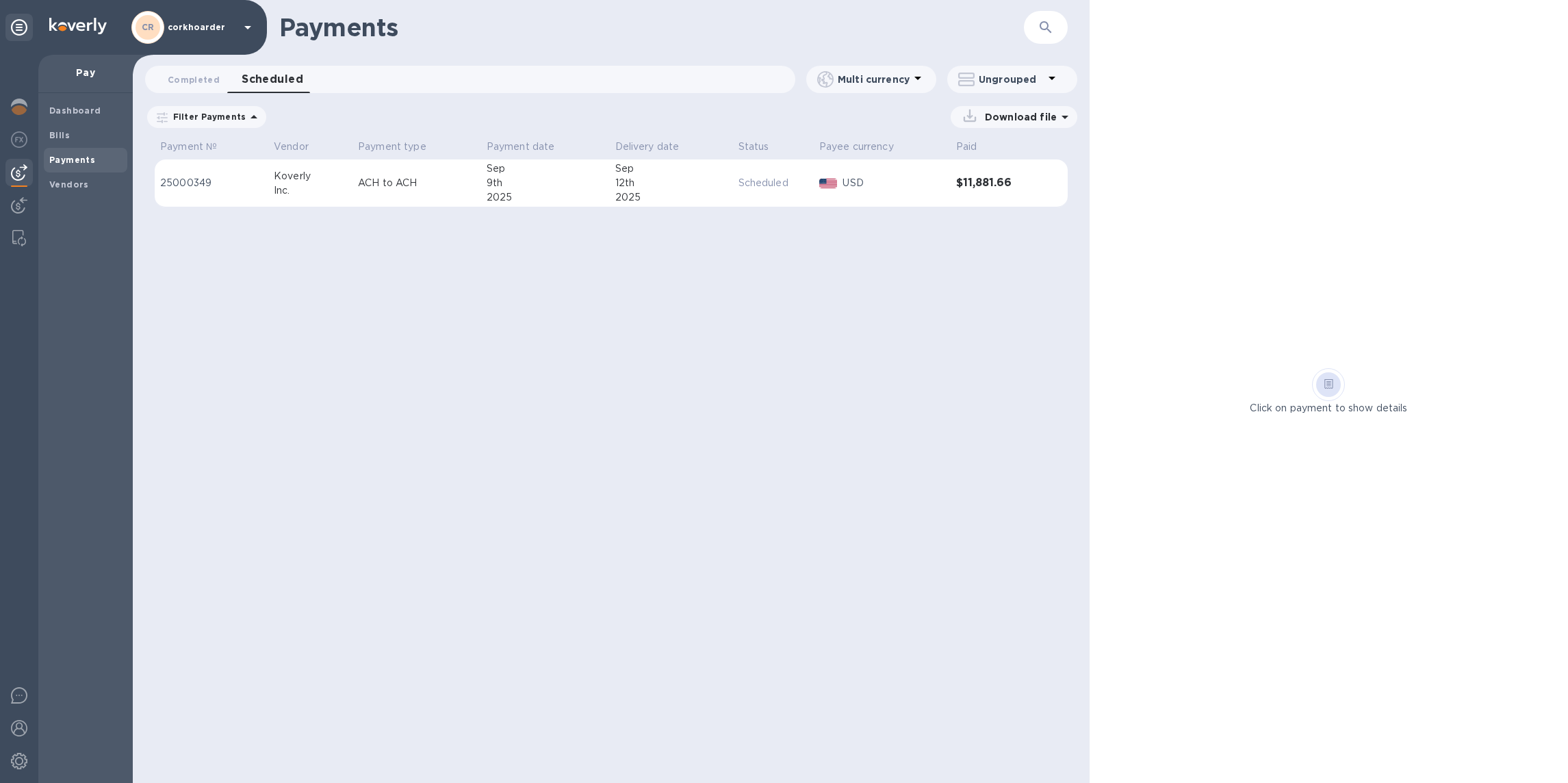
click at [0, 0] on icon at bounding box center [0, 0] width 0 height 0
click at [14, 116] on div at bounding box center [19, 108] width 27 height 30
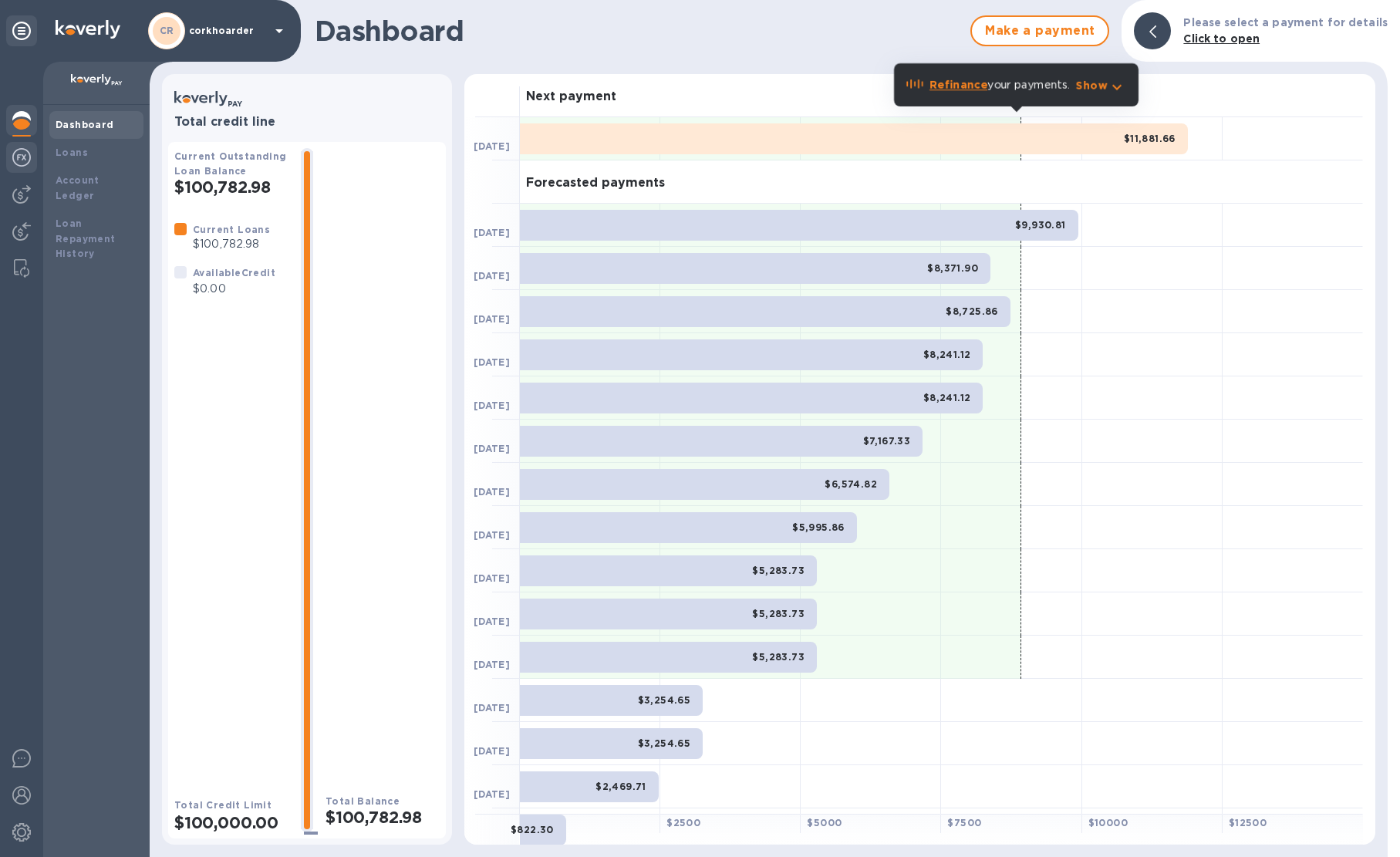
click at [23, 174] on div at bounding box center [22, 158] width 31 height 34
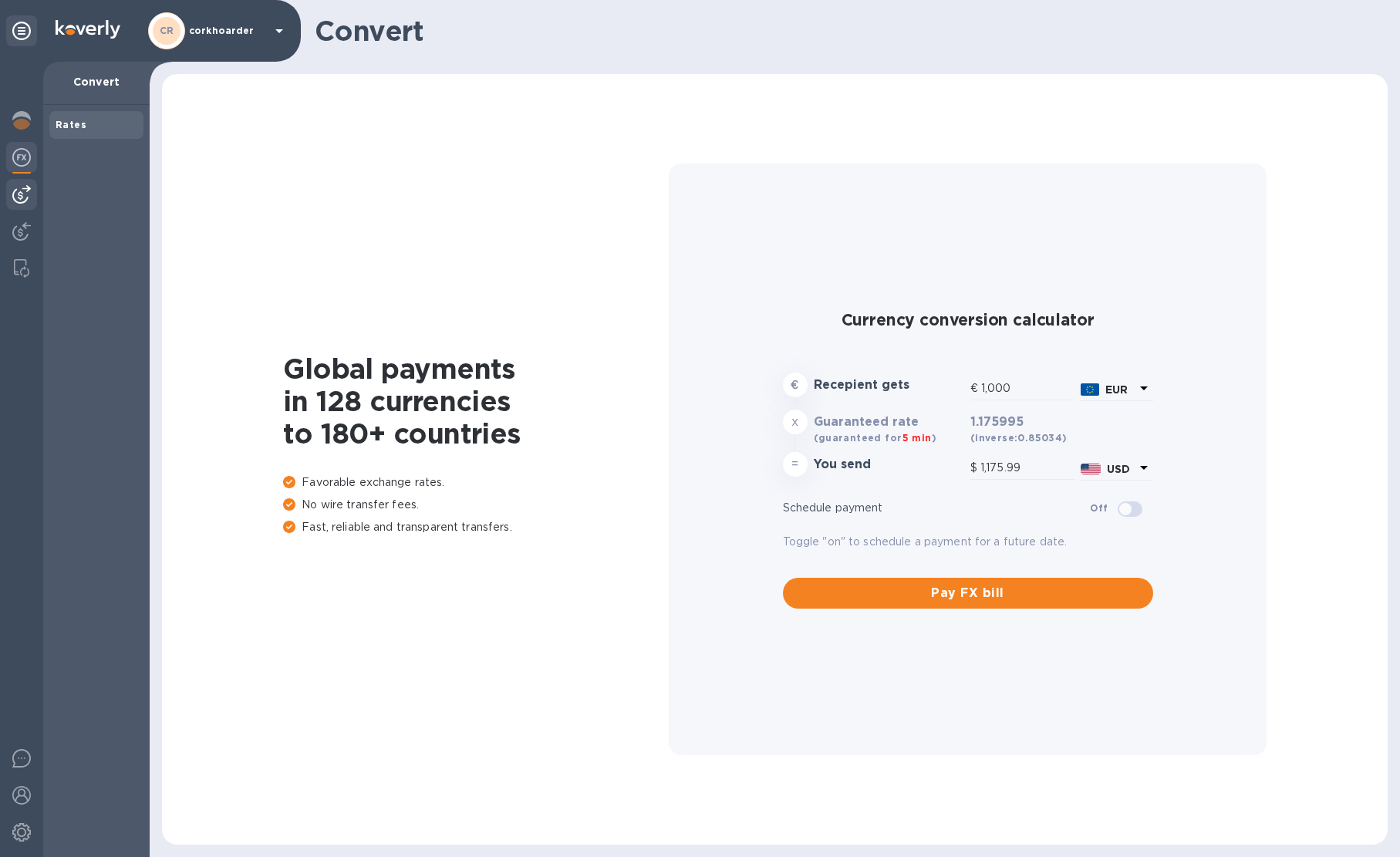
click at [18, 197] on img at bounding box center [21, 194] width 18 height 18
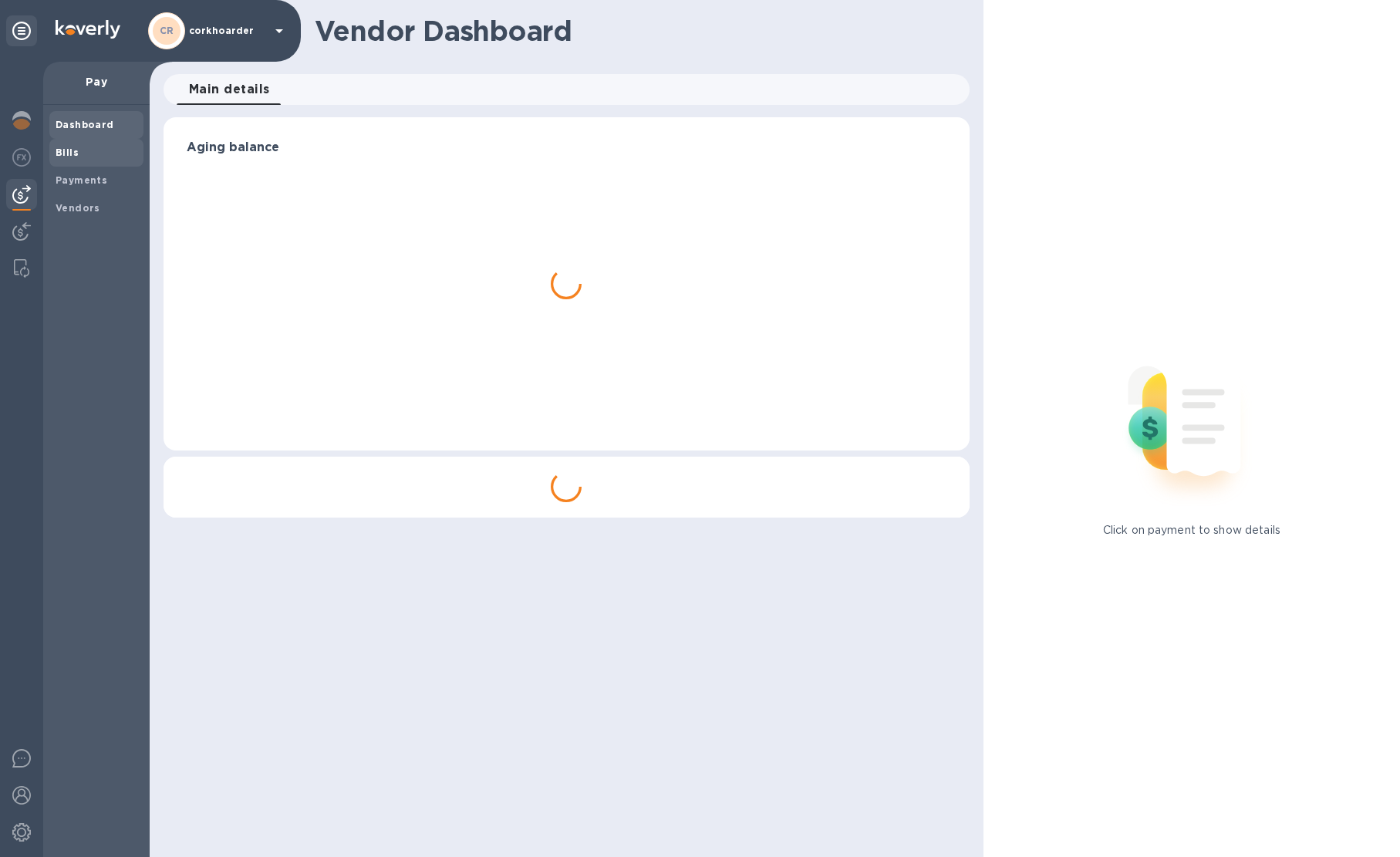
click at [55, 163] on div "Bills" at bounding box center [96, 153] width 94 height 28
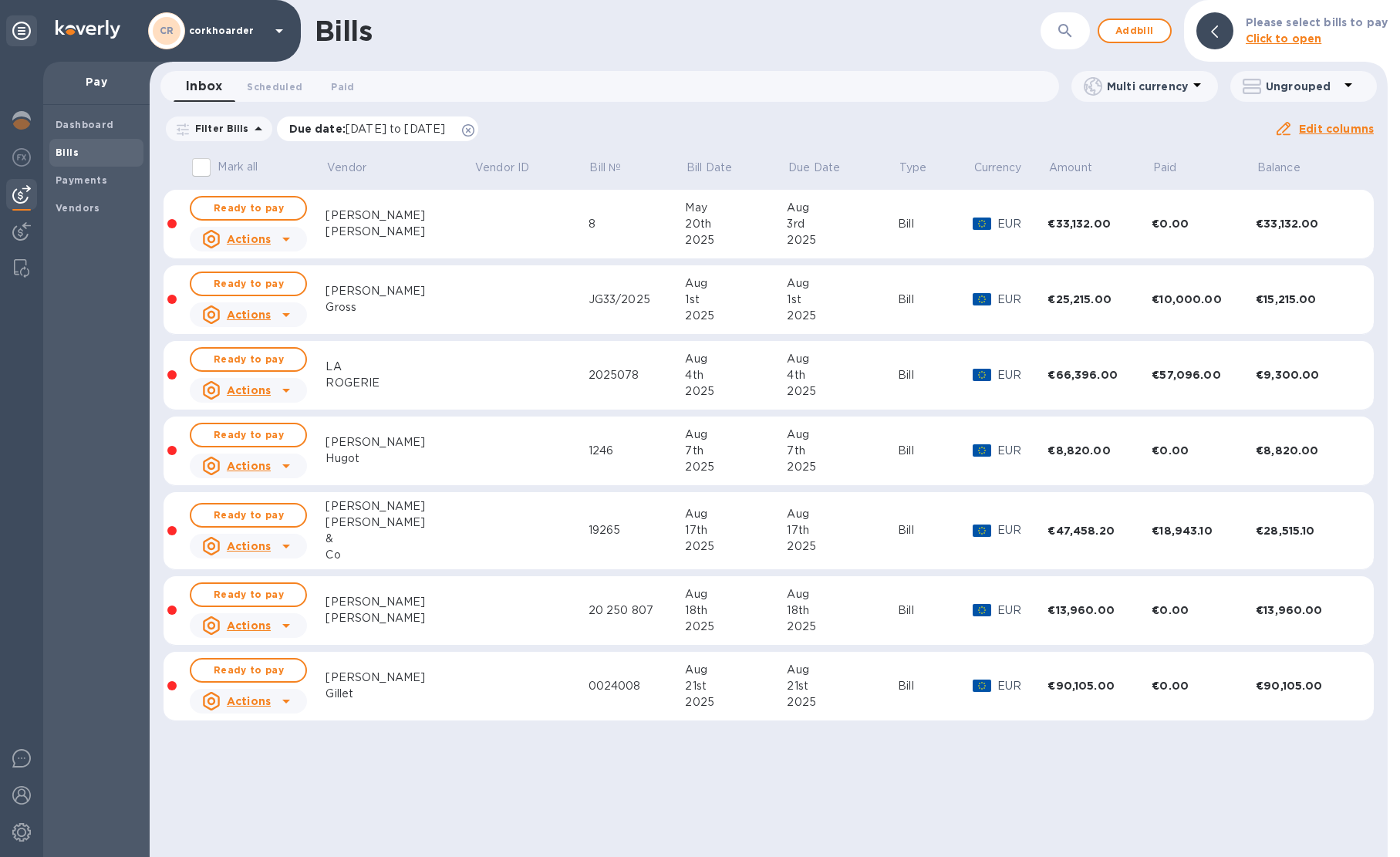
click at [474, 129] on icon at bounding box center [468, 129] width 12 height 12
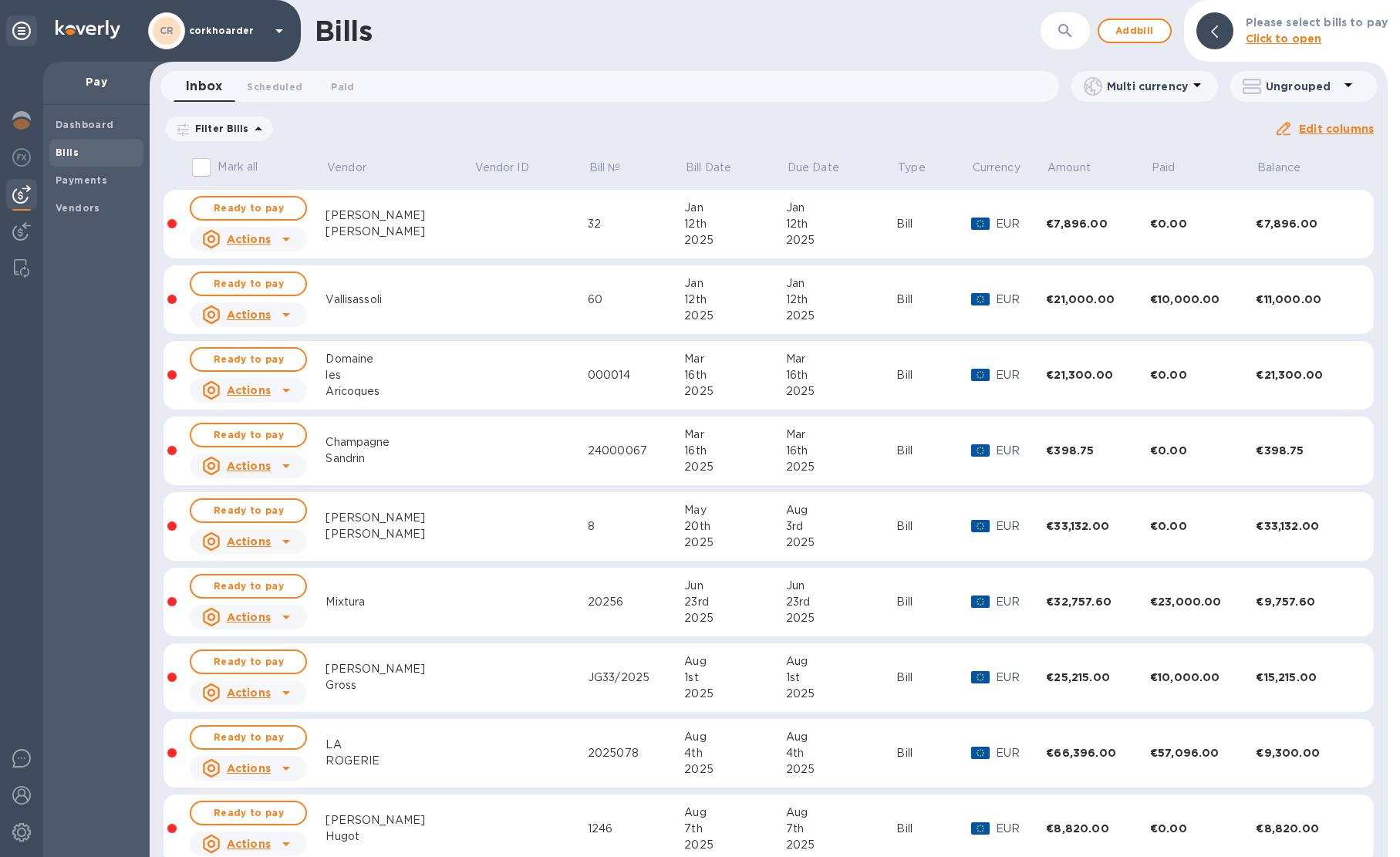
scroll to position [261, 0]
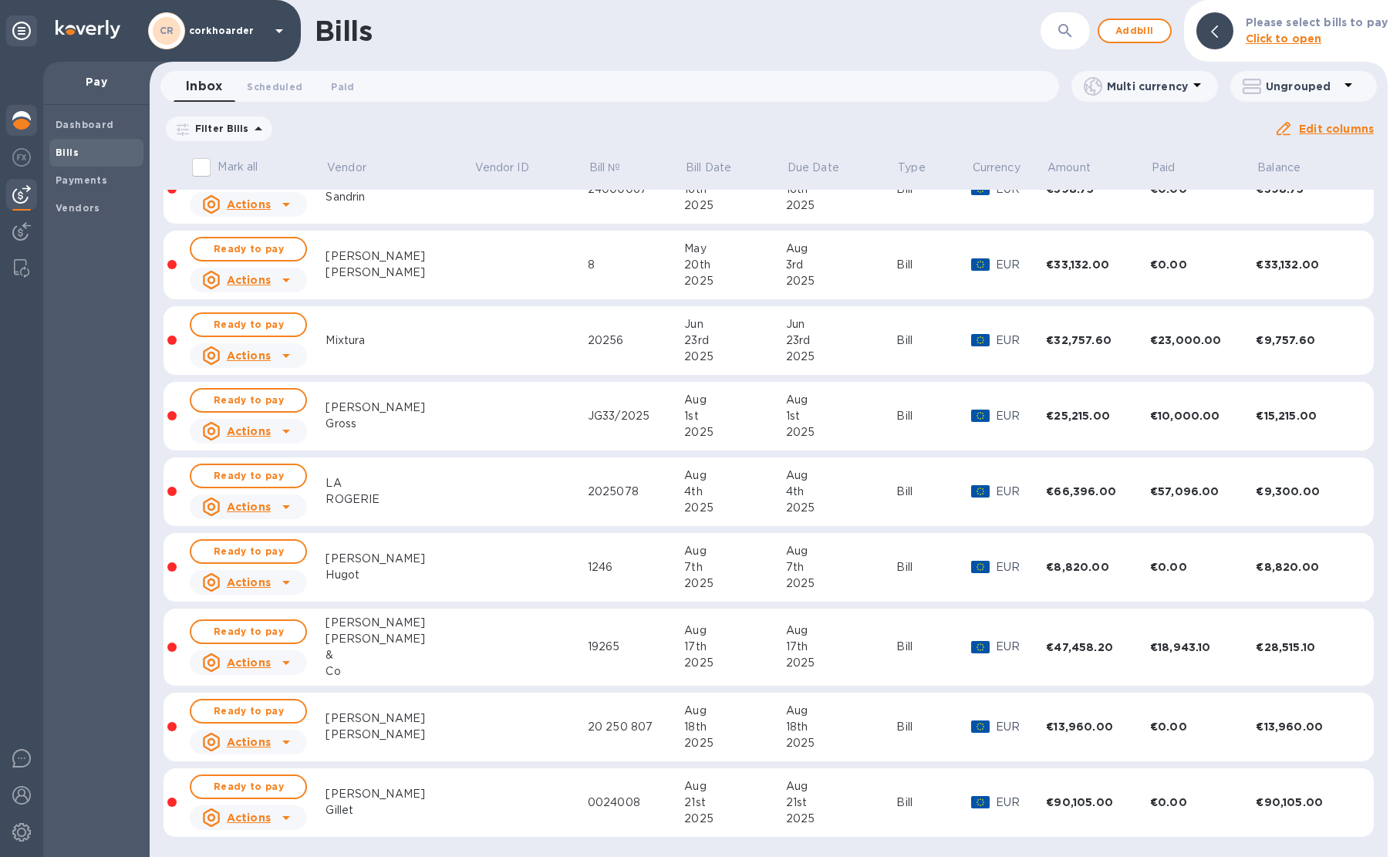
click at [17, 125] on img at bounding box center [21, 120] width 18 height 18
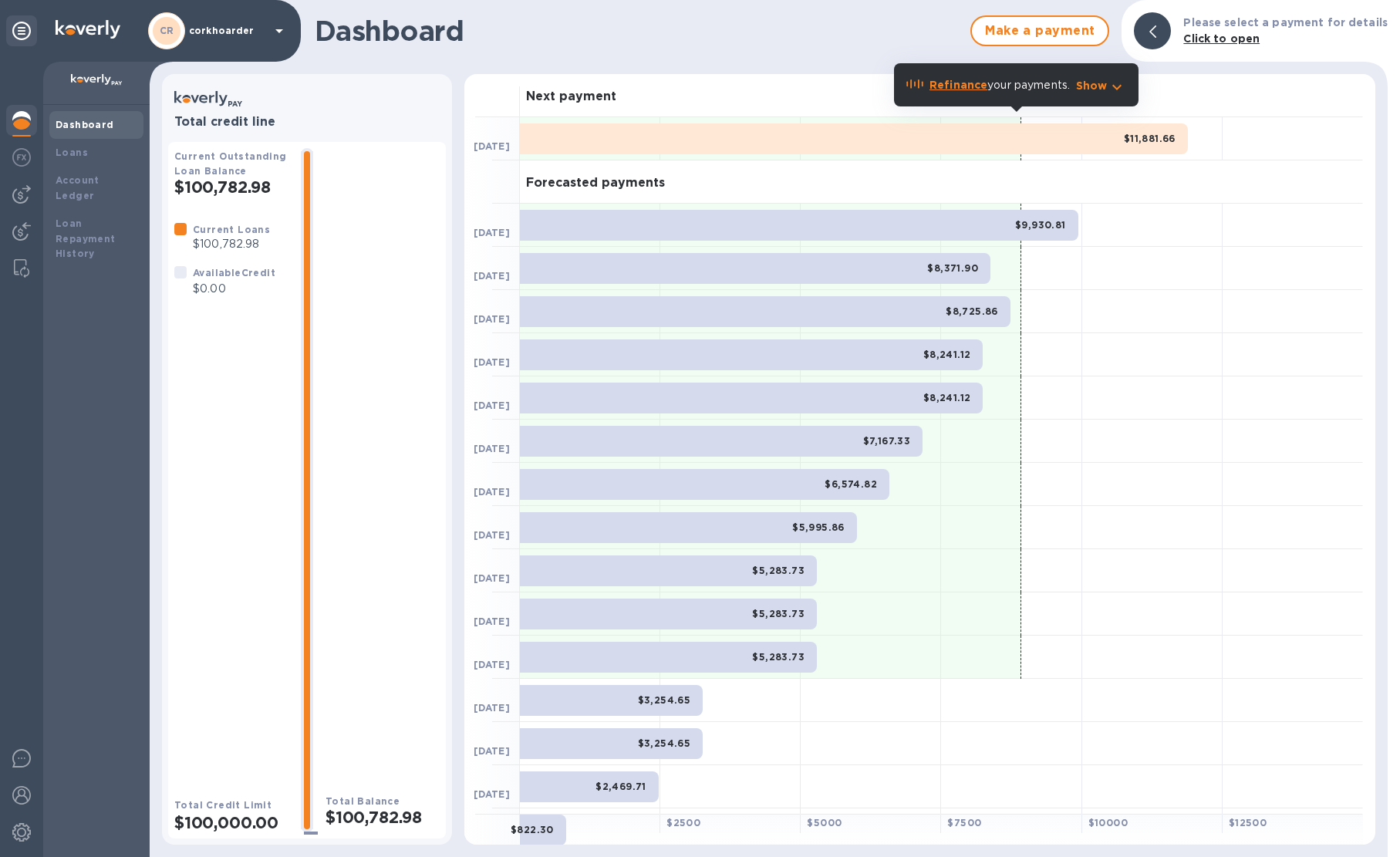
scroll to position [38, 0]
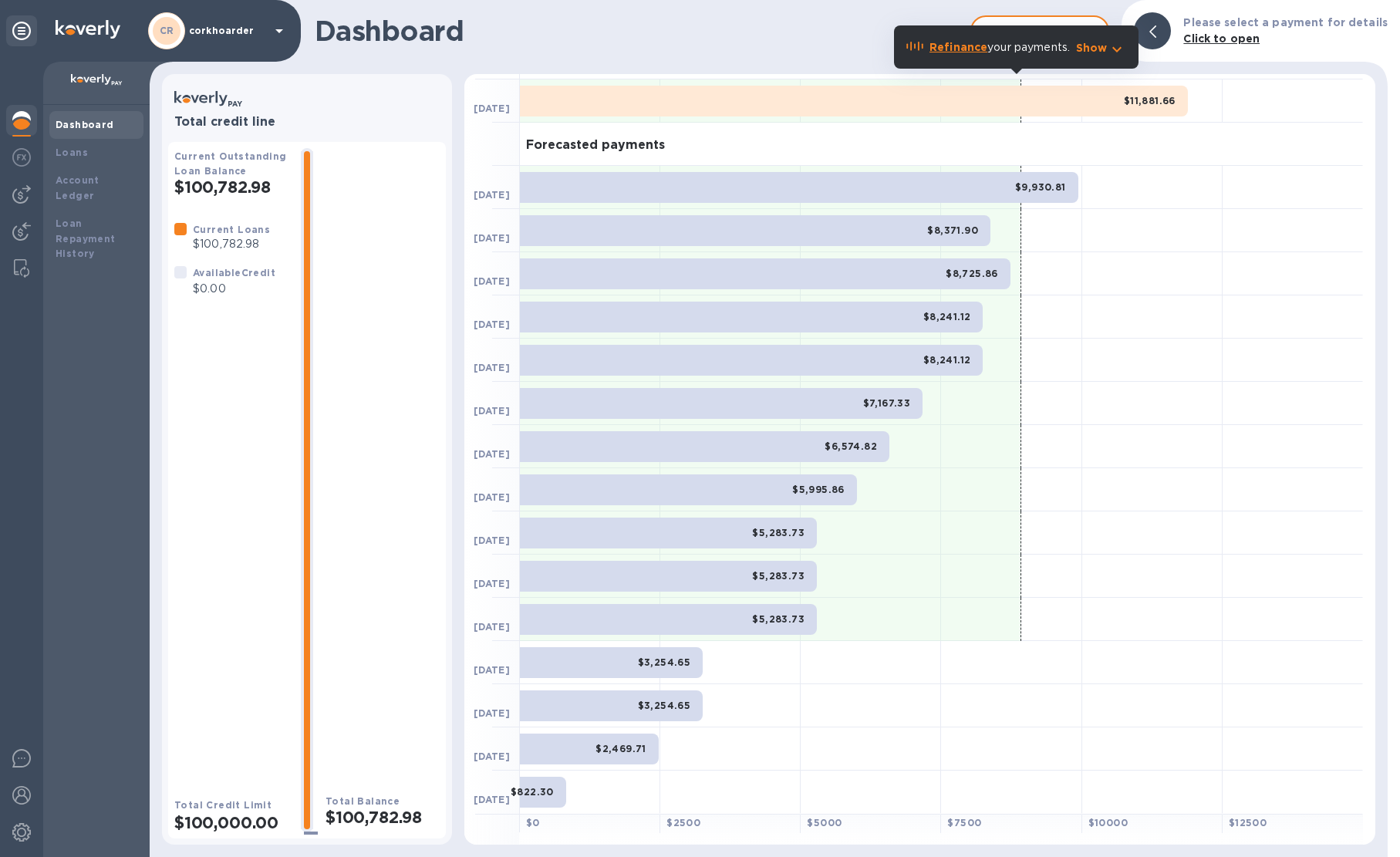
click at [802, 31] on h1 "Dashboard" at bounding box center [638, 31] width 648 height 32
click at [27, 171] on div at bounding box center [22, 158] width 31 height 34
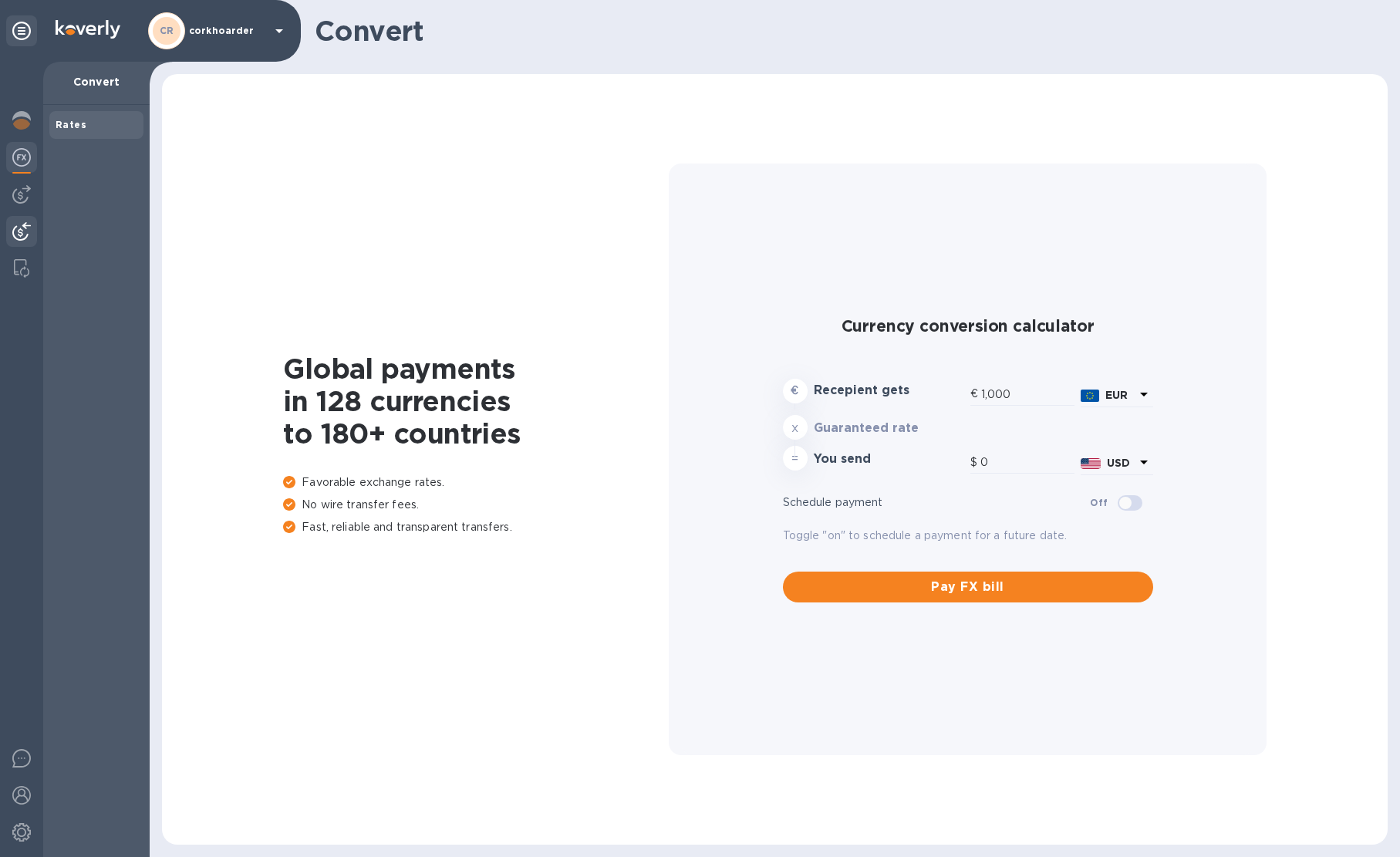
type input "1,176.3"
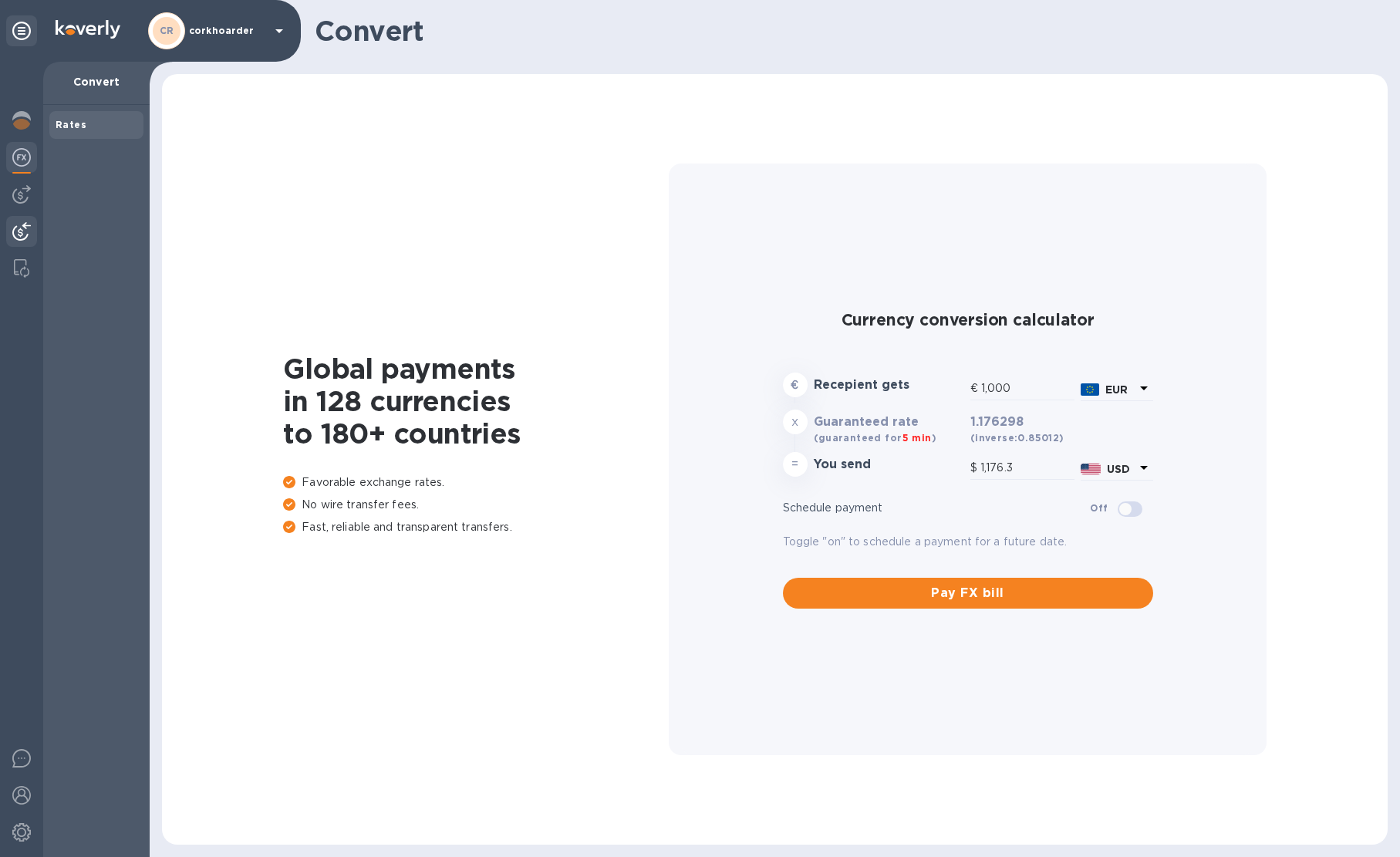
click at [14, 220] on div at bounding box center [22, 233] width 31 height 34
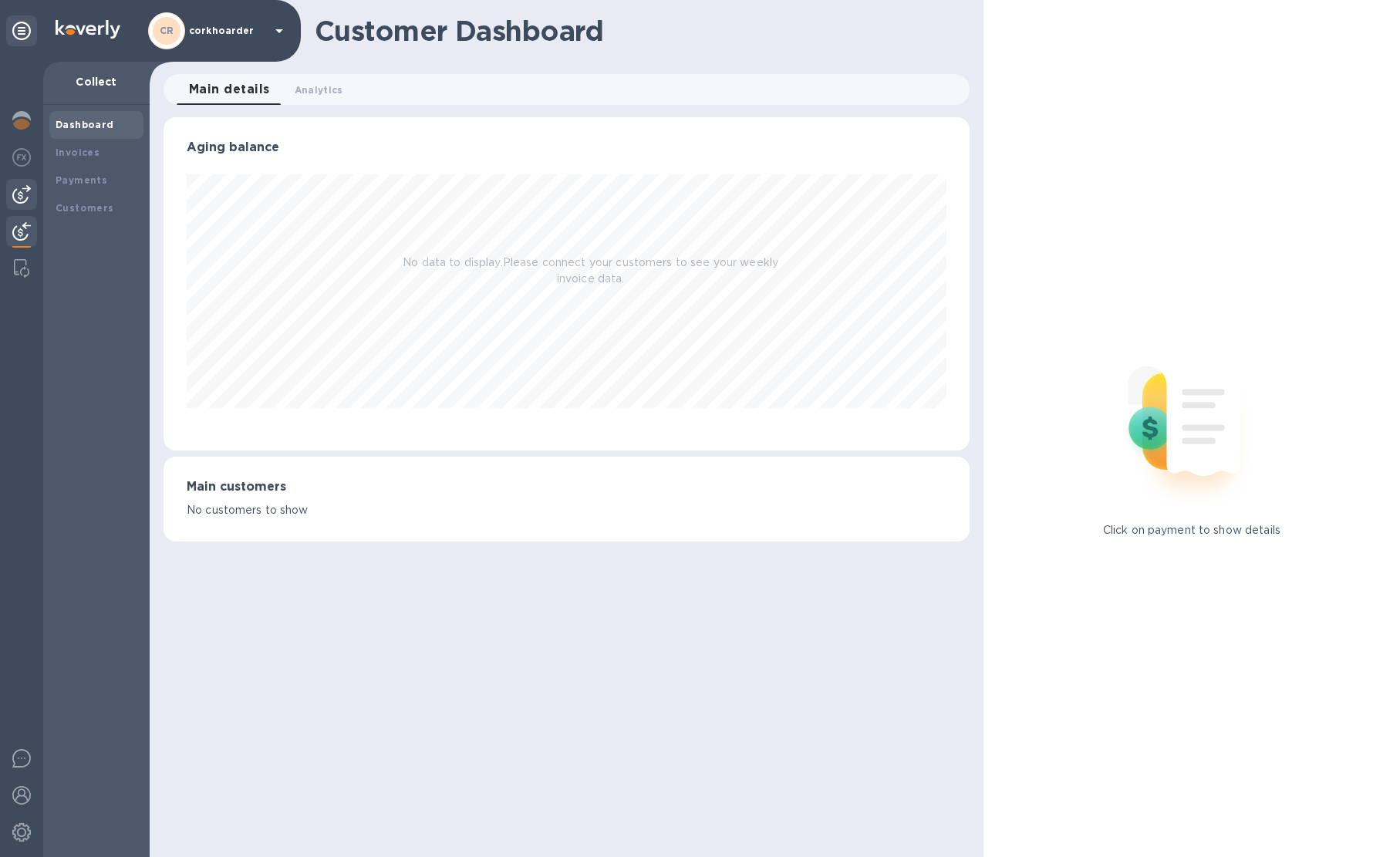
scroll to position [333, 806]
click at [15, 190] on img at bounding box center [21, 194] width 18 height 18
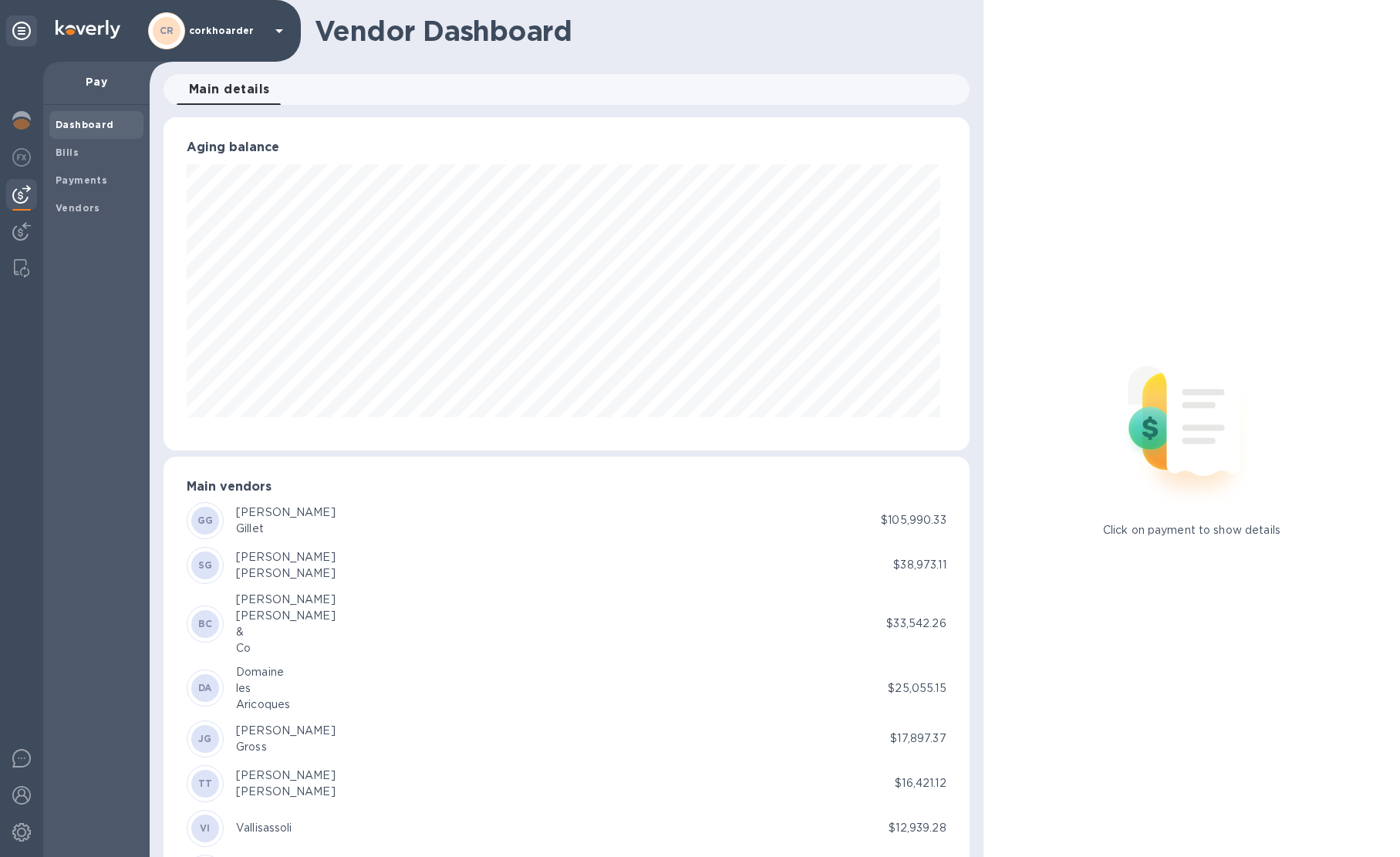
scroll to position [333, 800]
click at [66, 168] on div "Payments" at bounding box center [96, 180] width 94 height 28
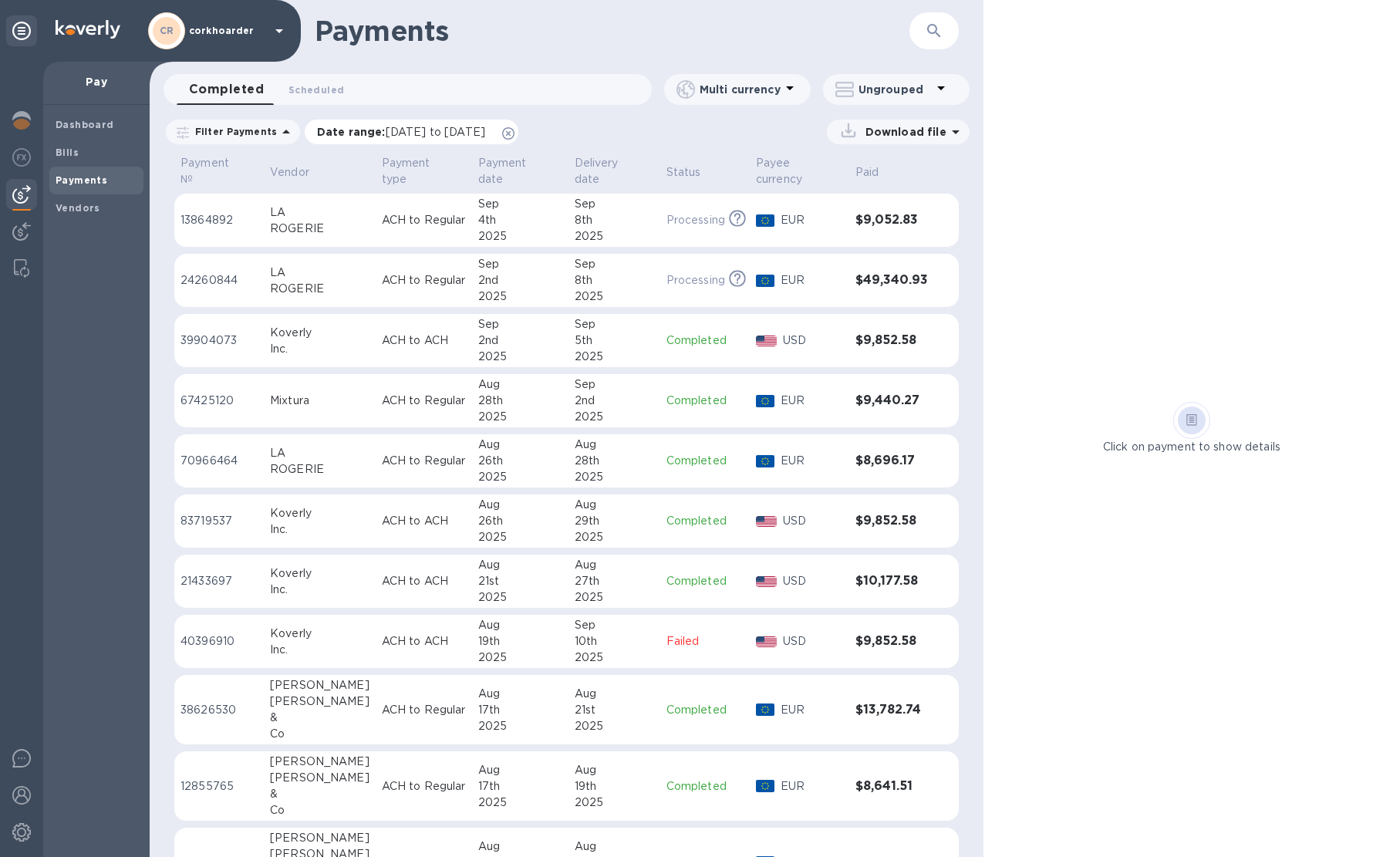
click at [515, 136] on icon at bounding box center [507, 133] width 12 height 12
click at [95, 133] on div "Dashboard" at bounding box center [96, 125] width 94 height 28
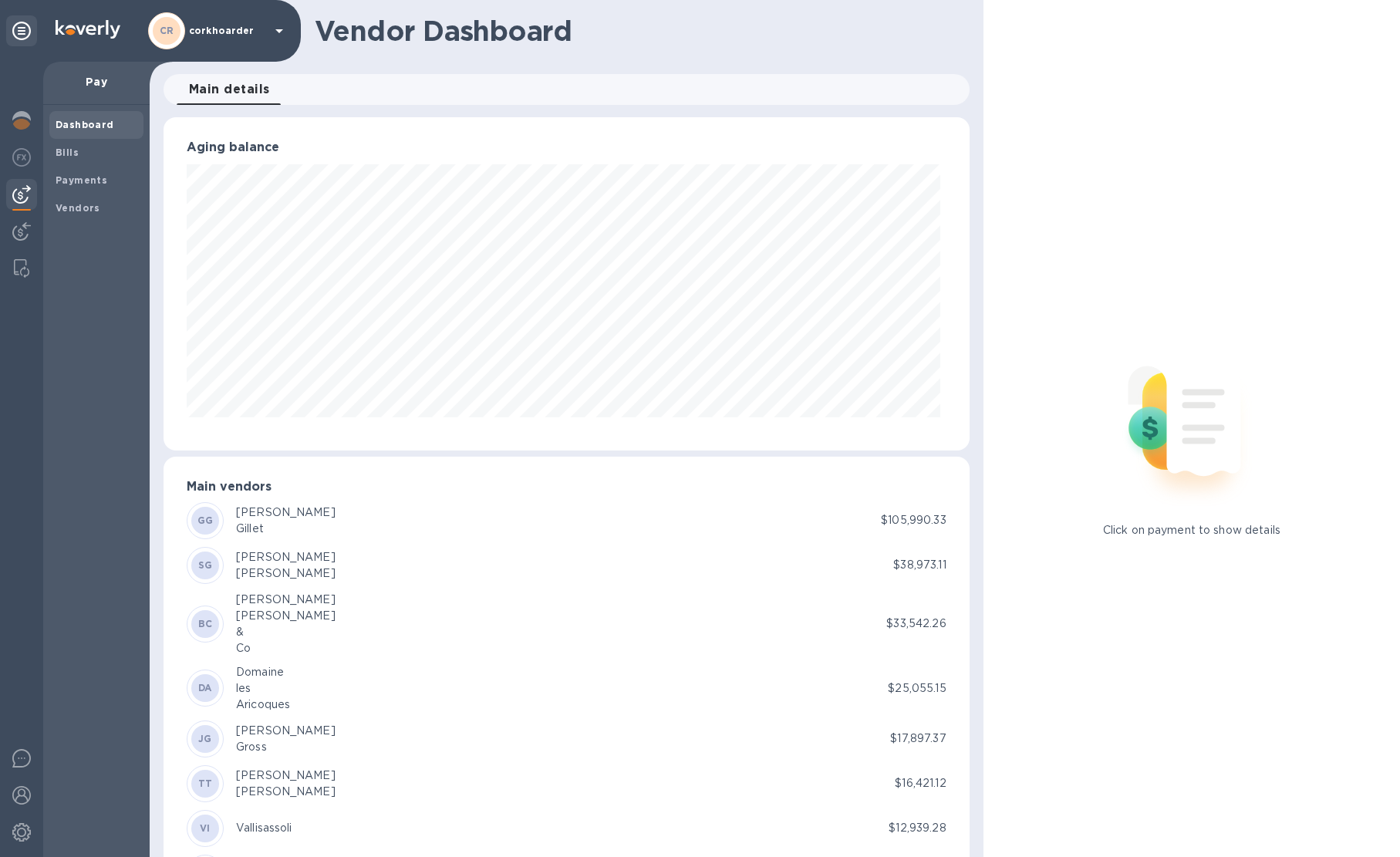
scroll to position [333, 800]
click at [13, 117] on img at bounding box center [21, 120] width 18 height 18
